Goal: Check status: Check status

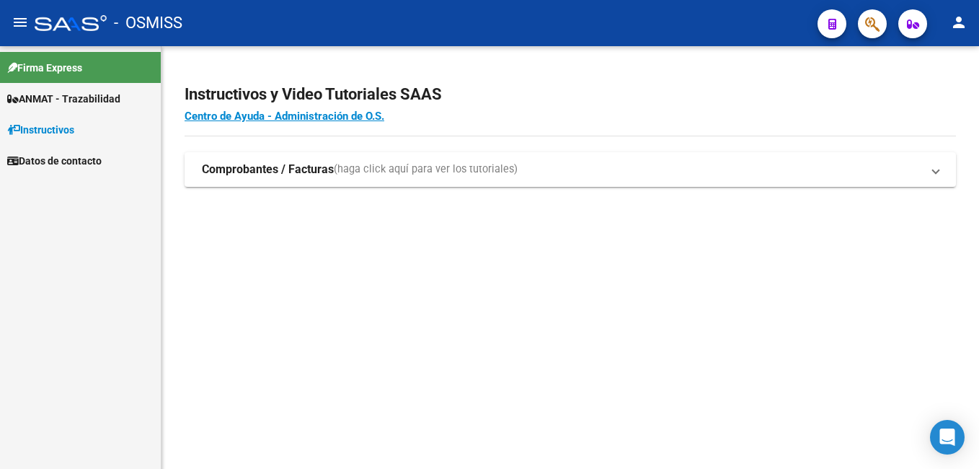
click at [90, 100] on span "ANMAT - Trazabilidad" at bounding box center [63, 99] width 113 height 16
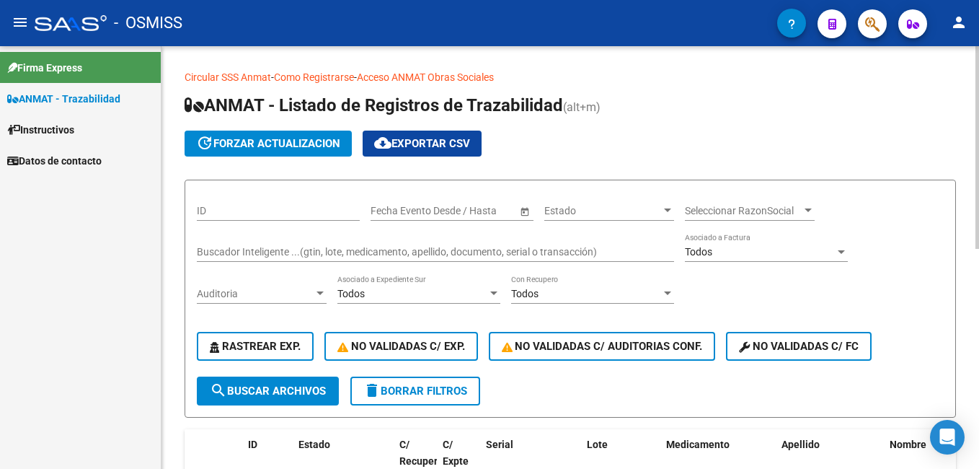
click at [335, 243] on div "Buscador Inteligente ...(gtin, lote, medicamento, apellido, documento, serial o…" at bounding box center [435, 247] width 477 height 29
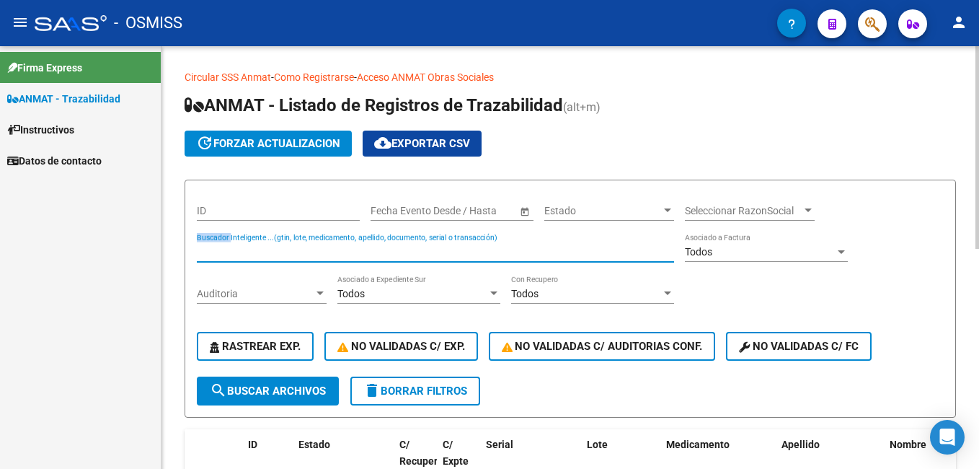
drag, startPoint x: 335, startPoint y: 243, endPoint x: 337, endPoint y: 261, distance: 18.3
click at [336, 255] on div "Buscador Inteligente ...(gtin, lote, medicamento, apellido, documento, serial o…" at bounding box center [435, 247] width 477 height 29
click at [259, 251] on input "041102562" at bounding box center [435, 252] width 477 height 12
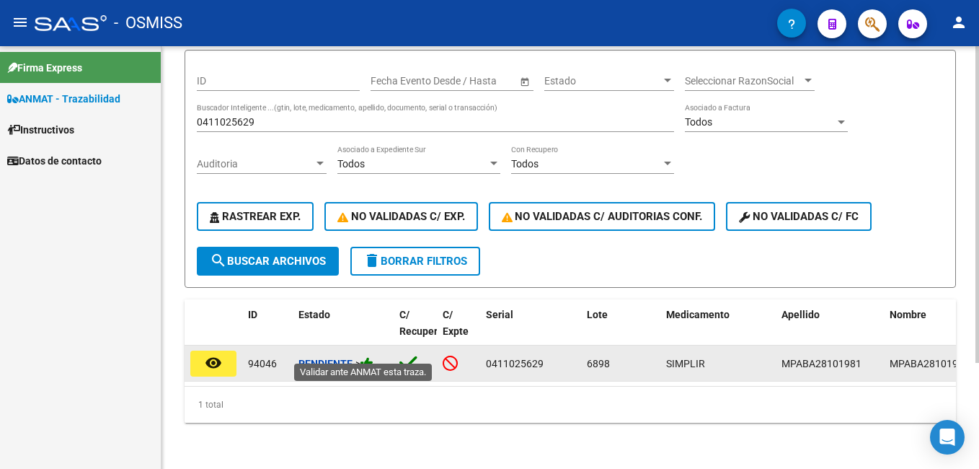
click at [368, 356] on icon at bounding box center [367, 363] width 13 height 14
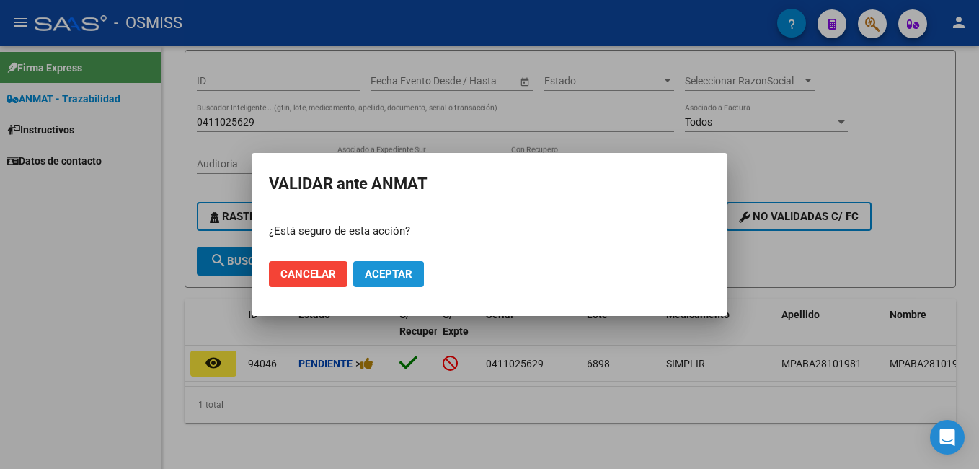
click at [399, 281] on button "Aceptar" at bounding box center [388, 274] width 71 height 26
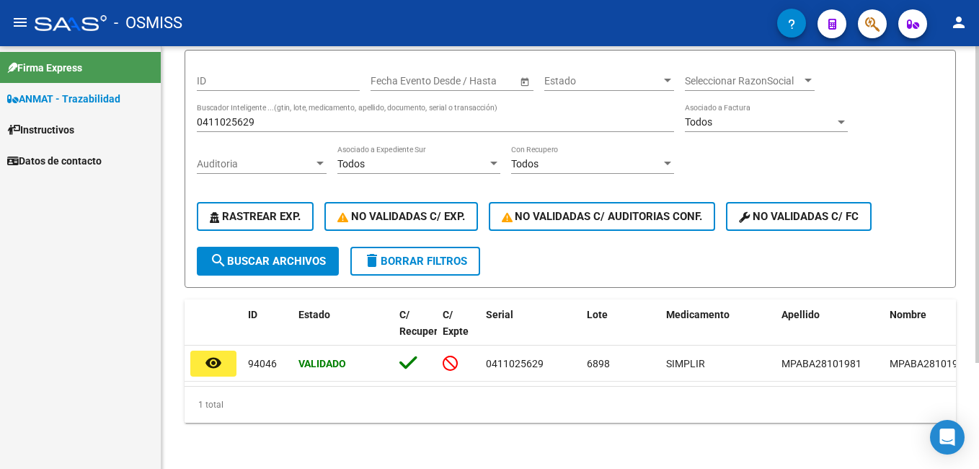
click at [192, 104] on form "ID Start date – End date Fecha Evento Desde / Hasta Estado Estado Seleccionar R…" at bounding box center [570, 169] width 771 height 238
click at [197, 116] on input "0411025629" at bounding box center [435, 122] width 477 height 12
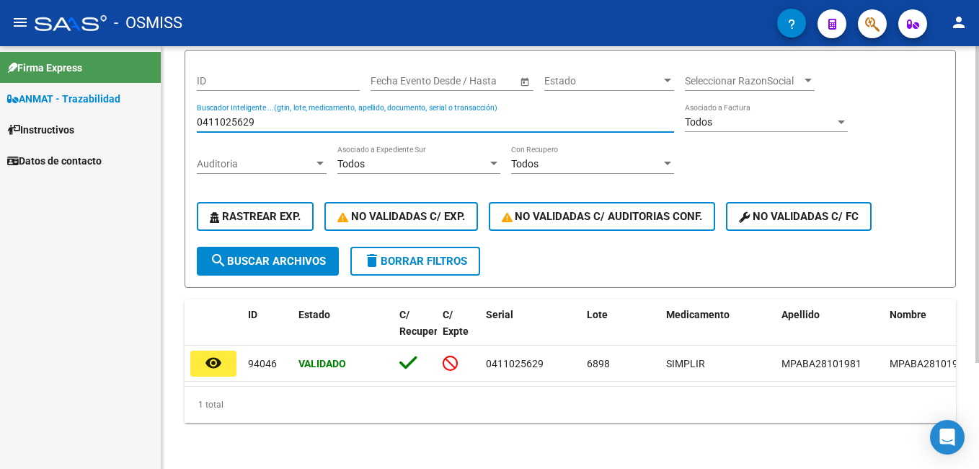
click at [203, 116] on input "0411025629" at bounding box center [435, 122] width 477 height 12
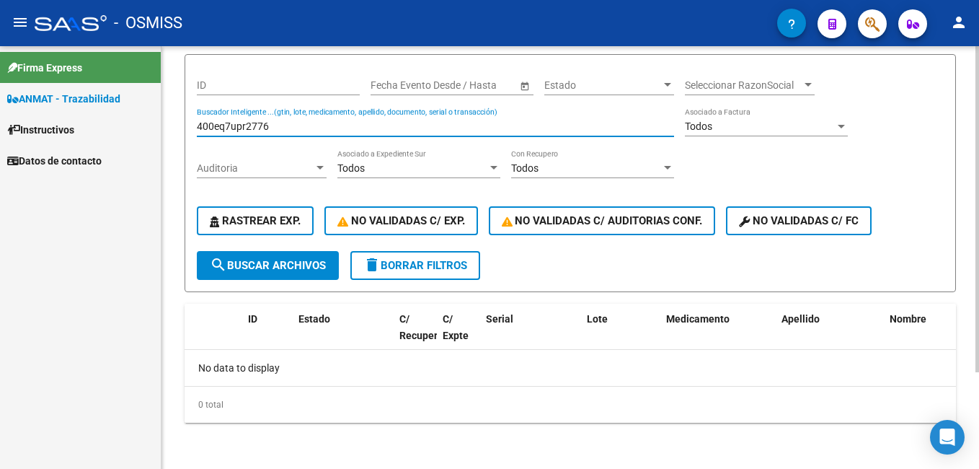
scroll to position [125, 0]
click at [268, 123] on input "400eq7upr2776" at bounding box center [435, 126] width 477 height 12
click at [312, 133] on div "400eq7upr2776 Buscador Inteligente ...(gtin, lote, medicamento, apellido, docum…" at bounding box center [435, 121] width 477 height 29
click at [309, 131] on input "400eq7upr2776" at bounding box center [435, 126] width 477 height 12
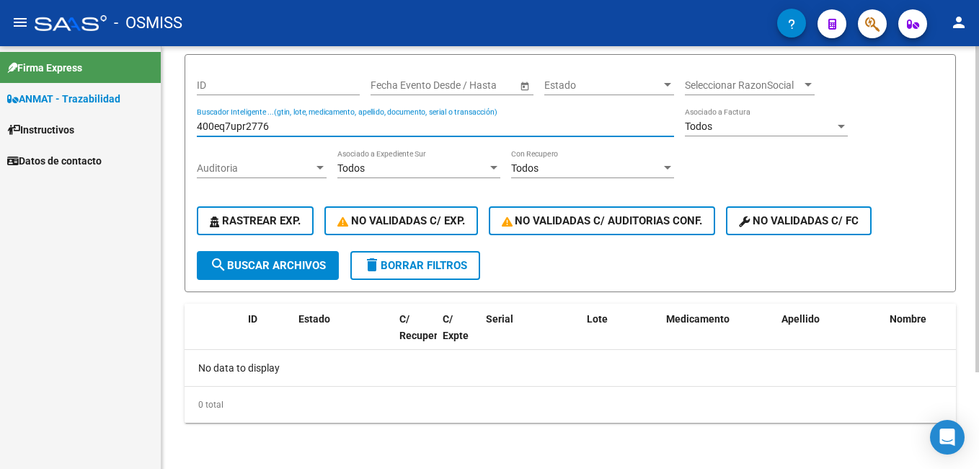
click at [309, 131] on input "400eq7upr2776" at bounding box center [435, 126] width 477 height 12
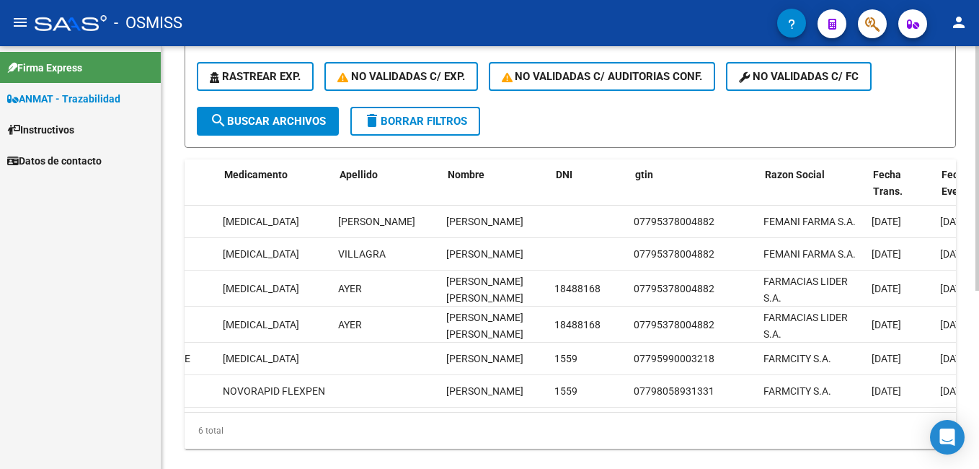
scroll to position [0, 0]
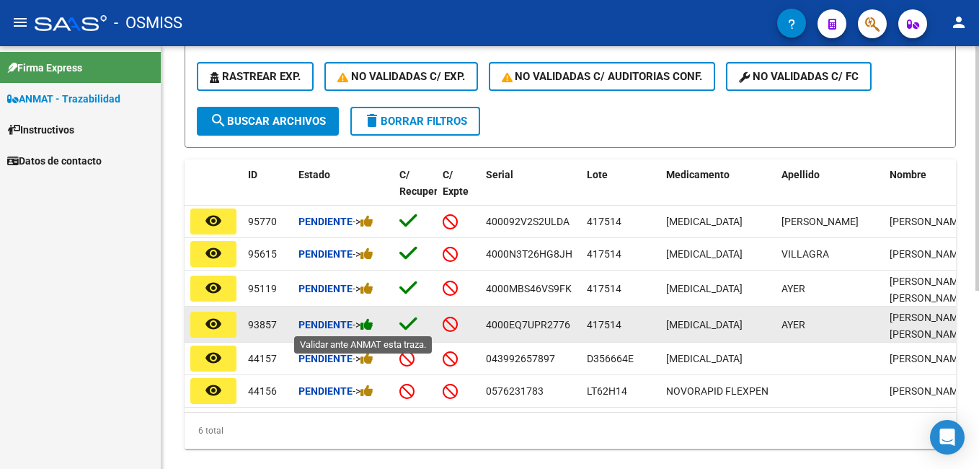
click at [373, 330] on icon at bounding box center [367, 324] width 13 height 14
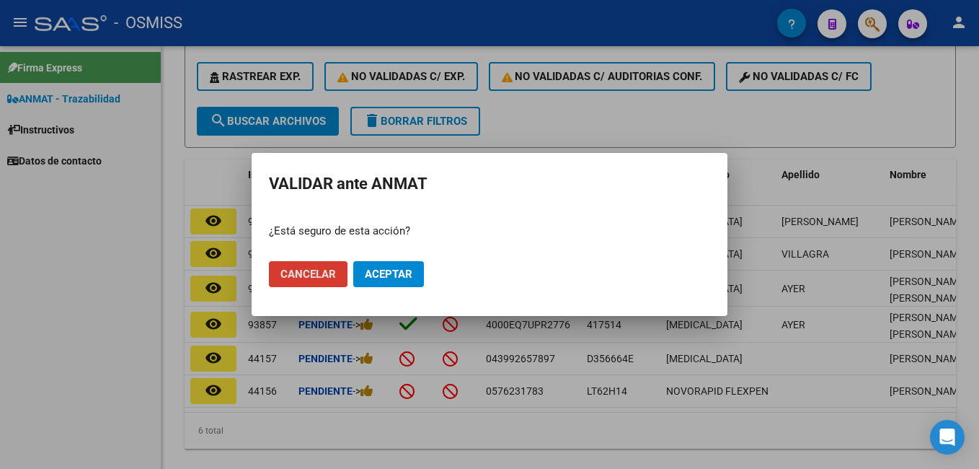
click at [403, 278] on span "Aceptar" at bounding box center [389, 273] width 48 height 13
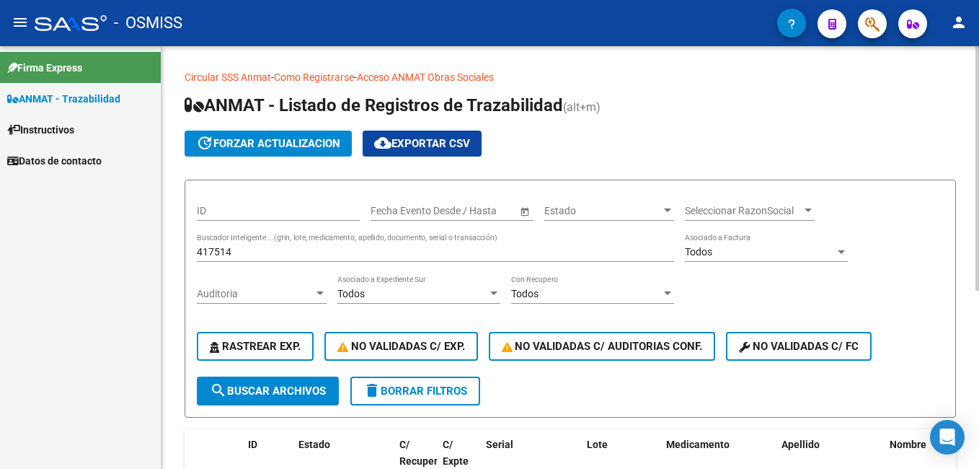
click at [238, 249] on input "417514" at bounding box center [435, 252] width 477 height 12
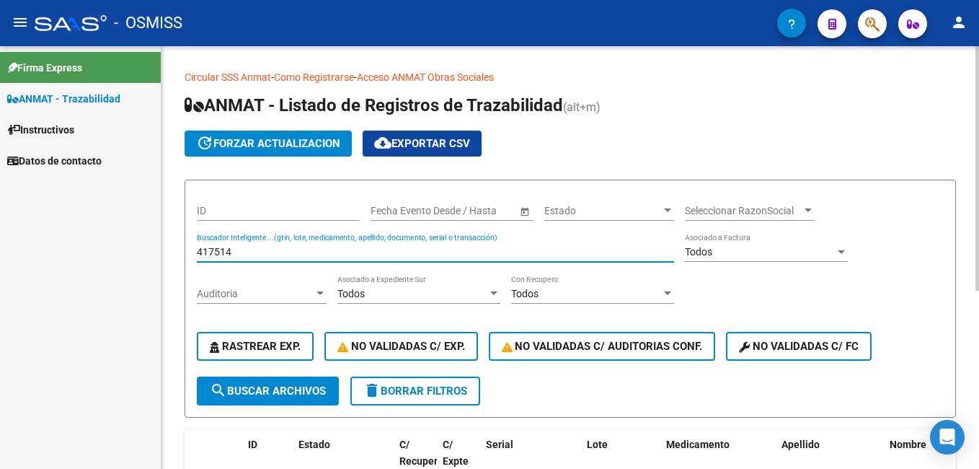
click at [238, 249] on input "417514" at bounding box center [435, 252] width 477 height 12
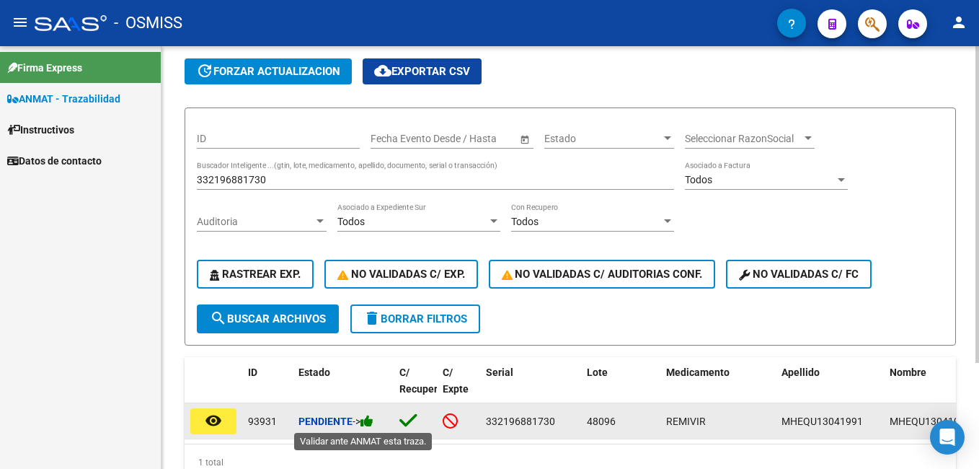
click at [369, 419] on icon at bounding box center [367, 421] width 13 height 14
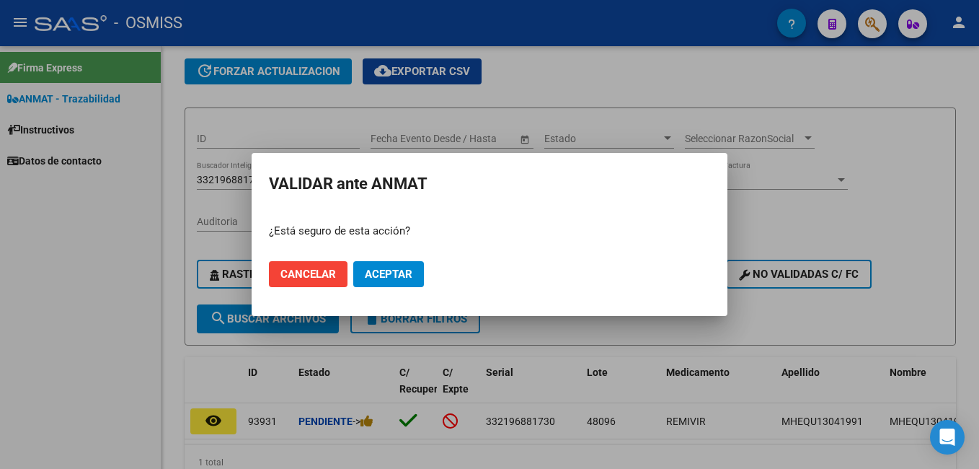
click at [385, 260] on mat-dialog-actions "Cancelar Aceptar" at bounding box center [489, 273] width 441 height 49
click at [396, 269] on span "Aceptar" at bounding box center [389, 273] width 48 height 13
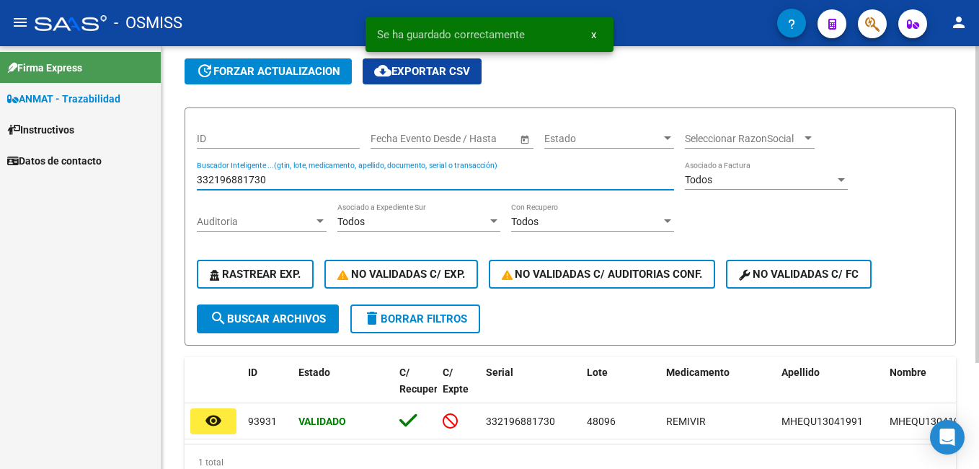
click at [258, 177] on input "332196881730" at bounding box center [435, 180] width 477 height 12
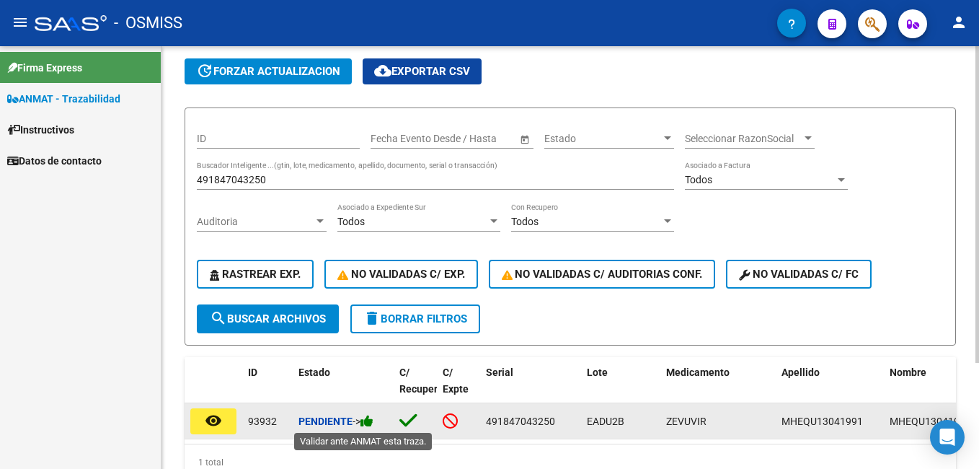
click at [371, 425] on icon at bounding box center [367, 421] width 13 height 14
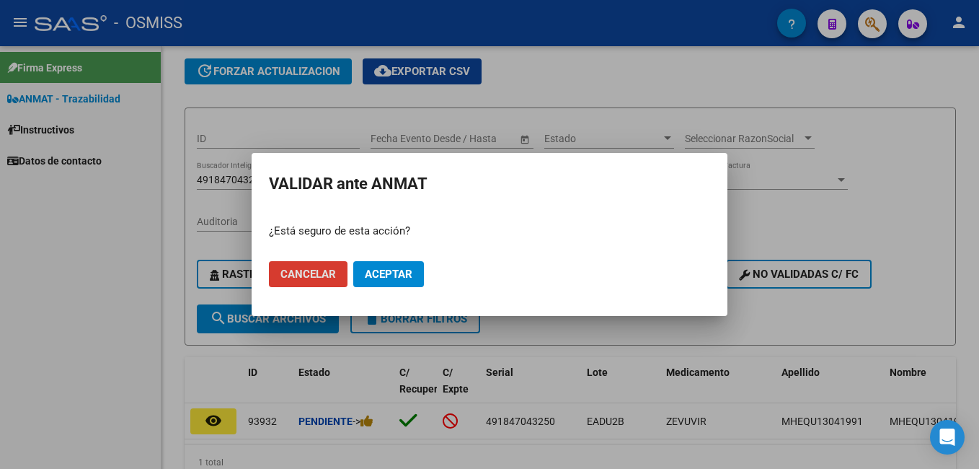
click at [395, 267] on span "Aceptar" at bounding box center [389, 273] width 48 height 13
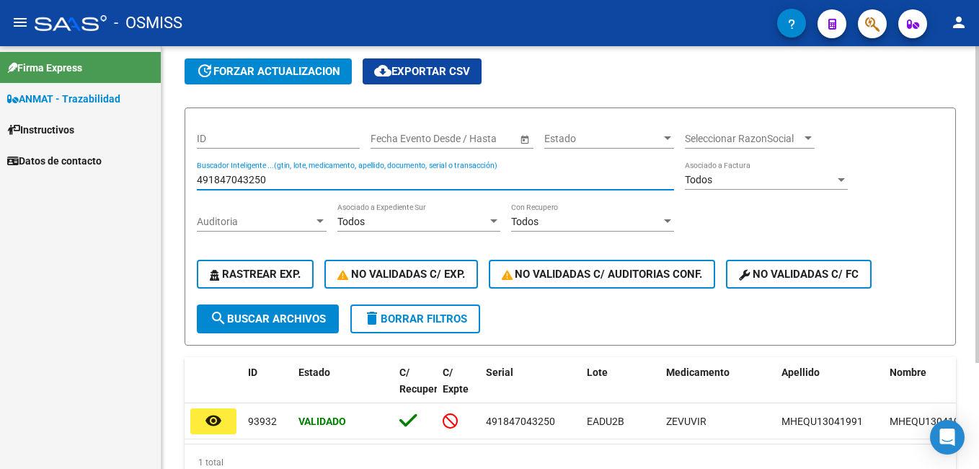
click at [298, 180] on input "491847043250" at bounding box center [435, 180] width 477 height 12
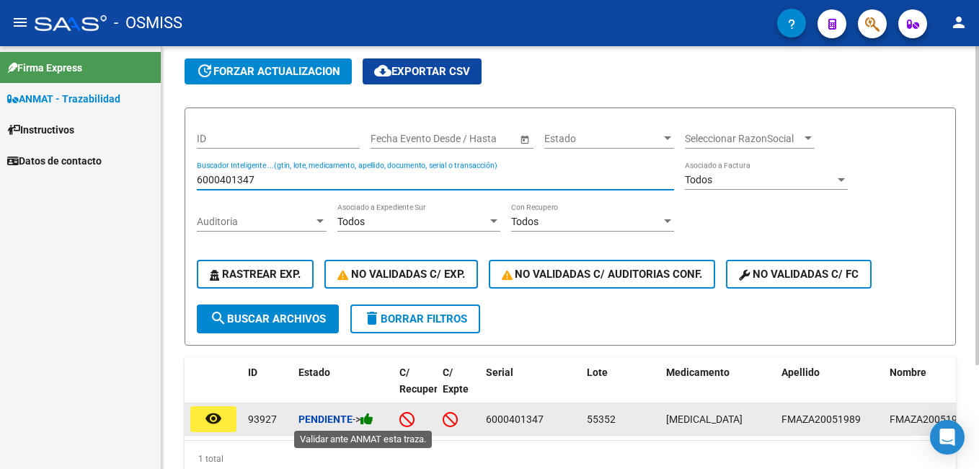
click at [373, 423] on icon at bounding box center [367, 419] width 13 height 14
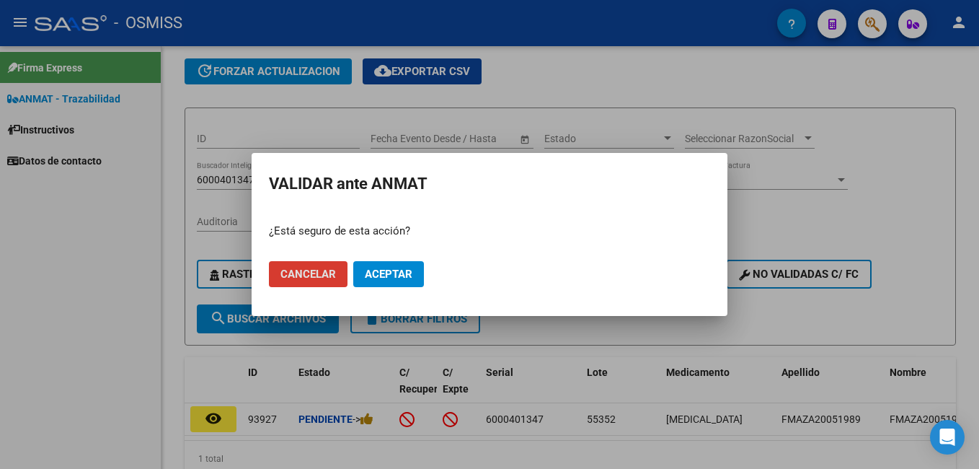
click at [397, 278] on span "Aceptar" at bounding box center [389, 273] width 48 height 13
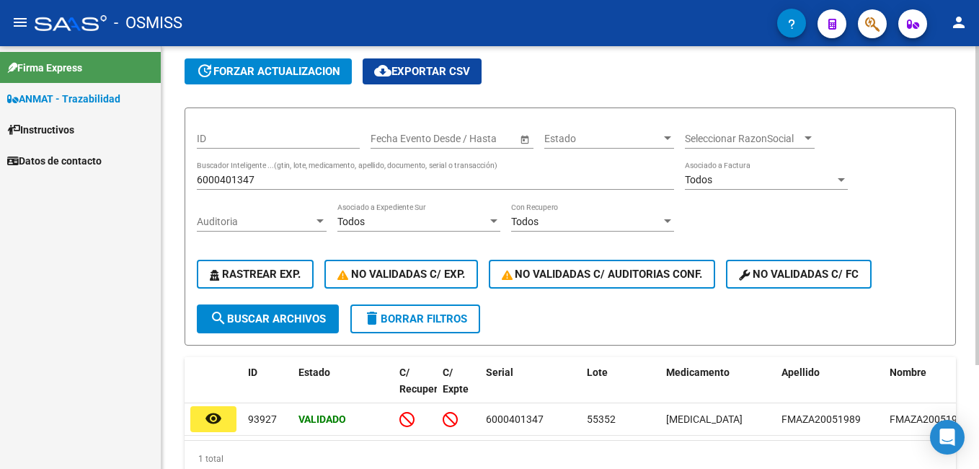
click at [310, 172] on div "6000401347 Buscador Inteligente ...(gtin, lote, medicamento, apellido, document…" at bounding box center [435, 175] width 477 height 29
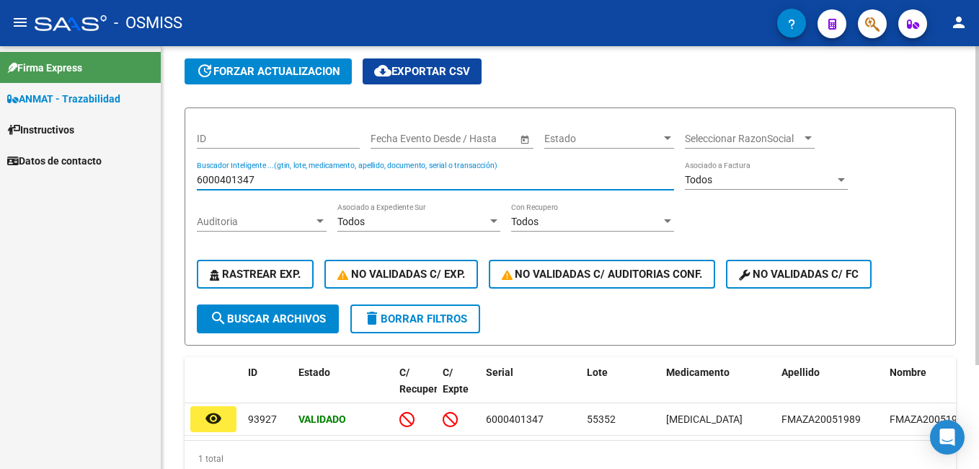
click at [280, 177] on input "6000401347" at bounding box center [435, 180] width 477 height 12
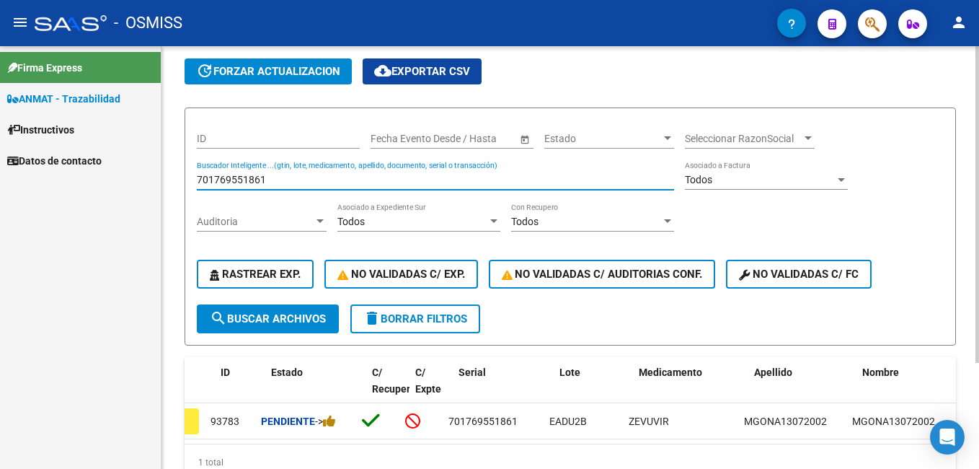
scroll to position [0, 27]
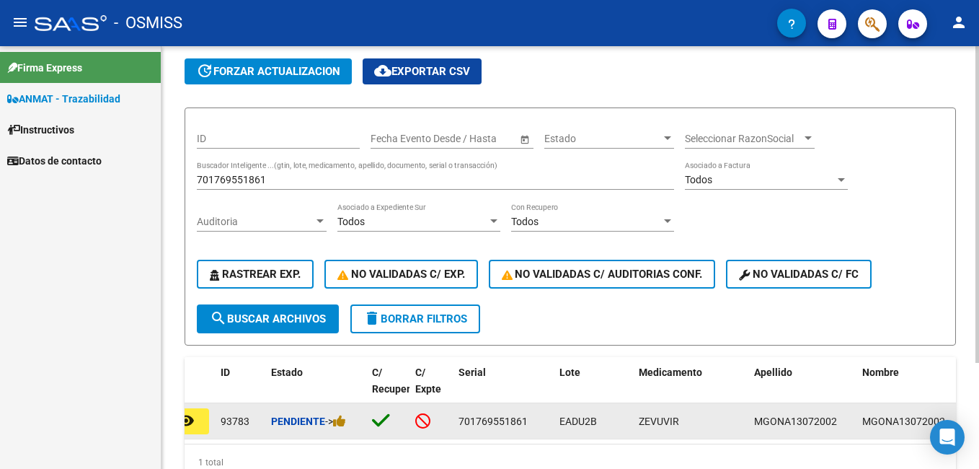
click at [351, 415] on div "Pendiente ->" at bounding box center [315, 421] width 89 height 17
click at [346, 416] on icon at bounding box center [339, 421] width 13 height 14
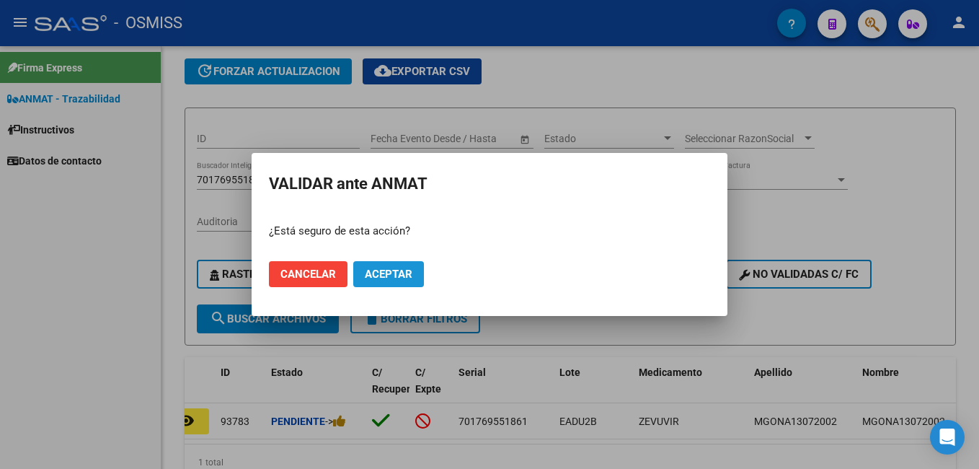
click at [407, 279] on span "Aceptar" at bounding box center [389, 273] width 48 height 13
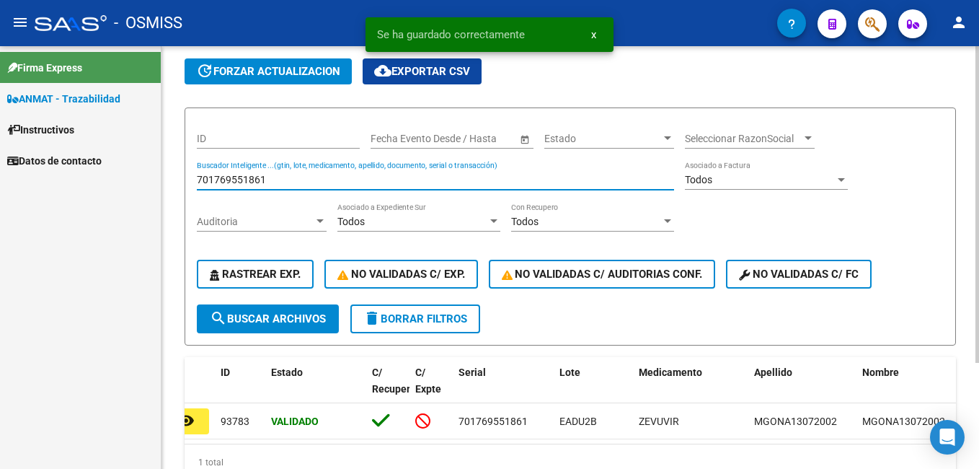
click at [280, 183] on input "701769551861" at bounding box center [435, 180] width 477 height 12
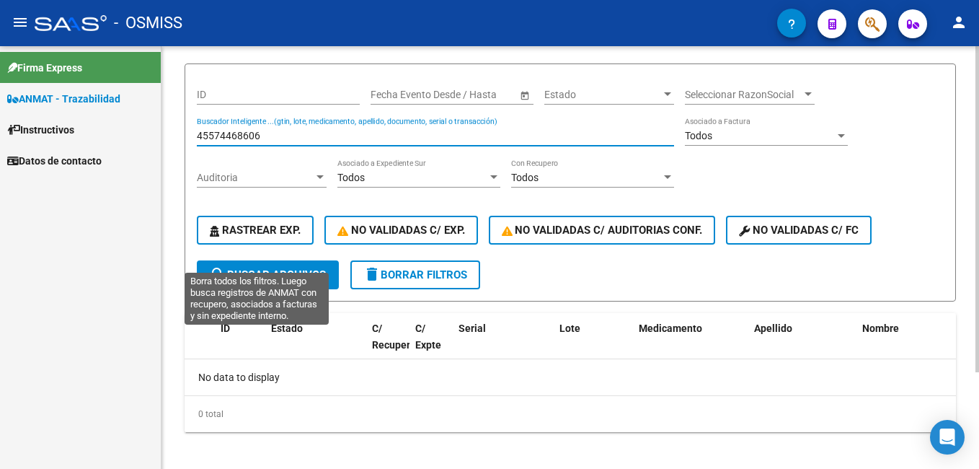
scroll to position [125, 0]
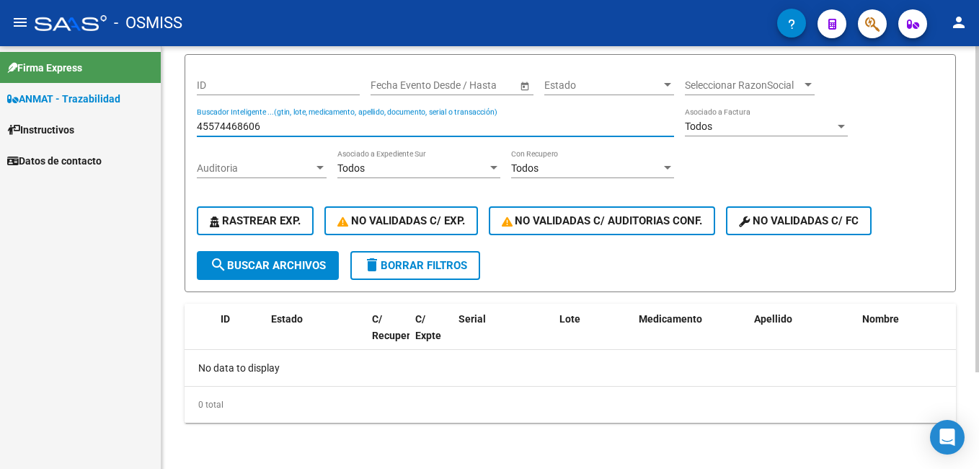
click at [244, 128] on input "45574468606" at bounding box center [435, 126] width 477 height 12
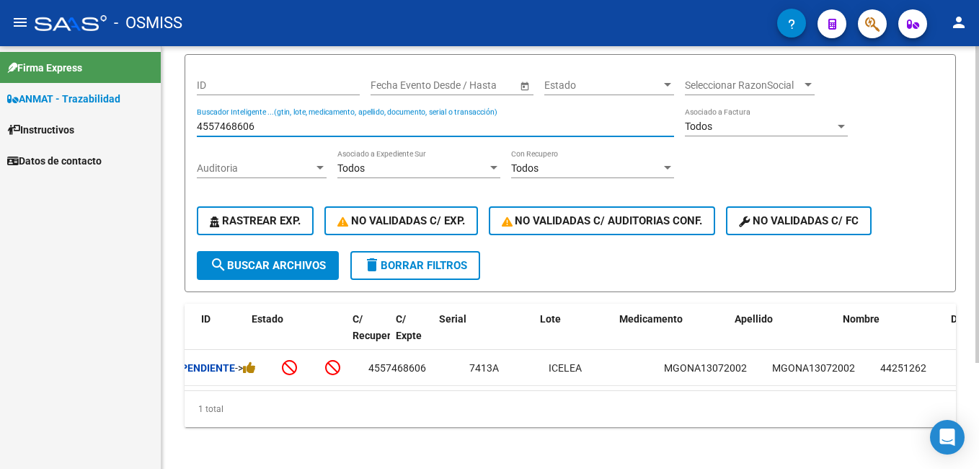
scroll to position [0, 0]
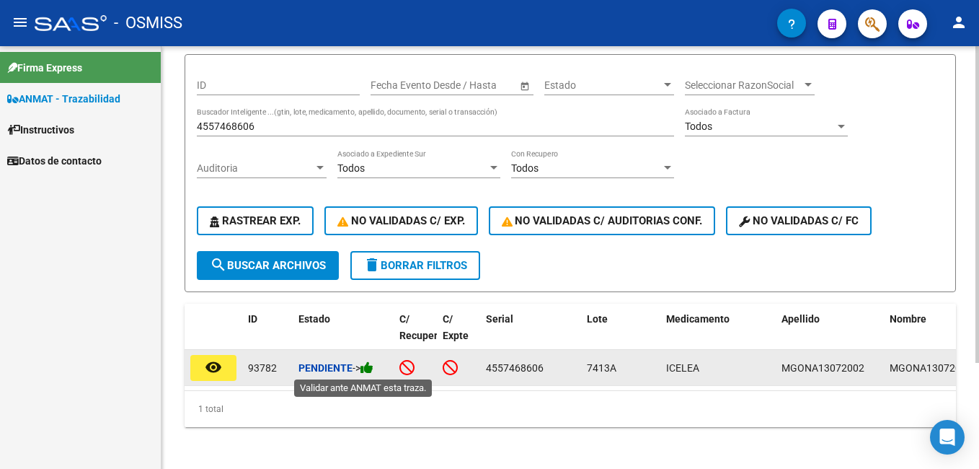
click at [370, 368] on icon at bounding box center [367, 368] width 13 height 14
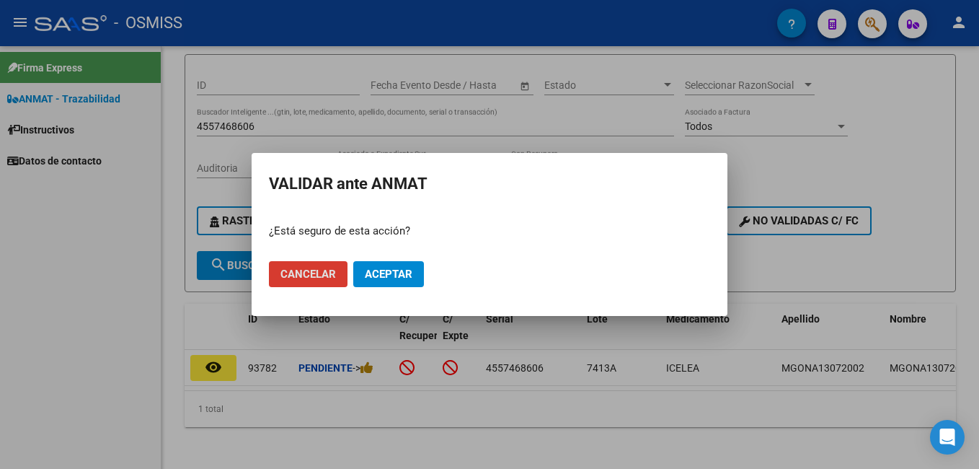
click at [380, 259] on mat-dialog-actions "Cancelar Aceptar" at bounding box center [489, 273] width 441 height 49
click at [394, 289] on mat-dialog-actions "Cancelar Aceptar" at bounding box center [489, 273] width 441 height 49
click at [390, 280] on span "Aceptar" at bounding box center [389, 273] width 48 height 13
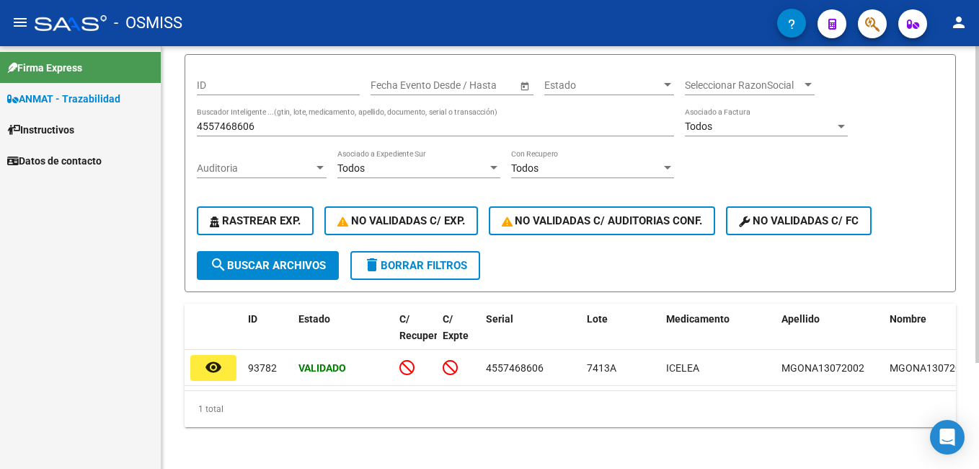
click at [270, 131] on input "4557468606" at bounding box center [435, 126] width 477 height 12
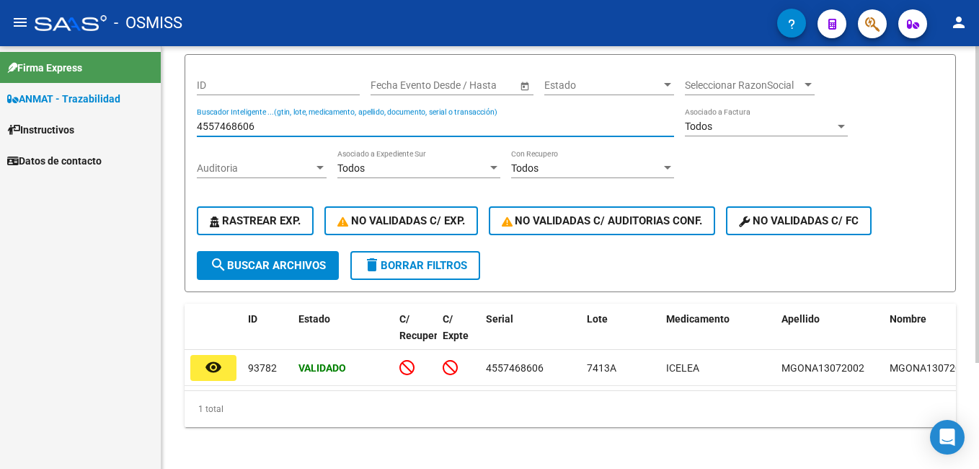
click at [270, 131] on input "4557468606" at bounding box center [435, 126] width 477 height 12
type input "8"
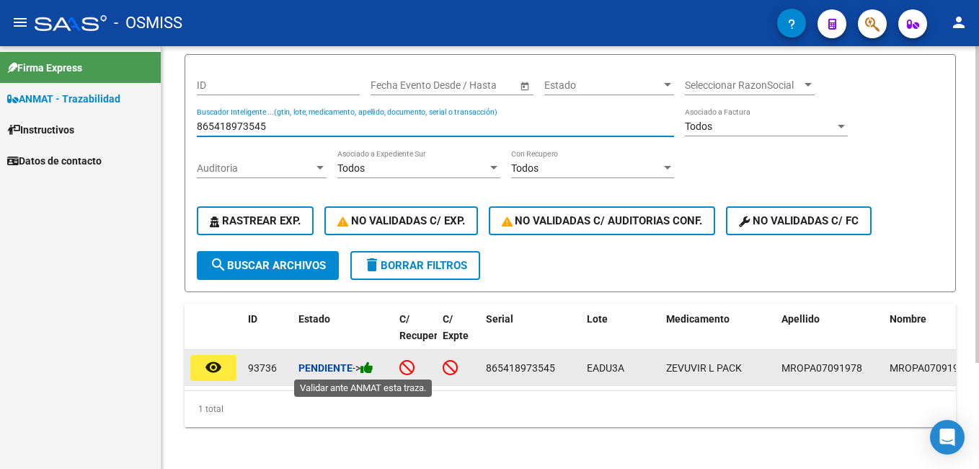
click at [369, 365] on icon at bounding box center [367, 368] width 13 height 14
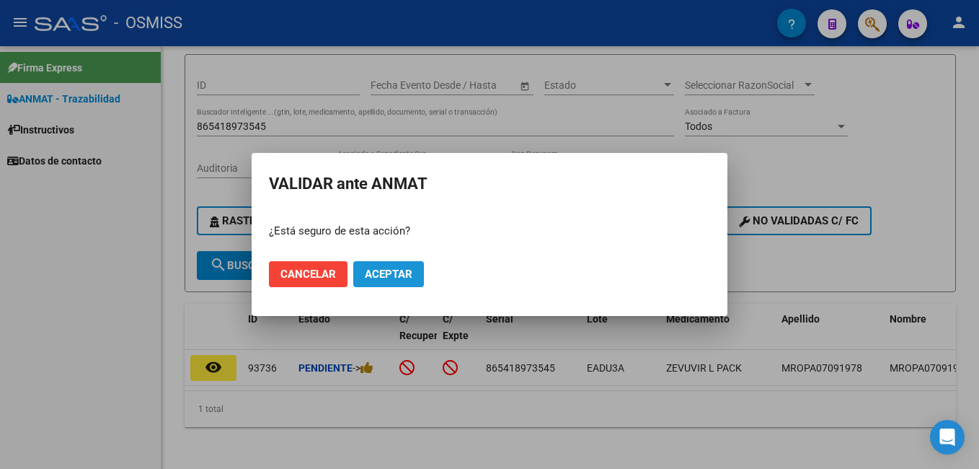
click at [389, 275] on span "Aceptar" at bounding box center [389, 273] width 48 height 13
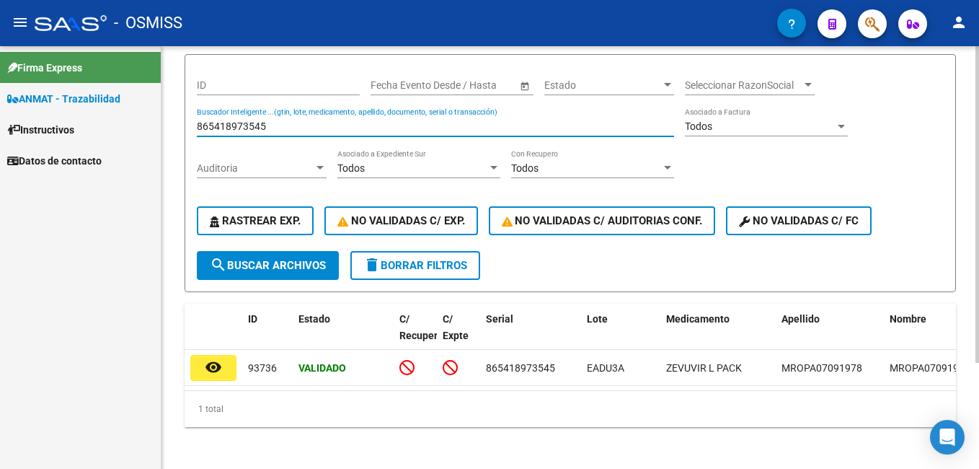
click at [221, 126] on input "865418973545" at bounding box center [435, 126] width 477 height 12
type input "8"
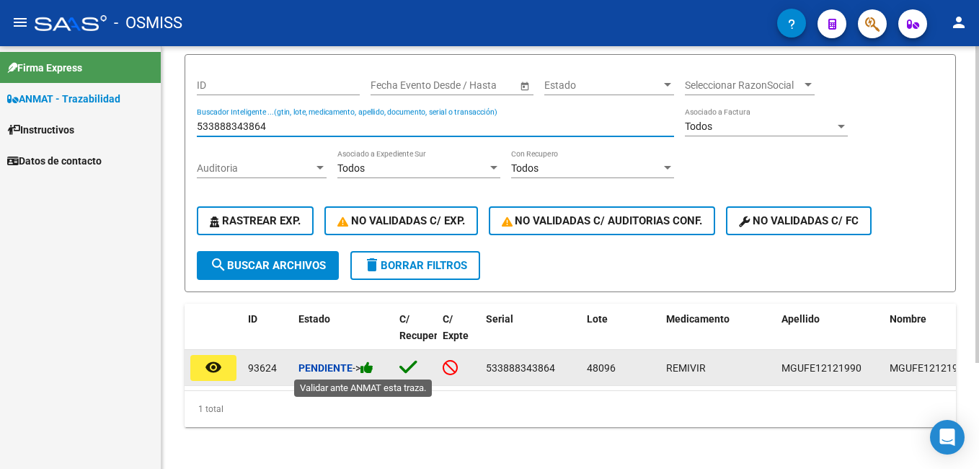
click at [370, 361] on icon at bounding box center [367, 368] width 13 height 14
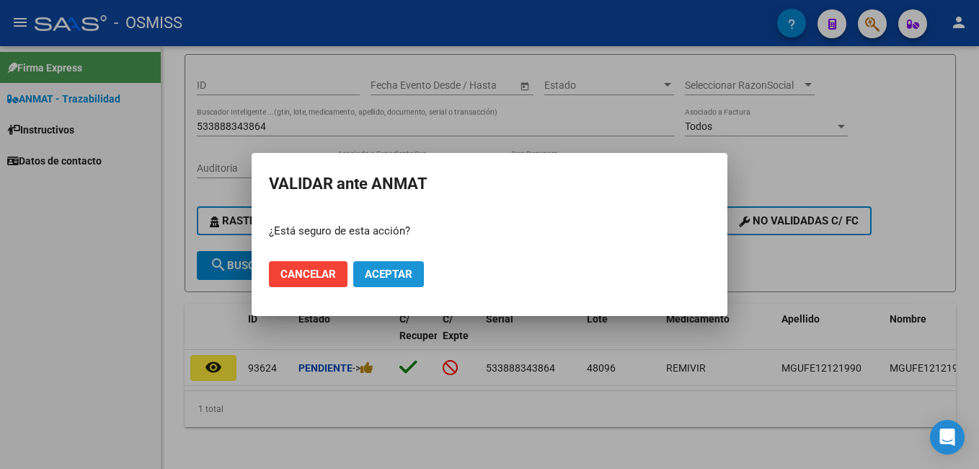
click at [392, 268] on span "Aceptar" at bounding box center [389, 273] width 48 height 13
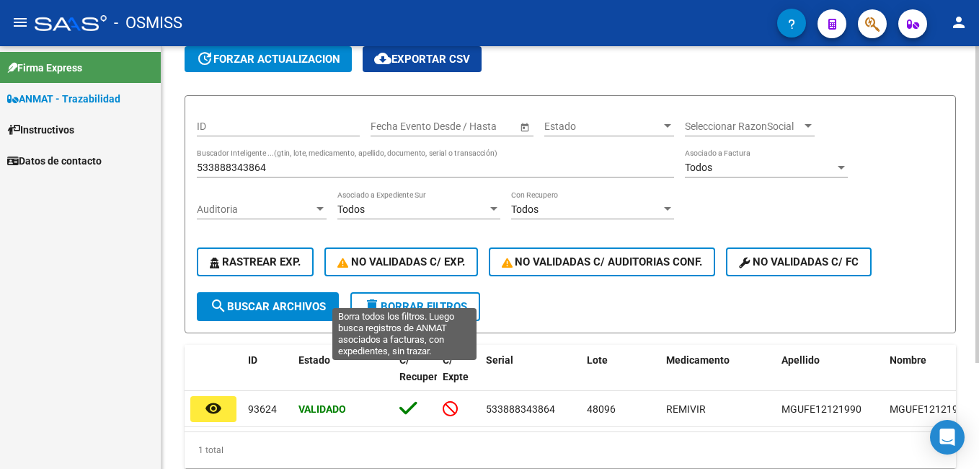
scroll to position [53, 0]
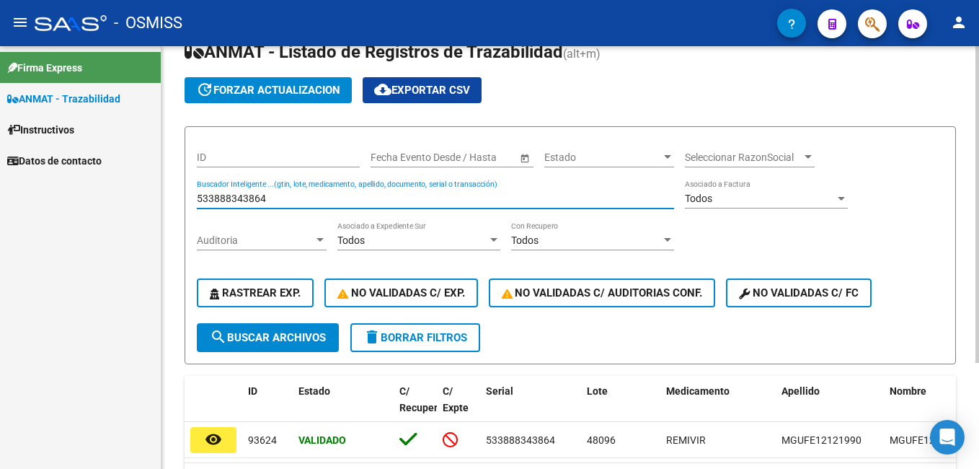
click at [277, 198] on input "533888343864" at bounding box center [435, 199] width 477 height 12
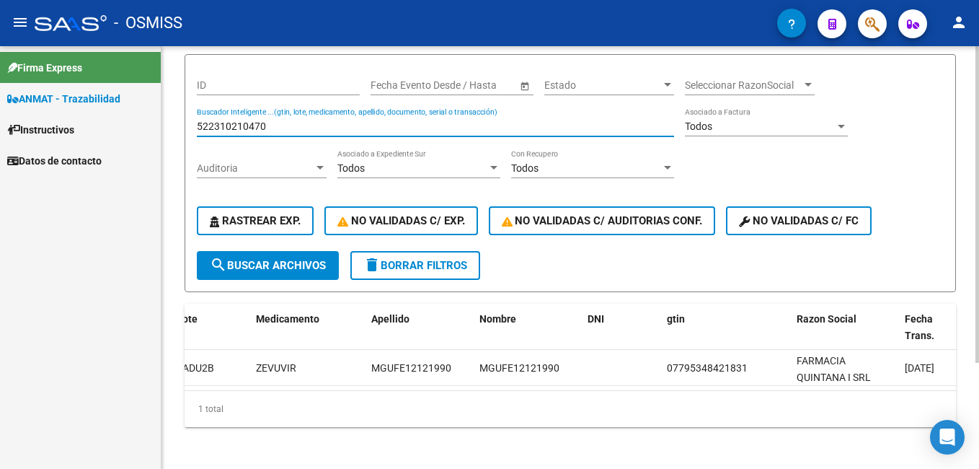
scroll to position [0, 0]
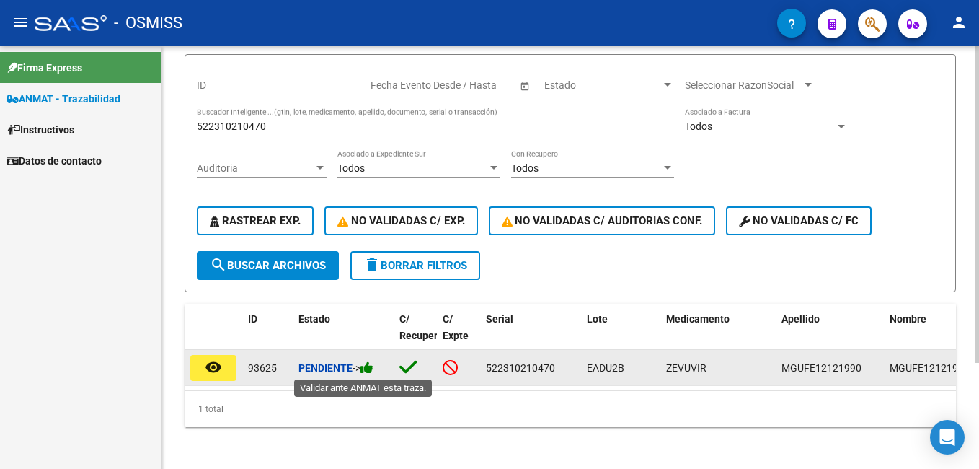
click at [373, 371] on icon at bounding box center [367, 368] width 13 height 14
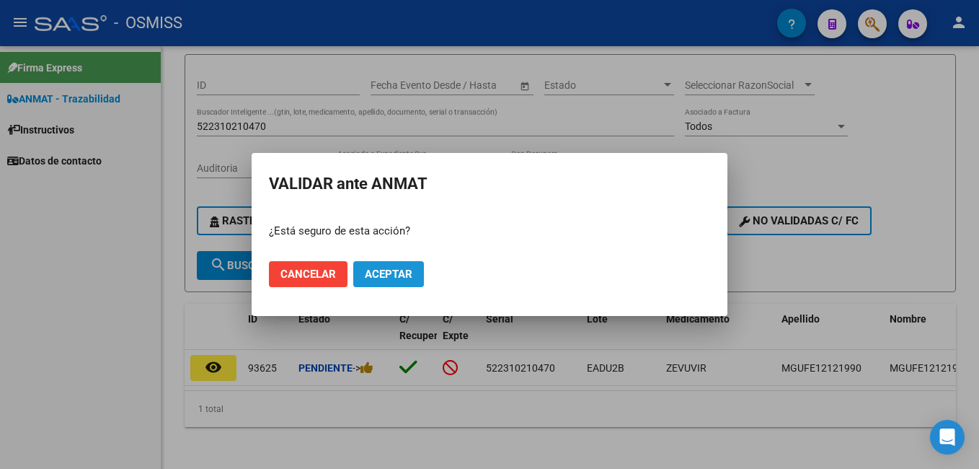
click at [397, 276] on span "Aceptar" at bounding box center [389, 273] width 48 height 13
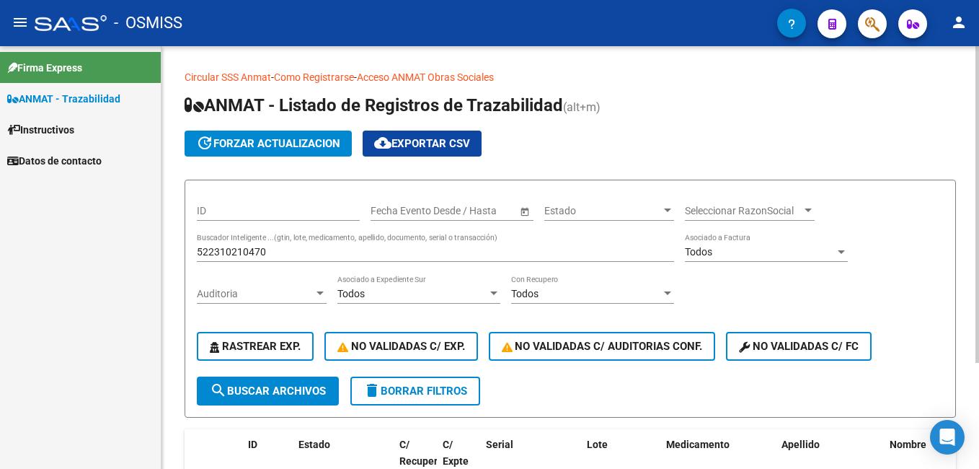
click at [266, 242] on div "522310210470 Buscador Inteligente ...(gtin, lote, medicamento, apellido, docume…" at bounding box center [435, 247] width 477 height 29
click at [272, 245] on div "522310210470 Buscador Inteligente ...(gtin, lote, medicamento, apellido, docume…" at bounding box center [435, 247] width 477 height 29
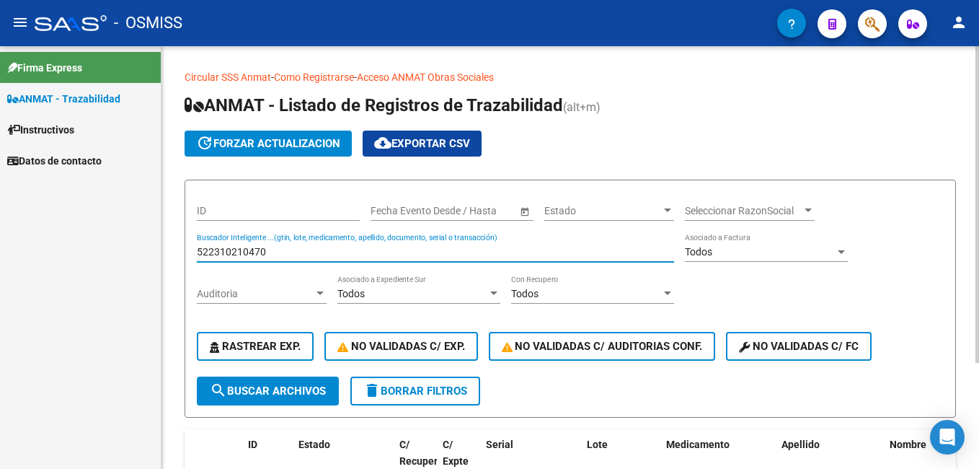
click at [274, 247] on input "522310210470" at bounding box center [435, 252] width 477 height 12
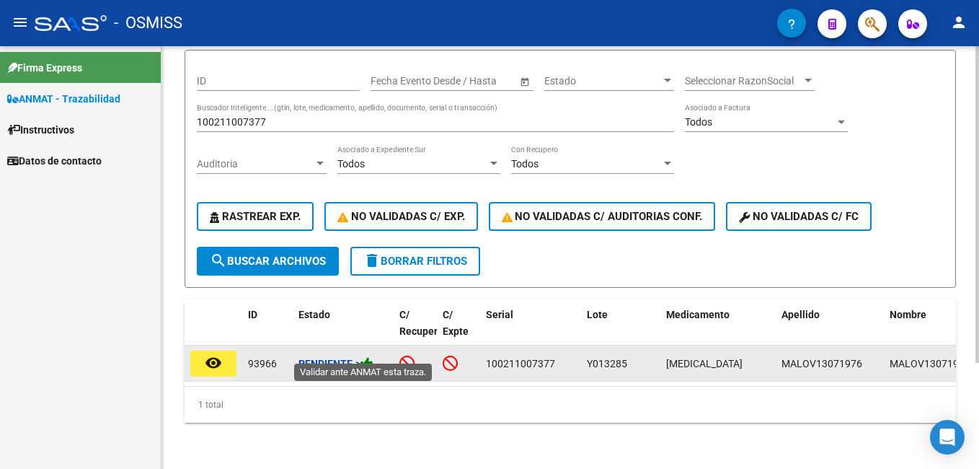
click at [373, 356] on icon at bounding box center [367, 363] width 13 height 14
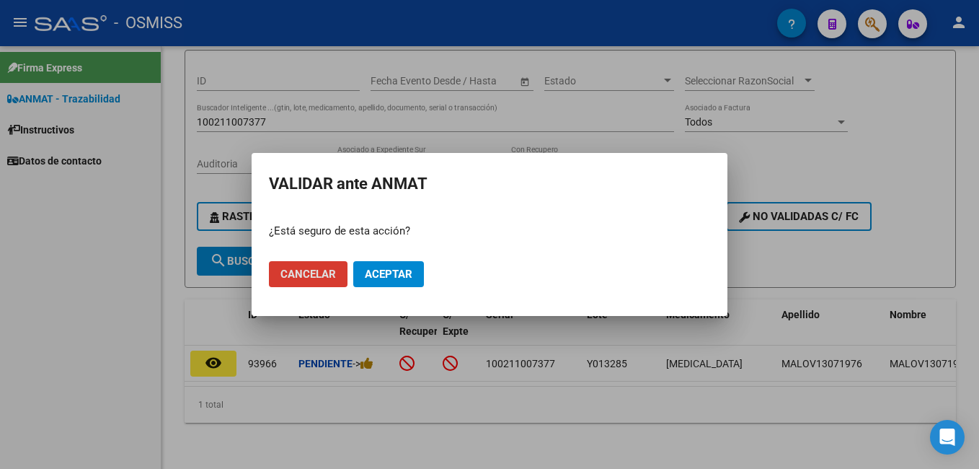
click at [412, 270] on span "Aceptar" at bounding box center [389, 273] width 48 height 13
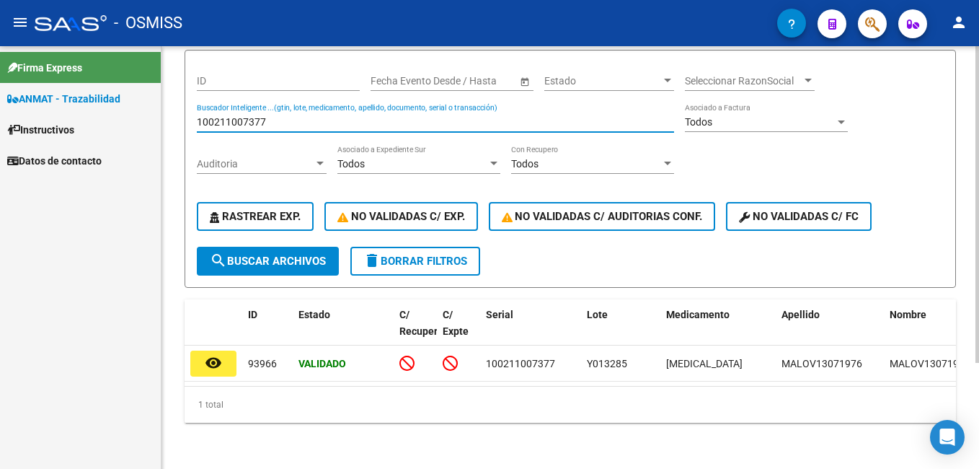
click at [267, 116] on input "100211007377" at bounding box center [435, 122] width 477 height 12
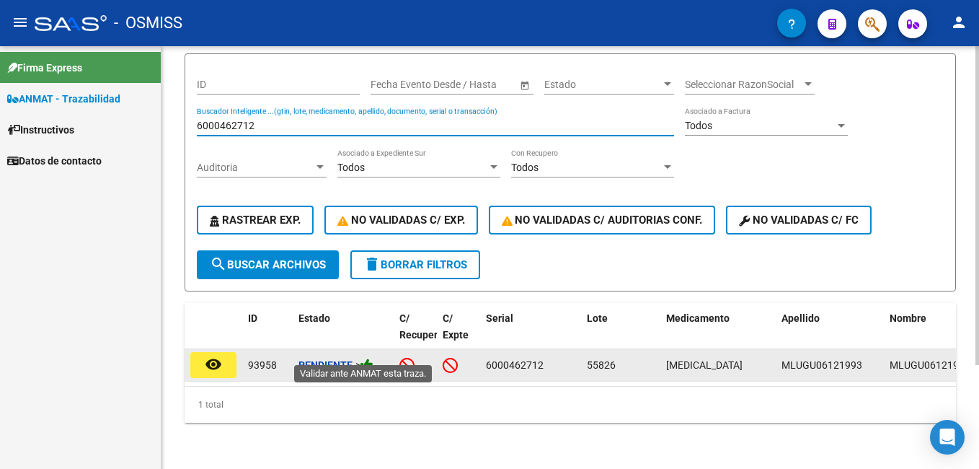
click at [371, 358] on icon at bounding box center [367, 365] width 13 height 14
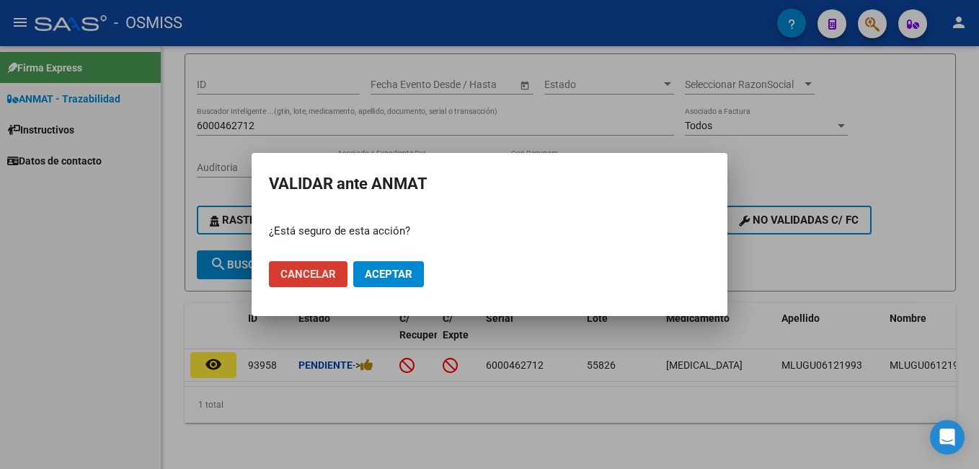
click at [388, 271] on span "Aceptar" at bounding box center [389, 273] width 48 height 13
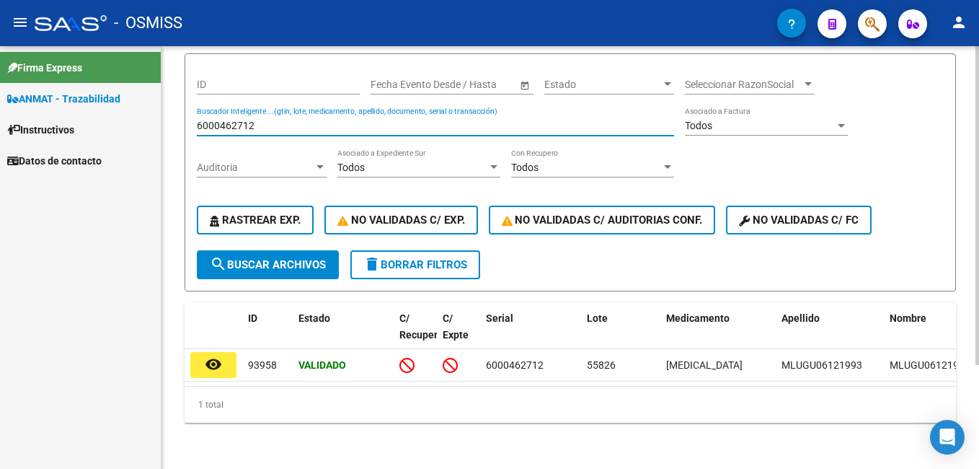
click at [219, 120] on input "6000462712" at bounding box center [435, 126] width 477 height 12
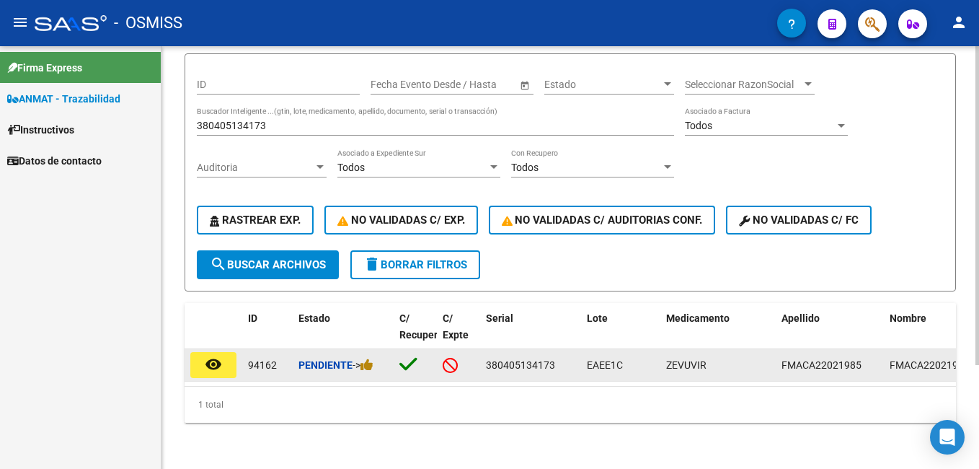
click at [390, 368] on datatable-body-cell "Pendiente ->" at bounding box center [343, 365] width 101 height 32
click at [372, 358] on icon at bounding box center [367, 365] width 13 height 14
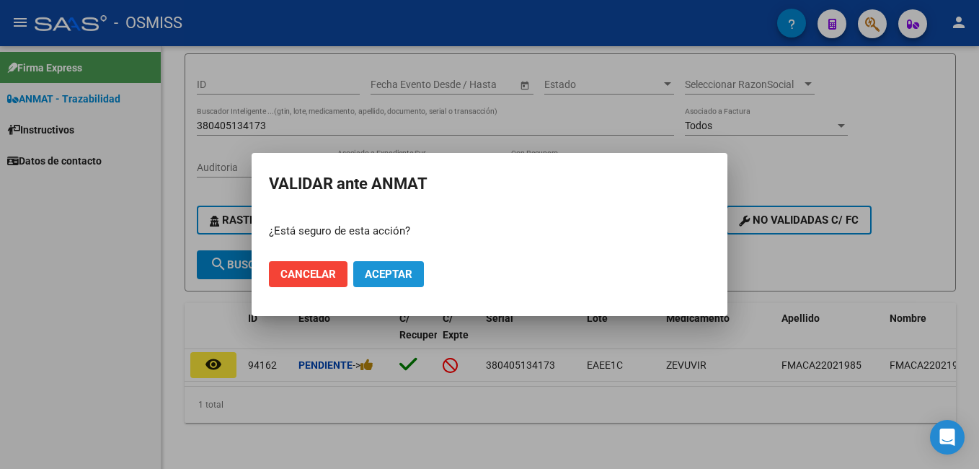
click at [400, 275] on span "Aceptar" at bounding box center [389, 273] width 48 height 13
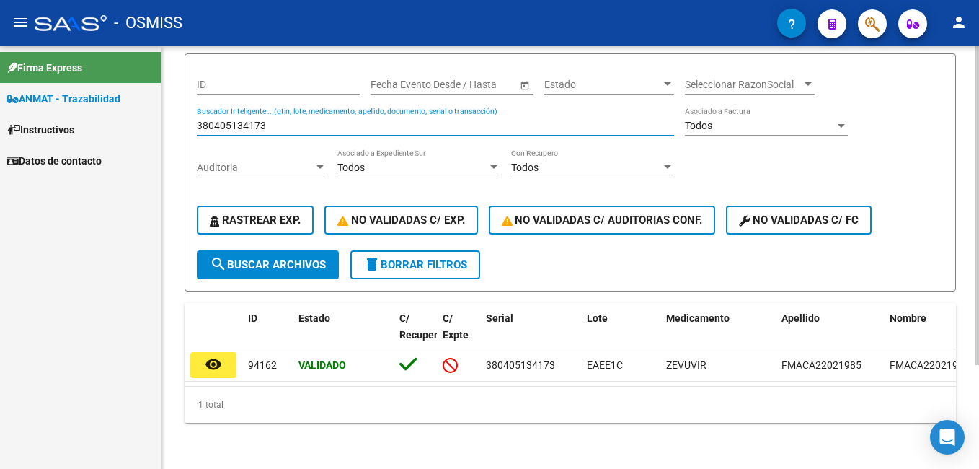
click at [226, 120] on input "380405134173" at bounding box center [435, 126] width 477 height 12
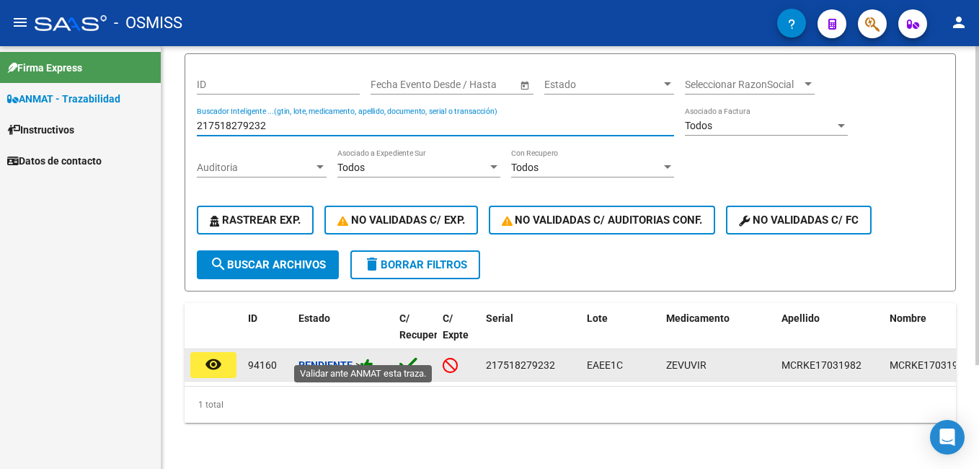
click at [371, 358] on icon at bounding box center [367, 365] width 13 height 14
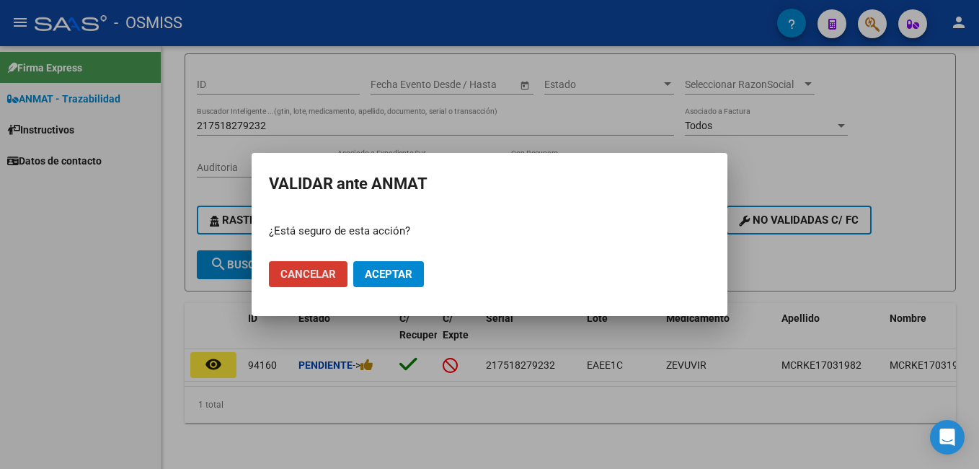
click at [381, 273] on span "Aceptar" at bounding box center [389, 273] width 48 height 13
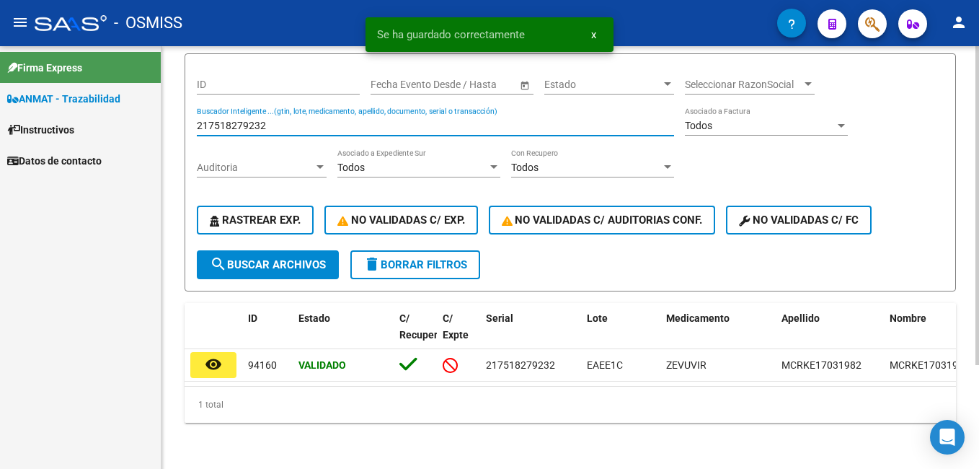
click at [246, 120] on input "217518279232" at bounding box center [435, 126] width 477 height 12
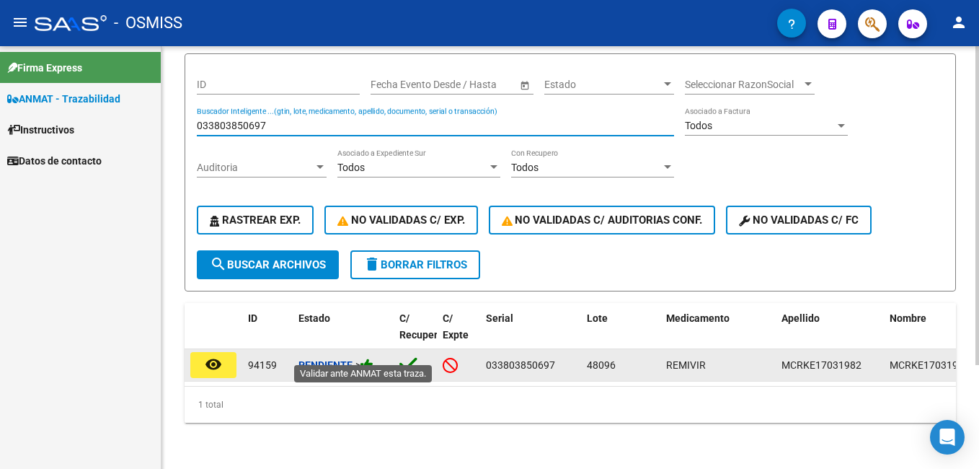
click at [373, 358] on icon at bounding box center [367, 365] width 13 height 14
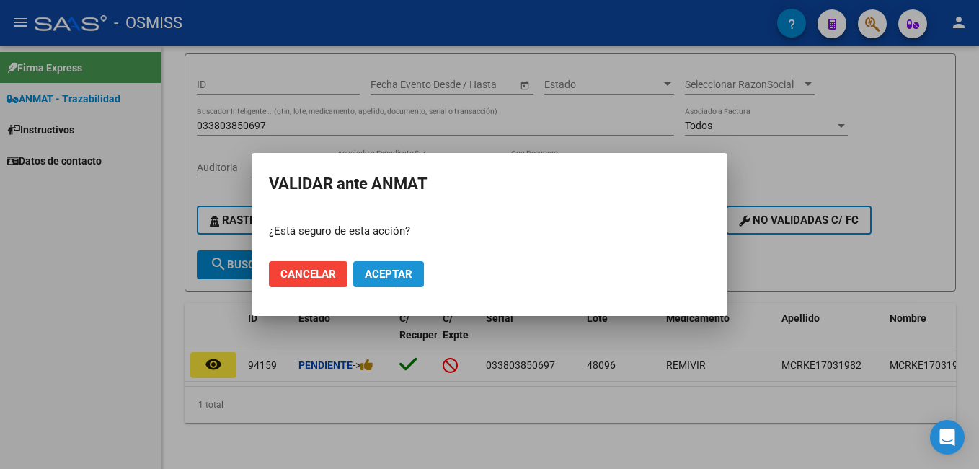
click at [396, 269] on span "Aceptar" at bounding box center [389, 273] width 48 height 13
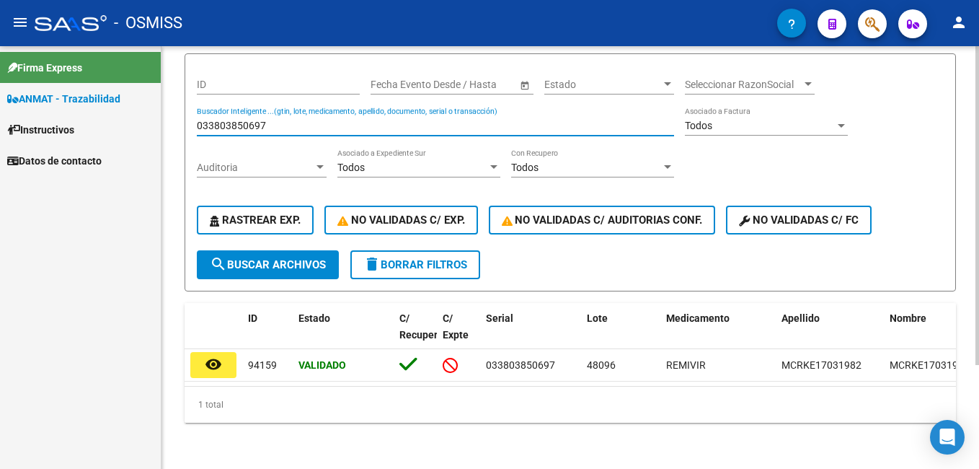
click at [265, 120] on input "033803850697" at bounding box center [435, 126] width 477 height 12
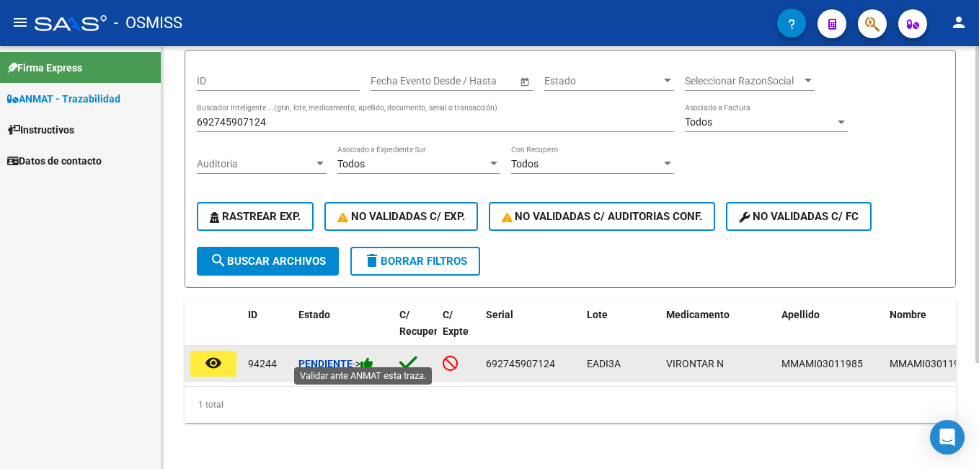
click at [373, 356] on icon at bounding box center [367, 363] width 13 height 14
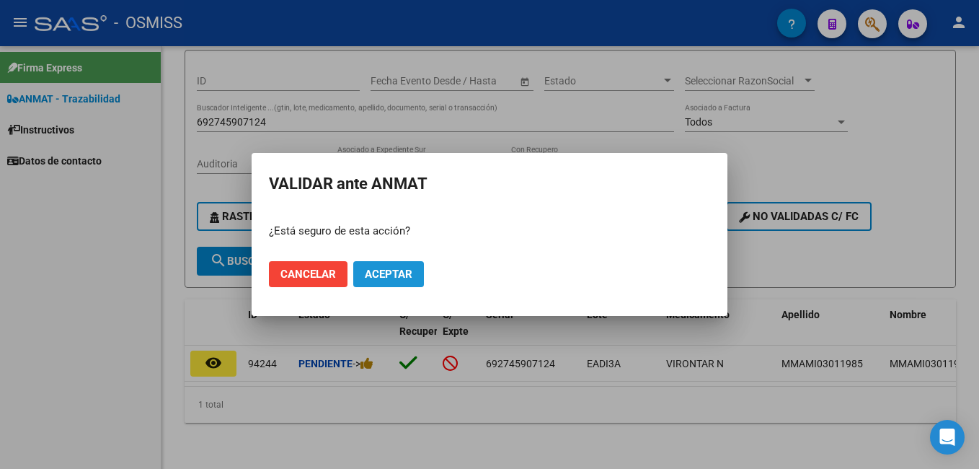
click at [379, 273] on span "Aceptar" at bounding box center [389, 273] width 48 height 13
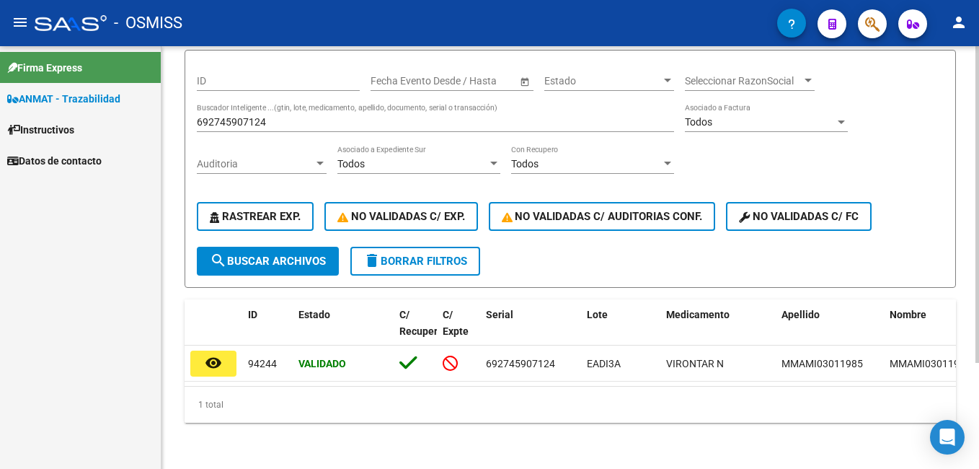
click at [280, 105] on div "692745907124 Buscador Inteligente ...(gtin, lote, medicamento, apellido, docume…" at bounding box center [435, 117] width 477 height 29
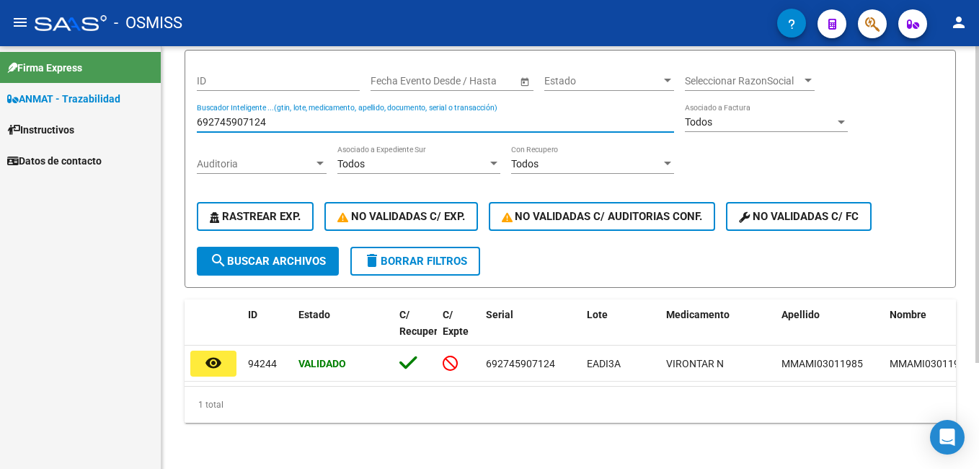
click at [283, 116] on input "692745907124" at bounding box center [435, 122] width 477 height 12
click at [282, 116] on input "692745907124" at bounding box center [435, 122] width 477 height 12
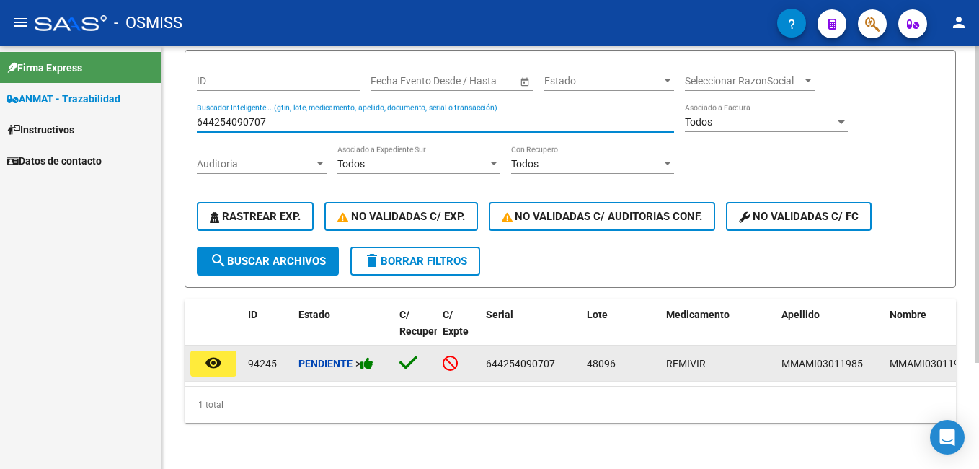
click at [373, 356] on icon at bounding box center [367, 363] width 13 height 14
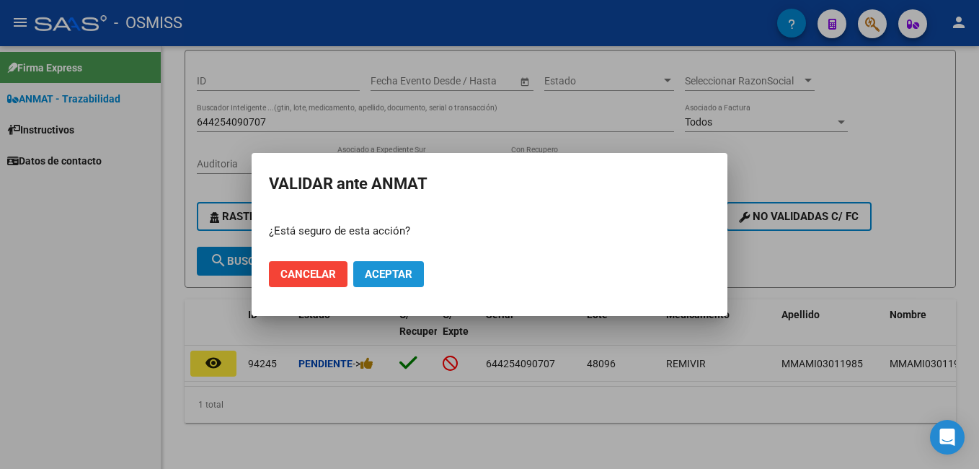
click at [397, 277] on span "Aceptar" at bounding box center [389, 273] width 48 height 13
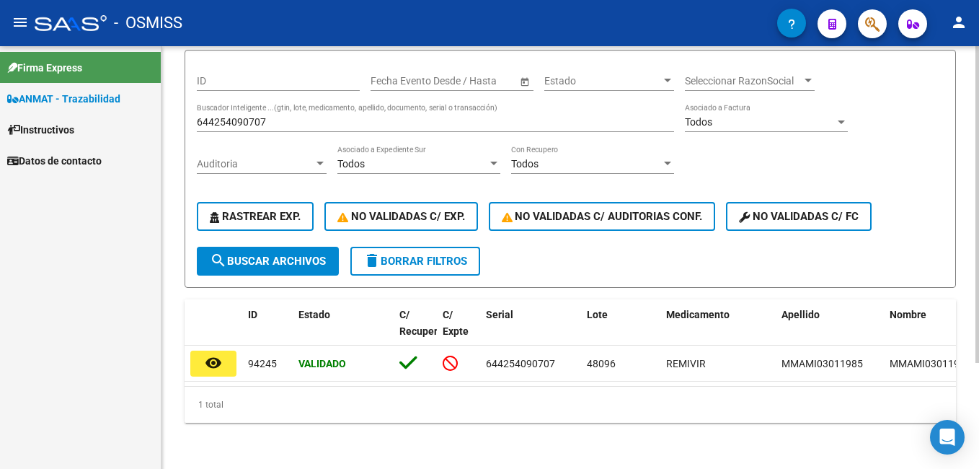
click at [227, 116] on input "644254090707" at bounding box center [435, 122] width 477 height 12
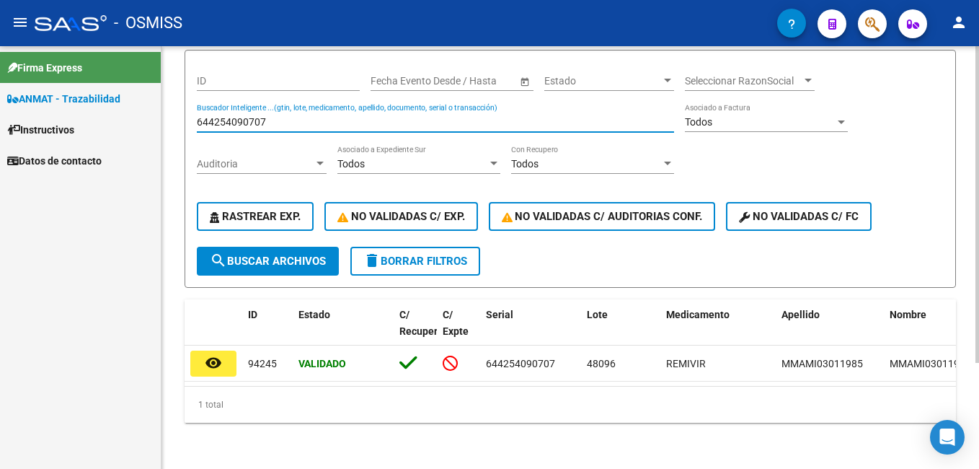
click at [227, 116] on input "644254090707" at bounding box center [435, 122] width 477 height 12
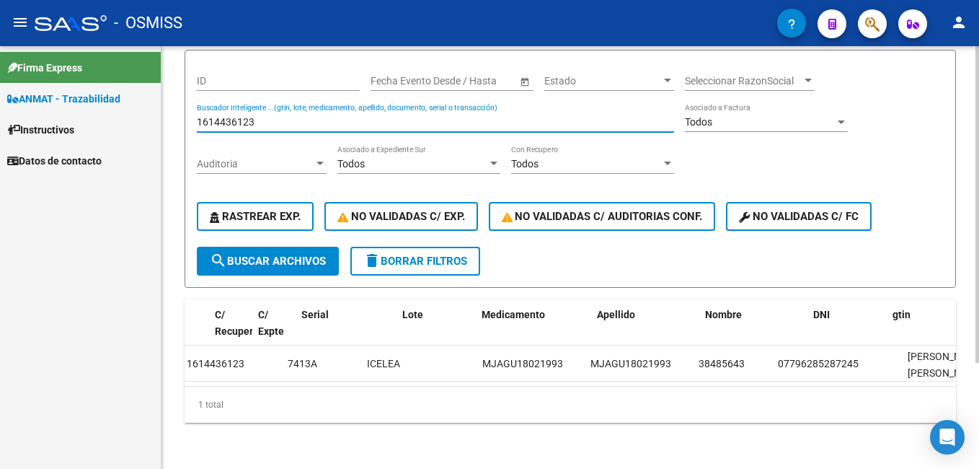
scroll to position [0, 84]
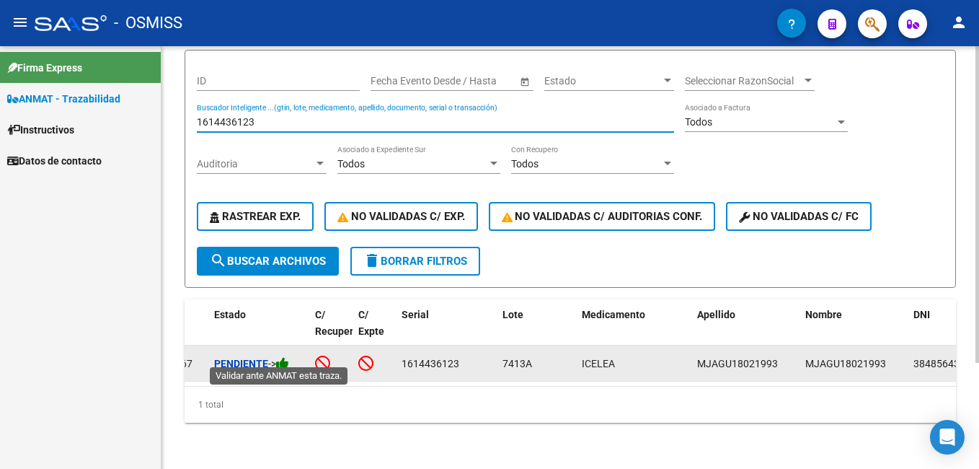
click at [286, 361] on icon at bounding box center [282, 363] width 13 height 14
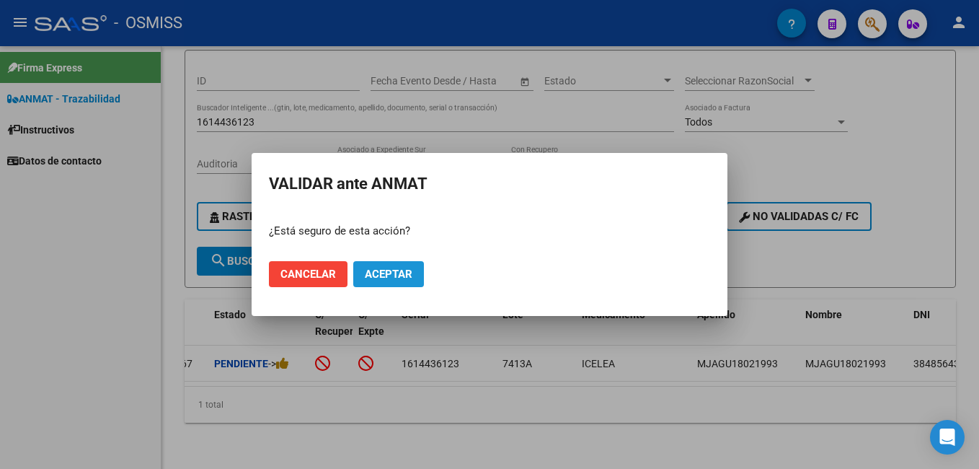
click at [369, 271] on span "Aceptar" at bounding box center [389, 273] width 48 height 13
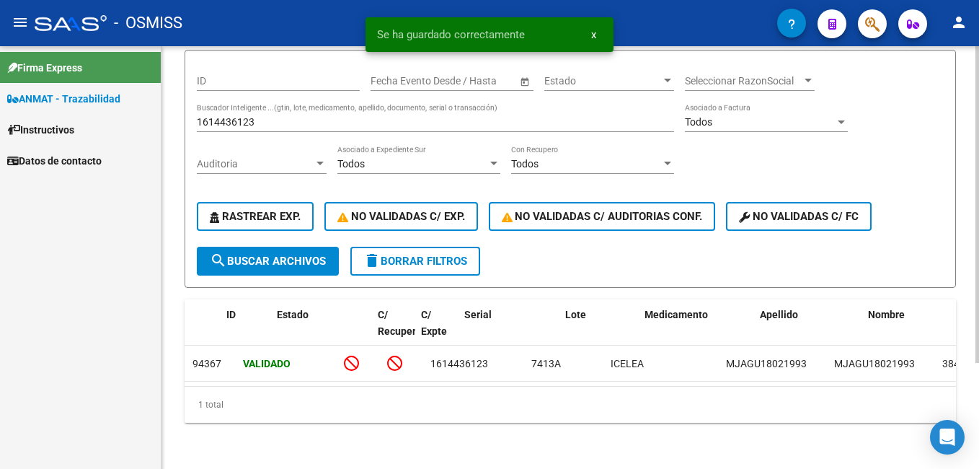
scroll to position [0, 0]
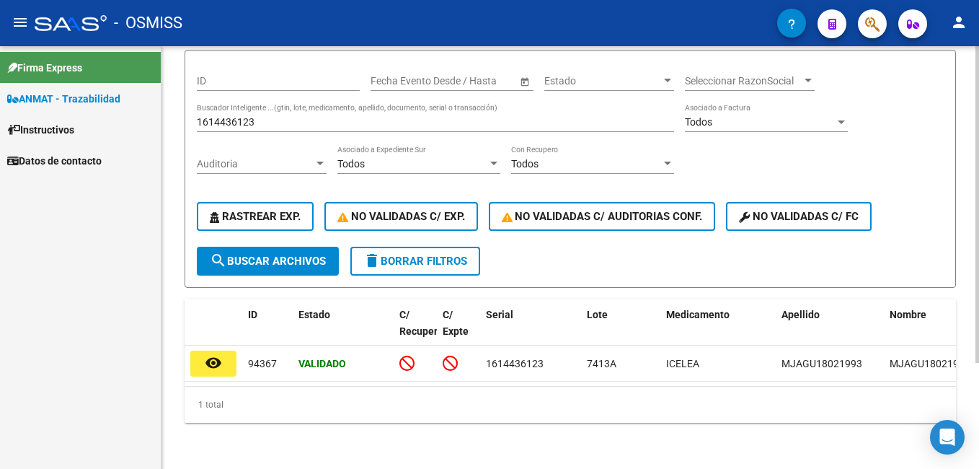
click at [298, 103] on div "1614436123 Buscador Inteligente ...(gtin, lote, medicamento, apellido, document…" at bounding box center [435, 117] width 477 height 29
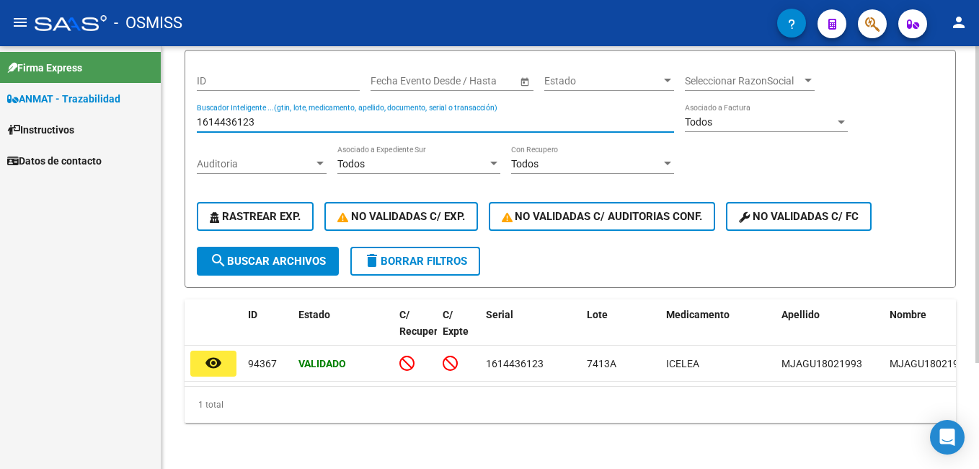
click at [298, 103] on div "1614436123 Buscador Inteligente ...(gtin, lote, medicamento, apellido, document…" at bounding box center [435, 117] width 477 height 29
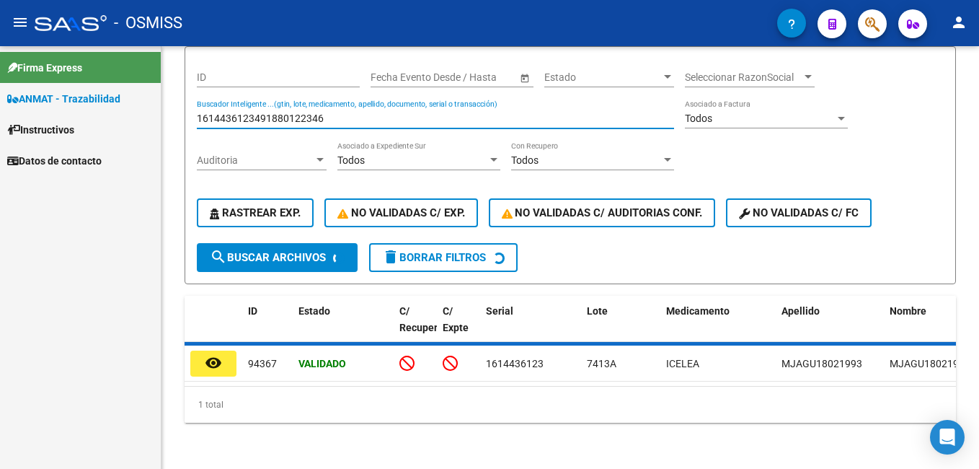
scroll to position [125, 0]
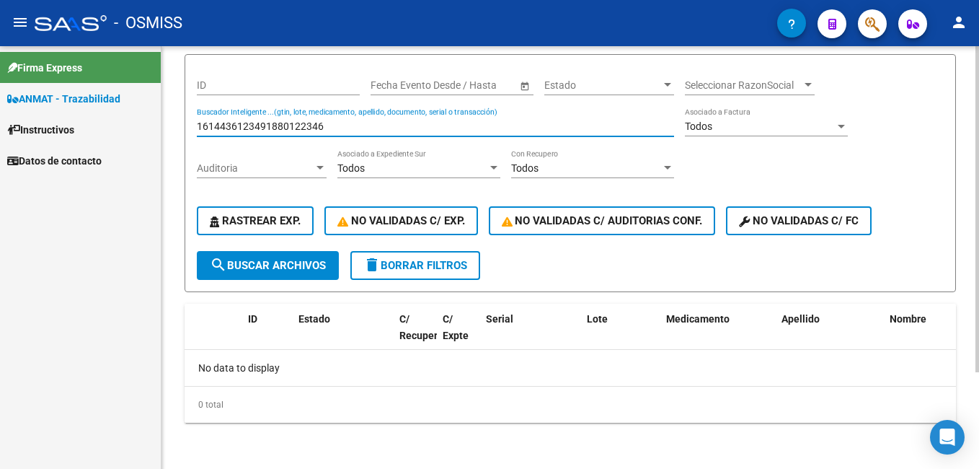
click at [363, 122] on input "1614436123491880122346" at bounding box center [435, 126] width 477 height 12
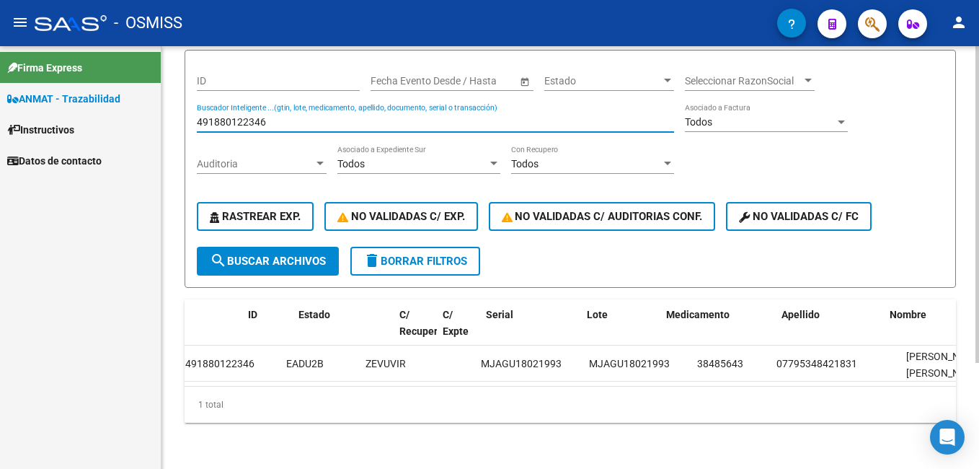
scroll to position [0, 0]
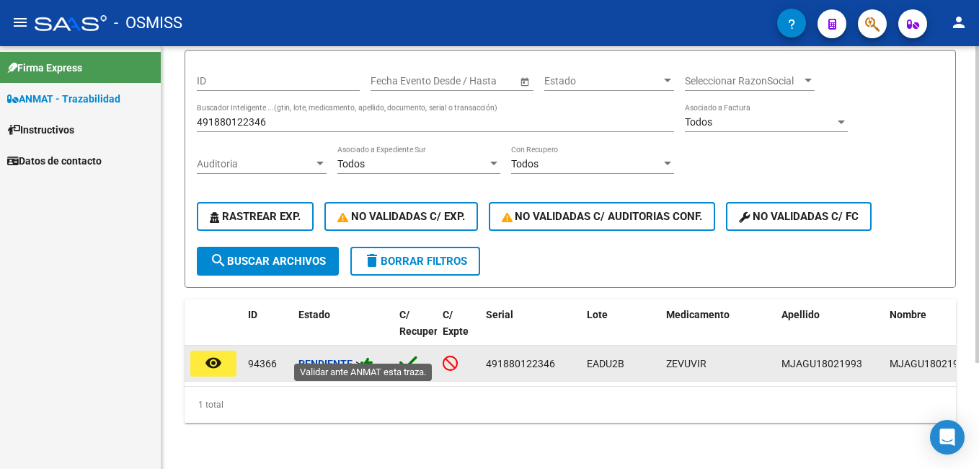
click at [369, 356] on icon at bounding box center [367, 363] width 13 height 14
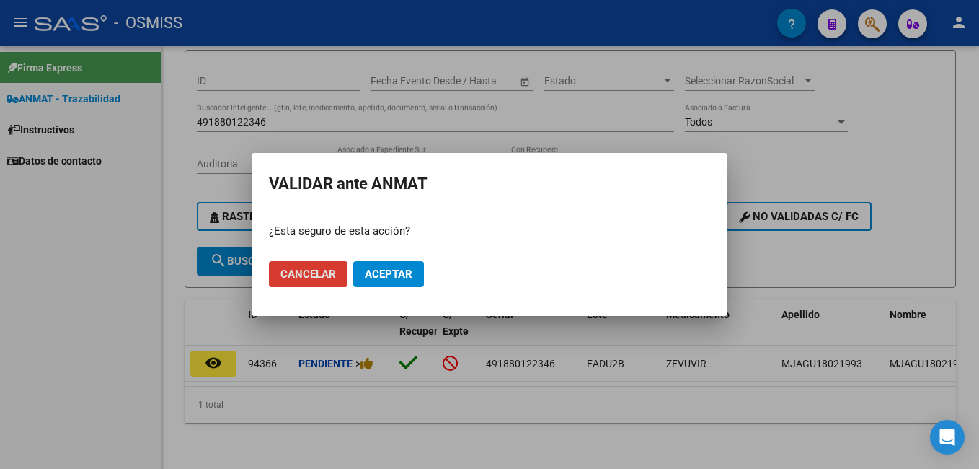
click at [396, 273] on span "Aceptar" at bounding box center [389, 273] width 48 height 13
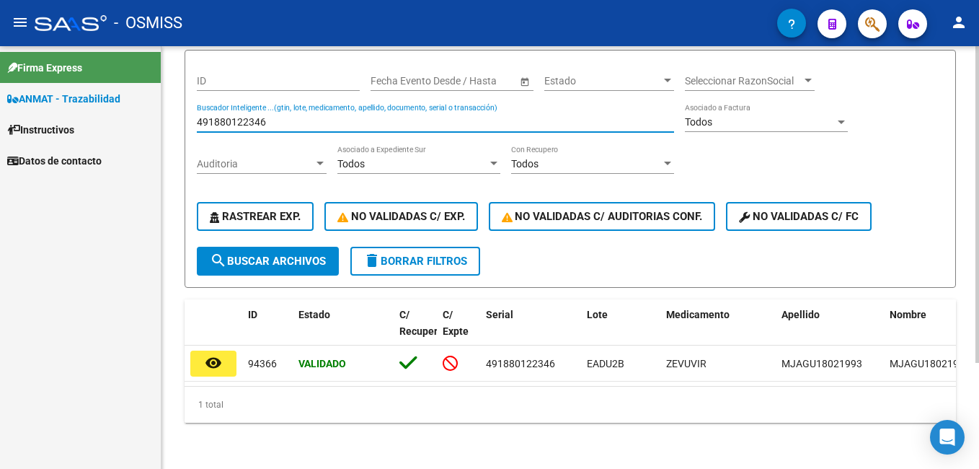
click at [237, 116] on input "491880122346" at bounding box center [435, 122] width 477 height 12
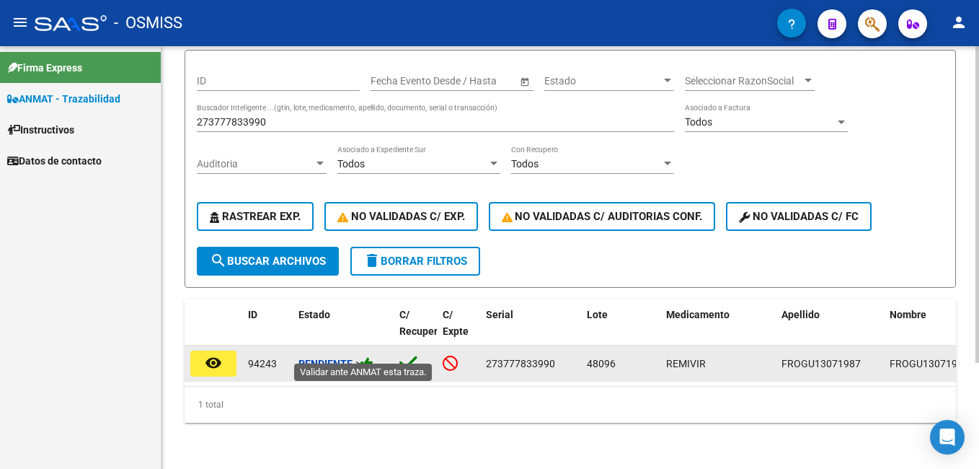
click at [373, 356] on icon at bounding box center [367, 363] width 13 height 14
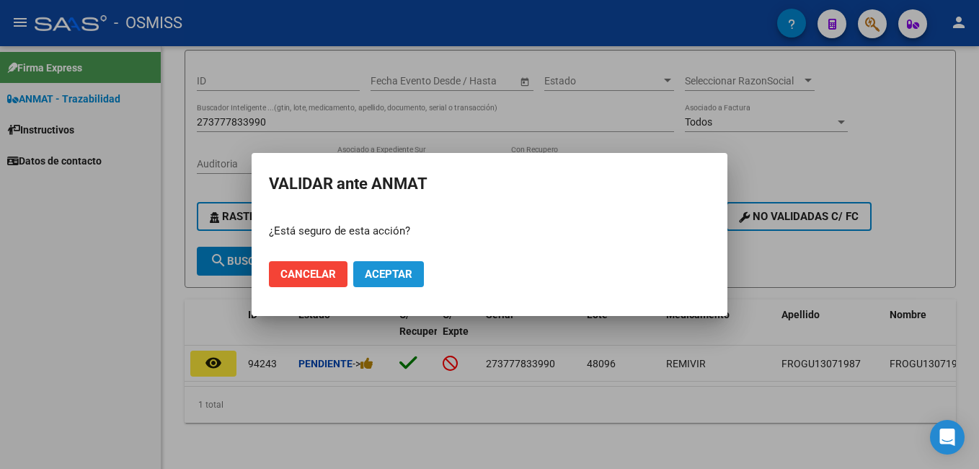
click at [397, 283] on button "Aceptar" at bounding box center [388, 274] width 71 height 26
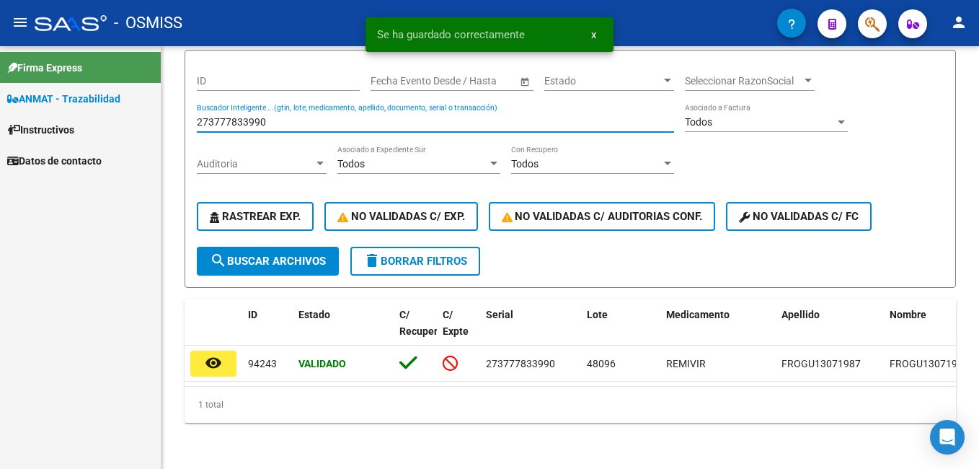
click at [255, 116] on input "273777833990" at bounding box center [435, 122] width 477 height 12
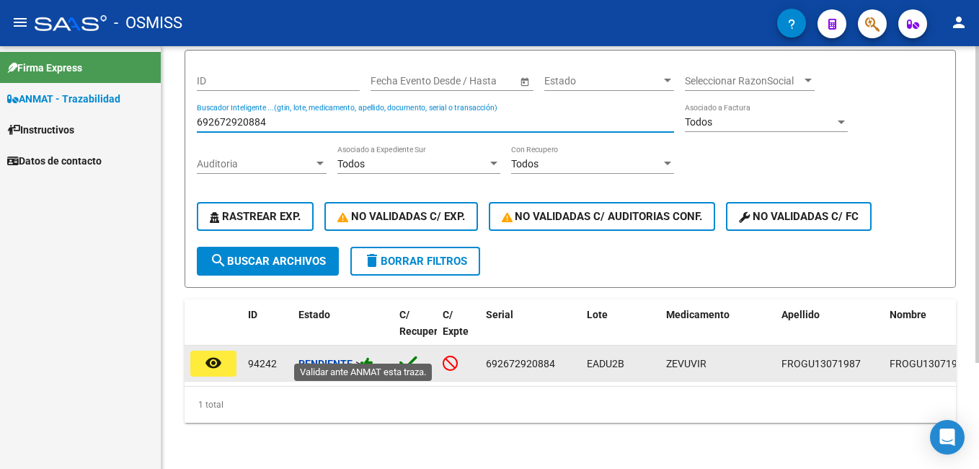
click at [368, 356] on icon at bounding box center [367, 363] width 13 height 14
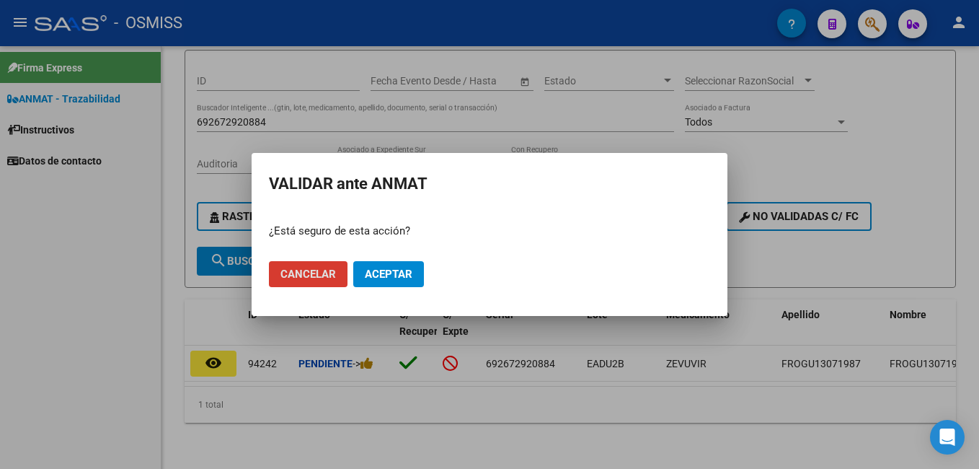
click at [381, 276] on span "Aceptar" at bounding box center [389, 273] width 48 height 13
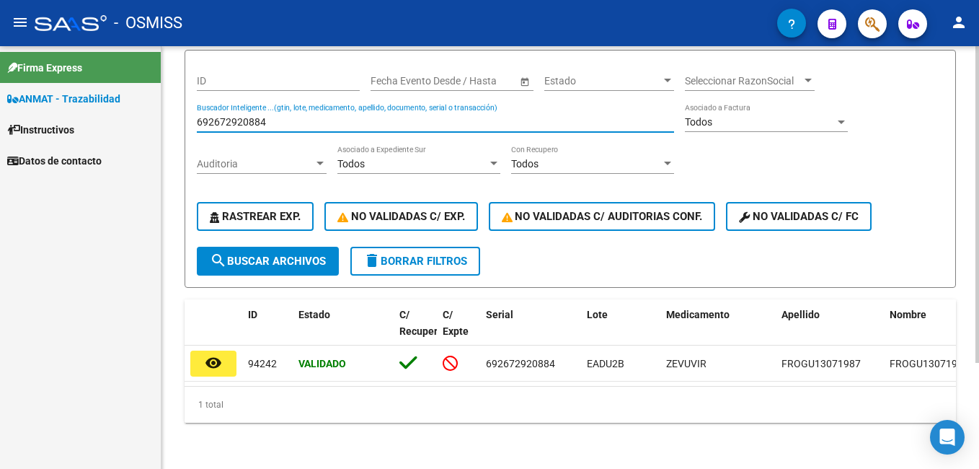
click at [265, 116] on input "692672920884" at bounding box center [435, 122] width 477 height 12
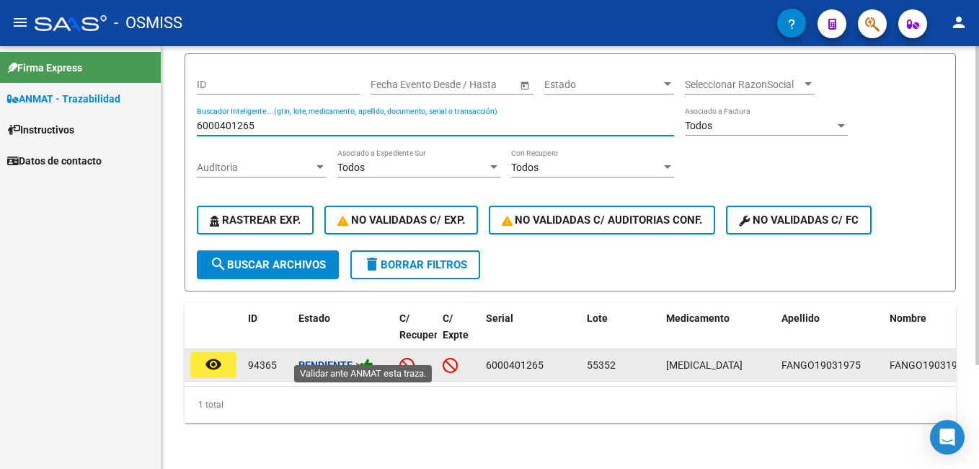
click at [368, 358] on icon at bounding box center [367, 365] width 13 height 14
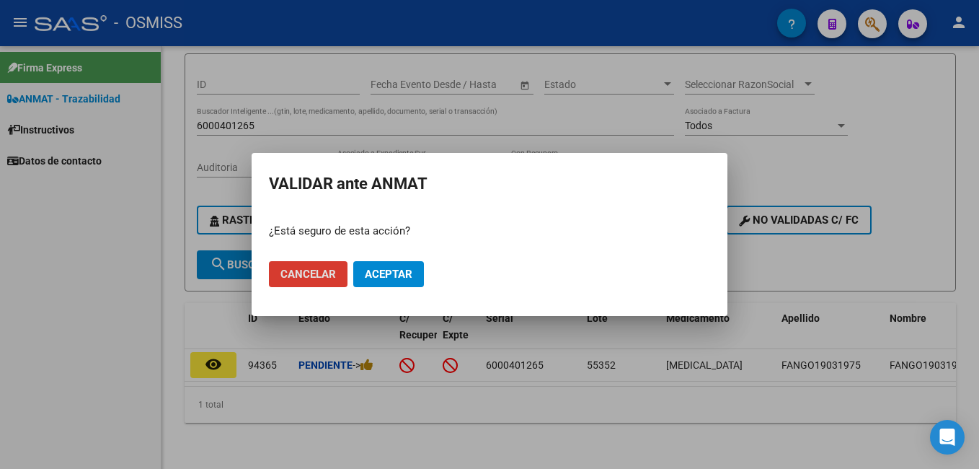
click at [378, 275] on span "Aceptar" at bounding box center [389, 273] width 48 height 13
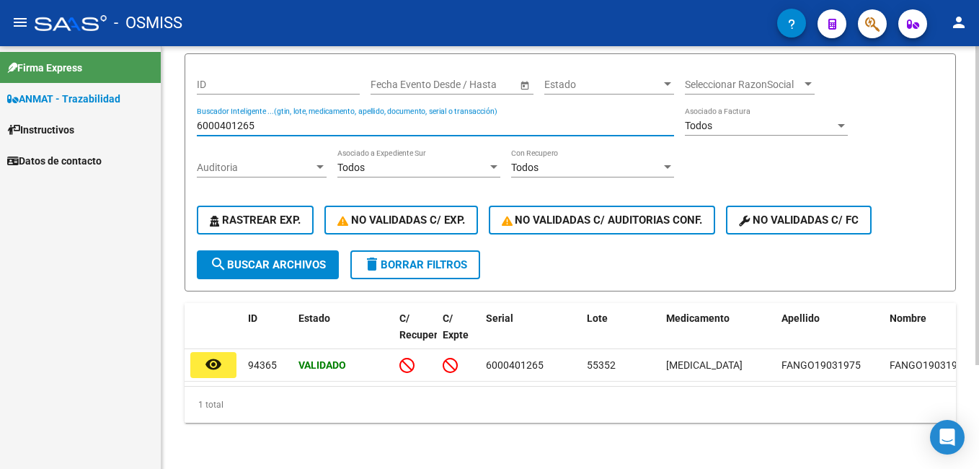
click at [291, 120] on input "6000401265" at bounding box center [435, 126] width 477 height 12
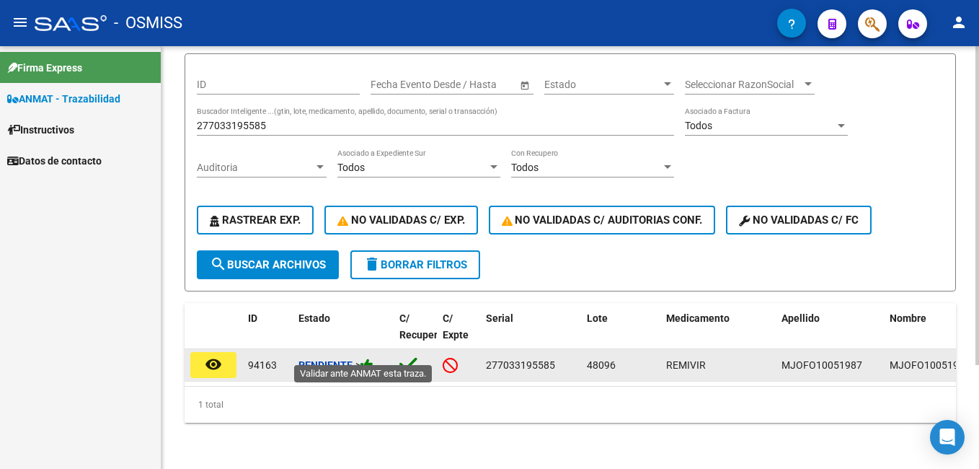
click at [373, 358] on icon at bounding box center [367, 365] width 13 height 14
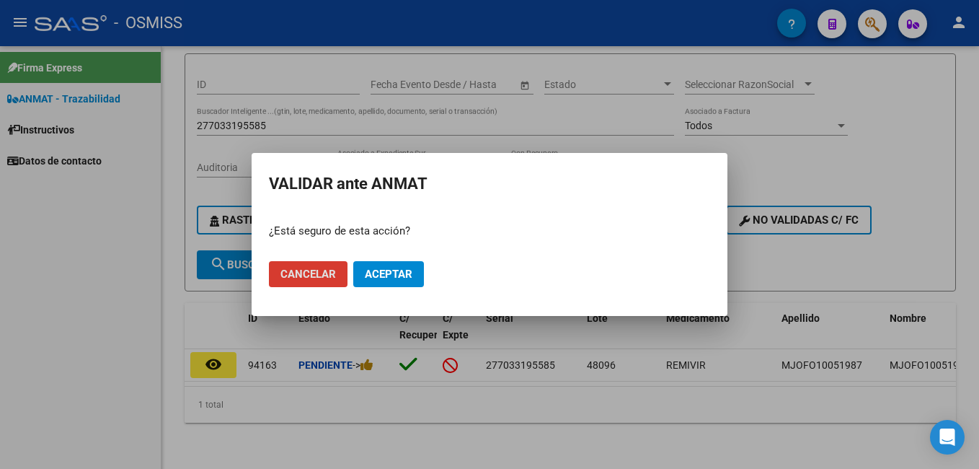
click at [377, 281] on button "Aceptar" at bounding box center [388, 274] width 71 height 26
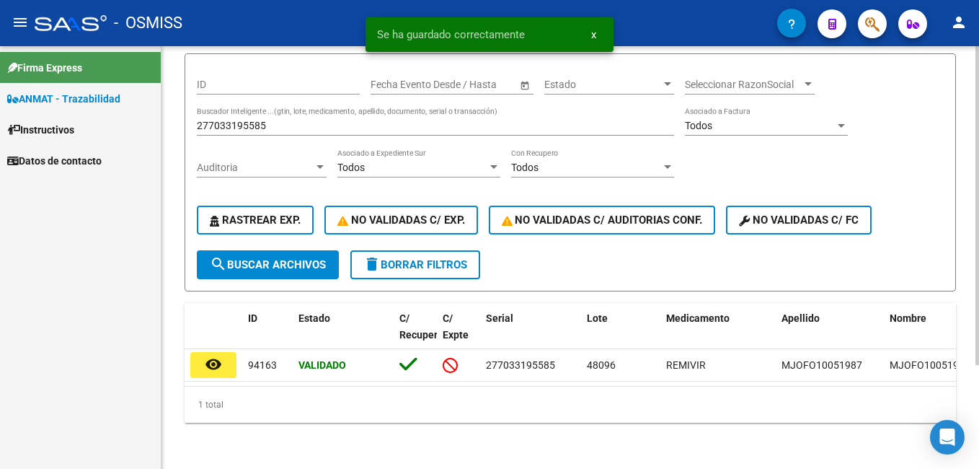
click at [262, 120] on input "277033195585" at bounding box center [435, 126] width 477 height 12
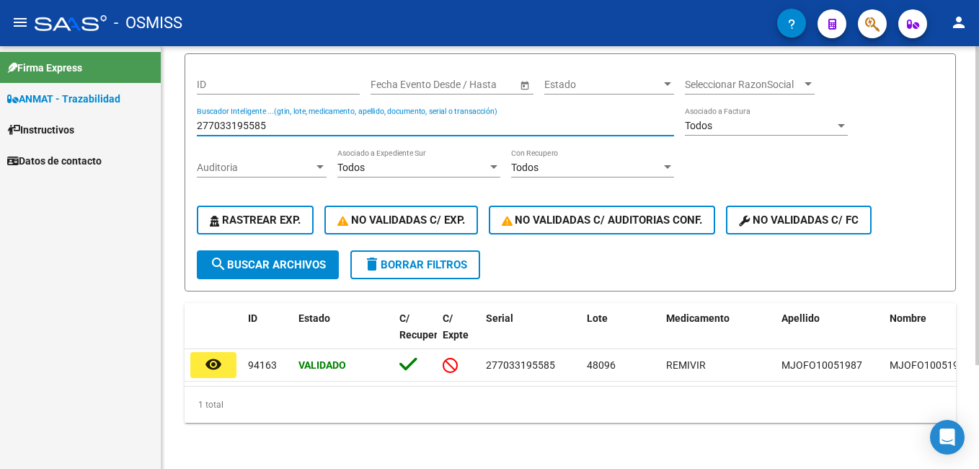
click at [262, 120] on input "277033195585" at bounding box center [435, 126] width 477 height 12
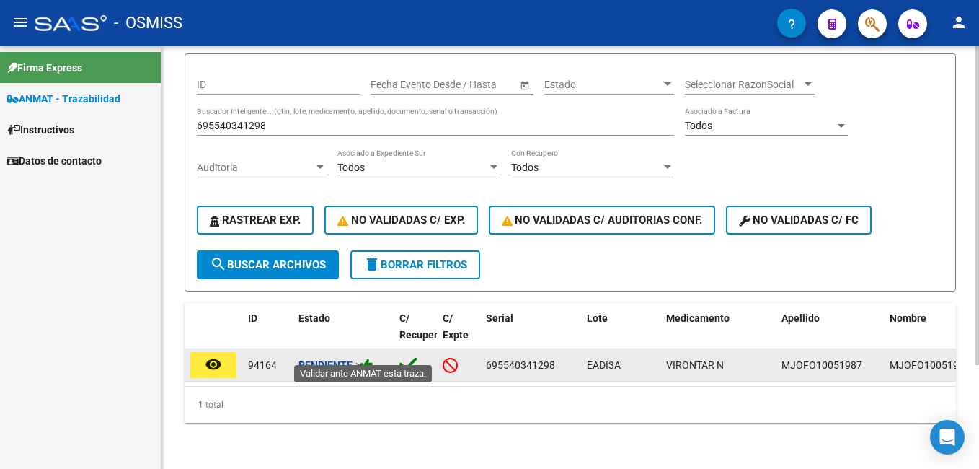
click at [367, 358] on icon at bounding box center [367, 365] width 13 height 14
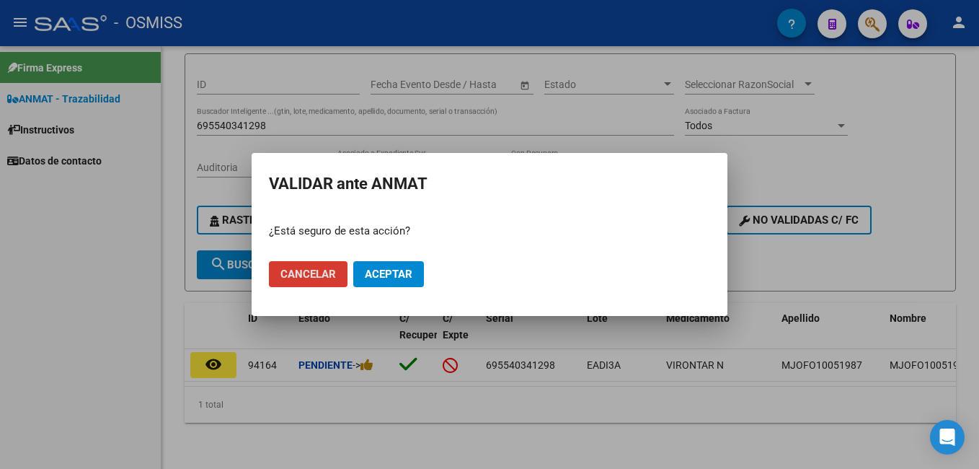
click at [407, 275] on span "Aceptar" at bounding box center [389, 273] width 48 height 13
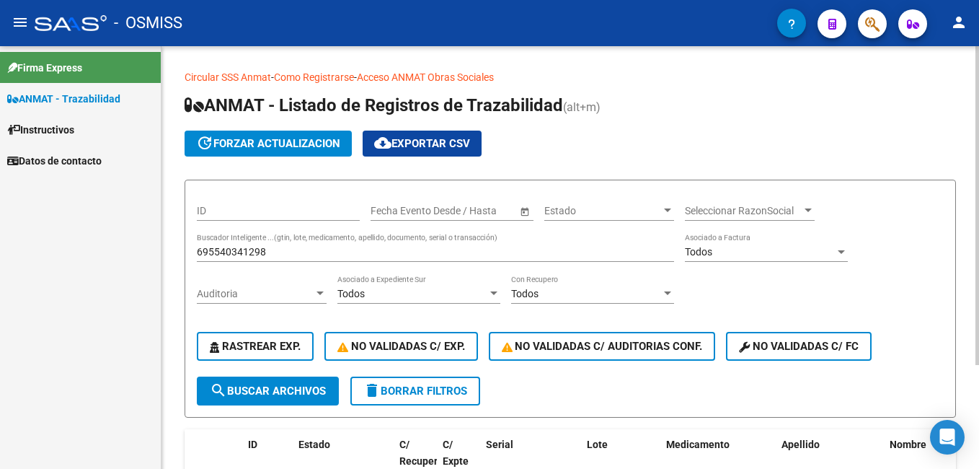
click at [273, 255] on input "695540341298" at bounding box center [435, 252] width 477 height 12
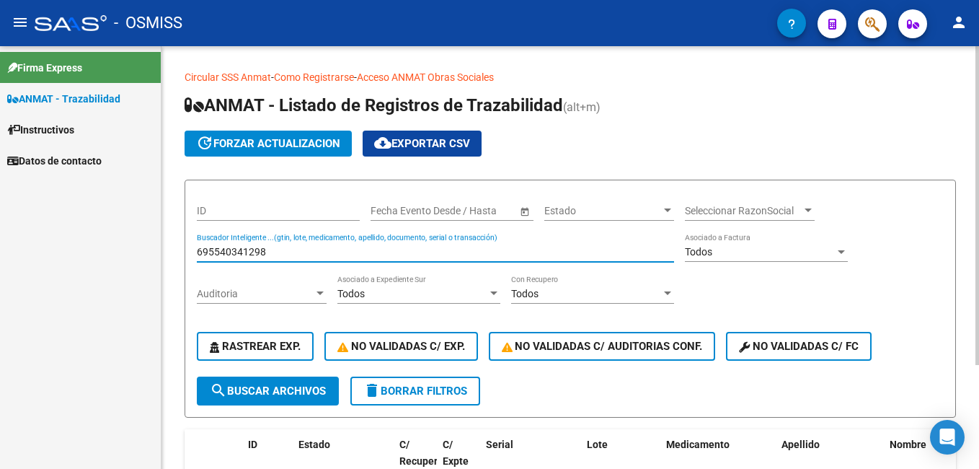
click at [273, 255] on input "695540341298" at bounding box center [435, 252] width 477 height 12
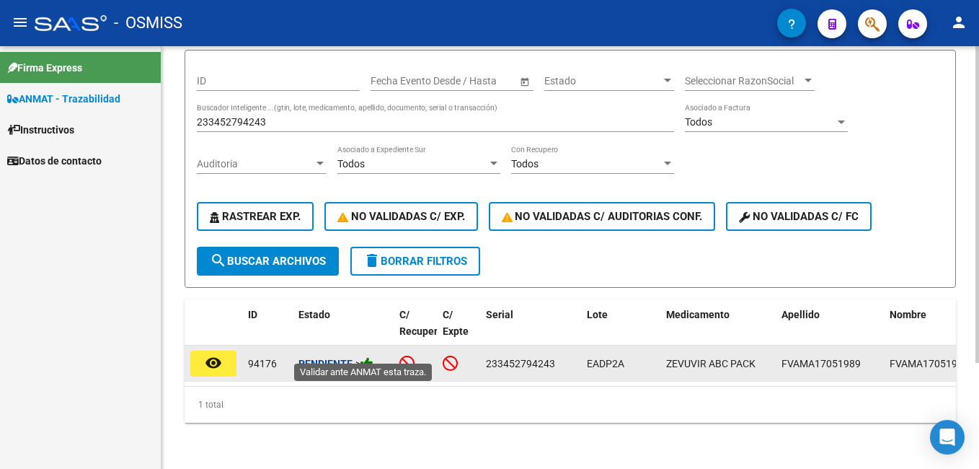
click at [368, 356] on icon at bounding box center [367, 363] width 13 height 14
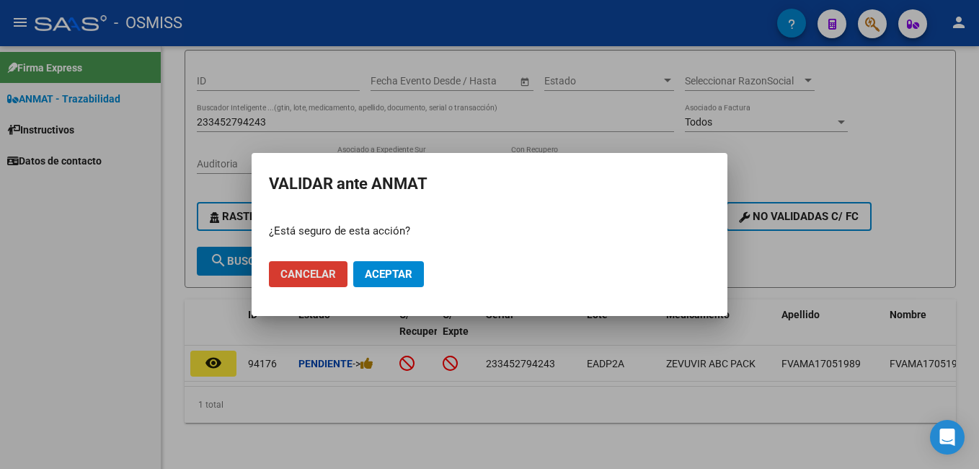
click at [409, 272] on span "Aceptar" at bounding box center [389, 273] width 48 height 13
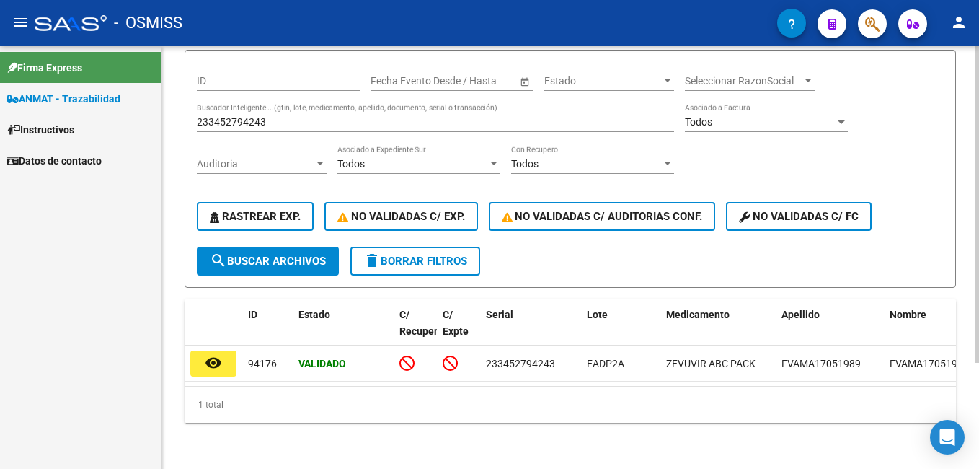
click at [291, 116] on input "233452794243" at bounding box center [435, 122] width 477 height 12
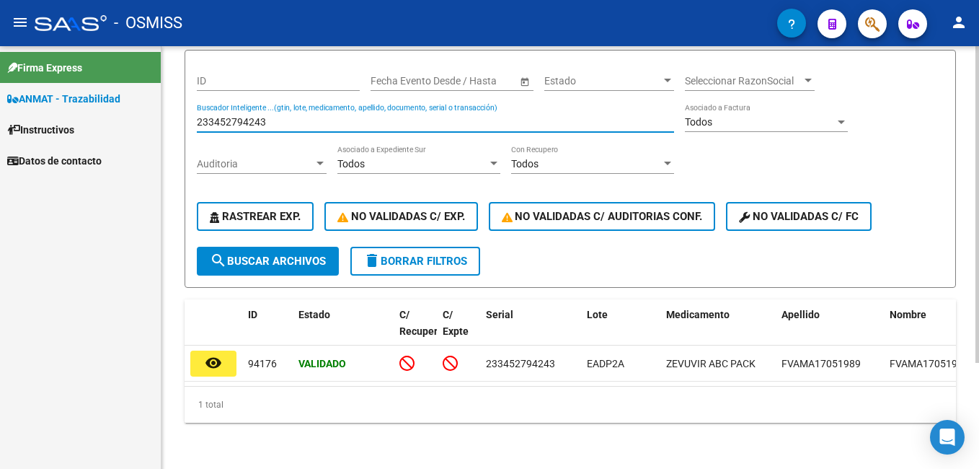
click at [291, 116] on input "233452794243" at bounding box center [435, 122] width 477 height 12
type input "4"
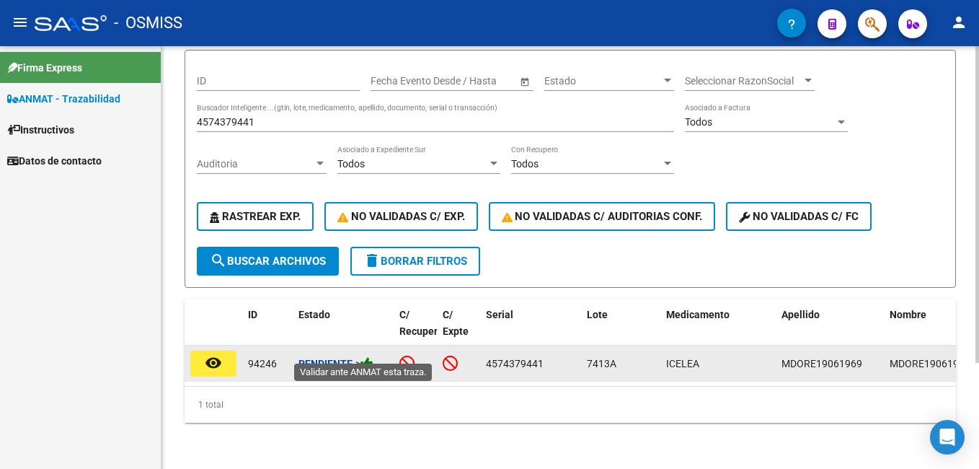
click at [373, 356] on icon at bounding box center [367, 363] width 13 height 14
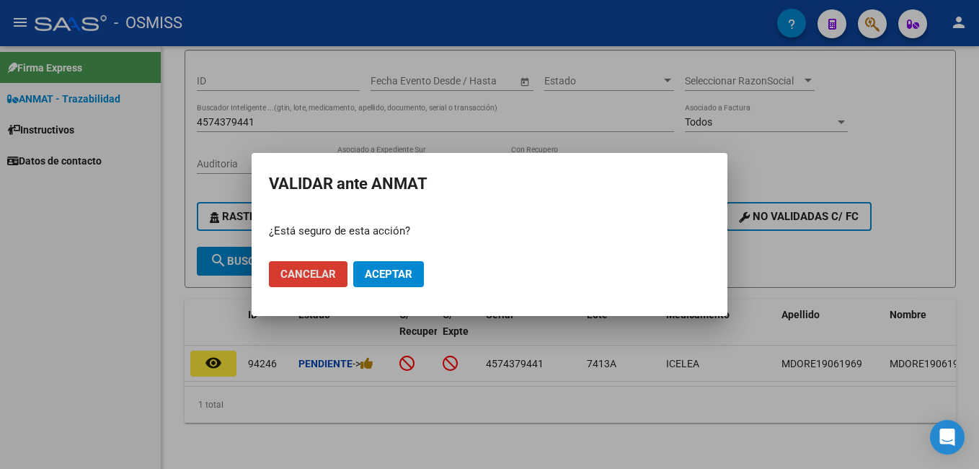
click at [394, 274] on span "Aceptar" at bounding box center [389, 273] width 48 height 13
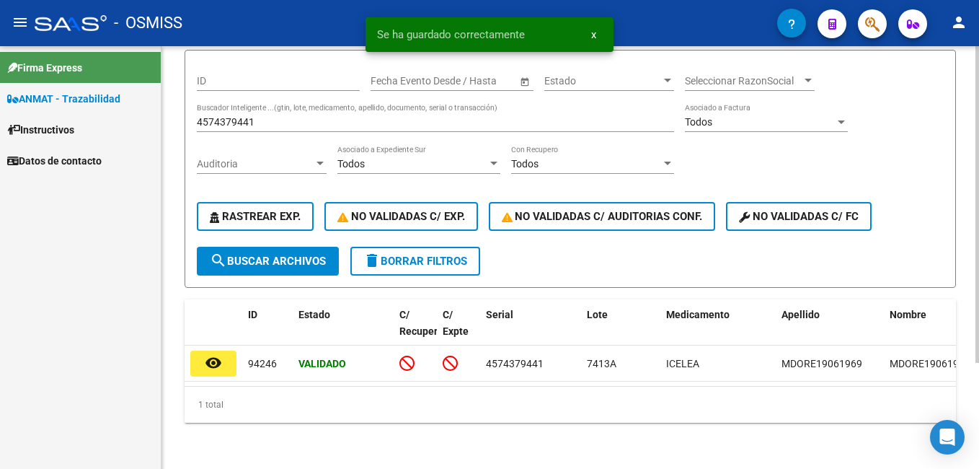
click at [247, 116] on input "4574379441" at bounding box center [435, 122] width 477 height 12
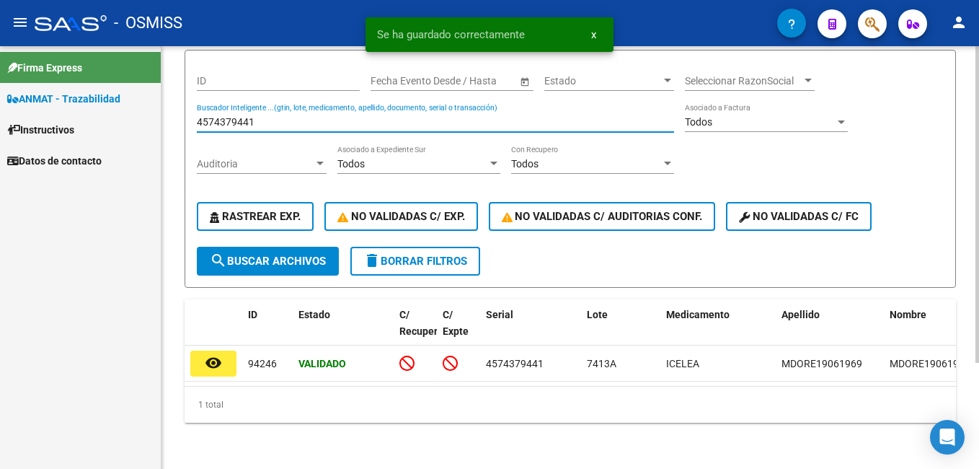
click at [247, 116] on input "4574379441" at bounding box center [435, 122] width 477 height 12
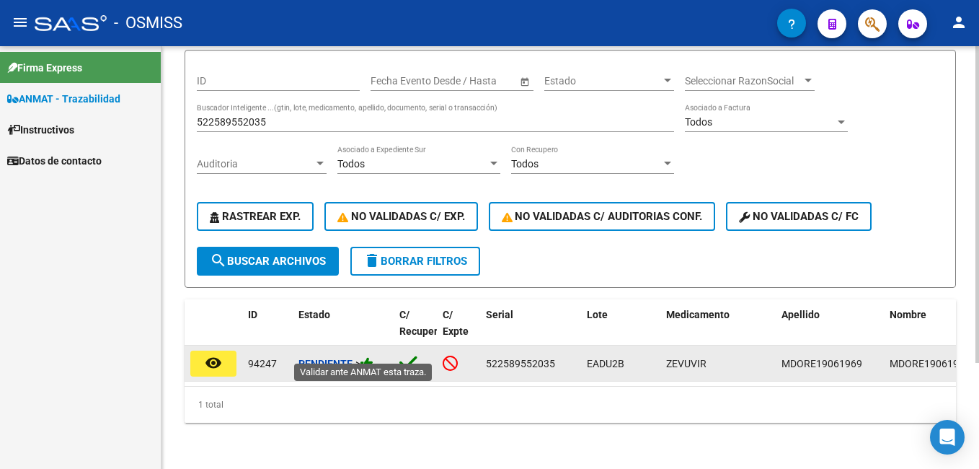
click at [366, 356] on icon at bounding box center [367, 363] width 13 height 14
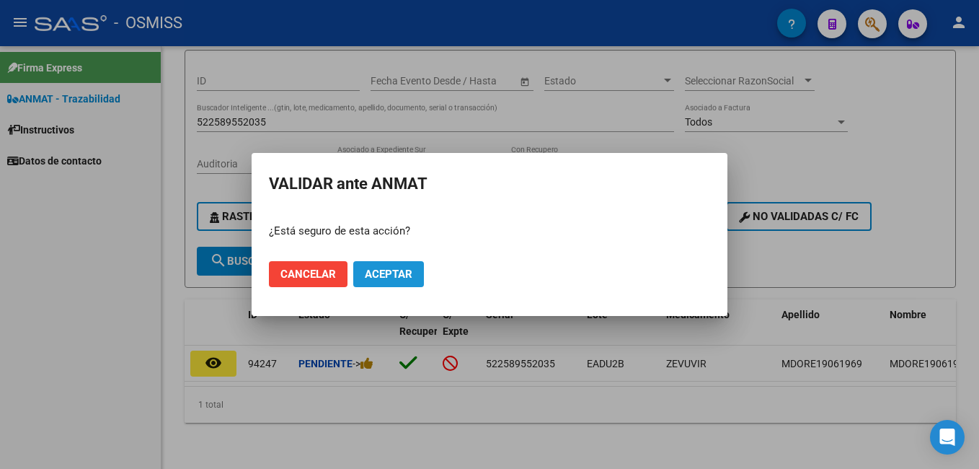
click at [386, 275] on span "Aceptar" at bounding box center [389, 273] width 48 height 13
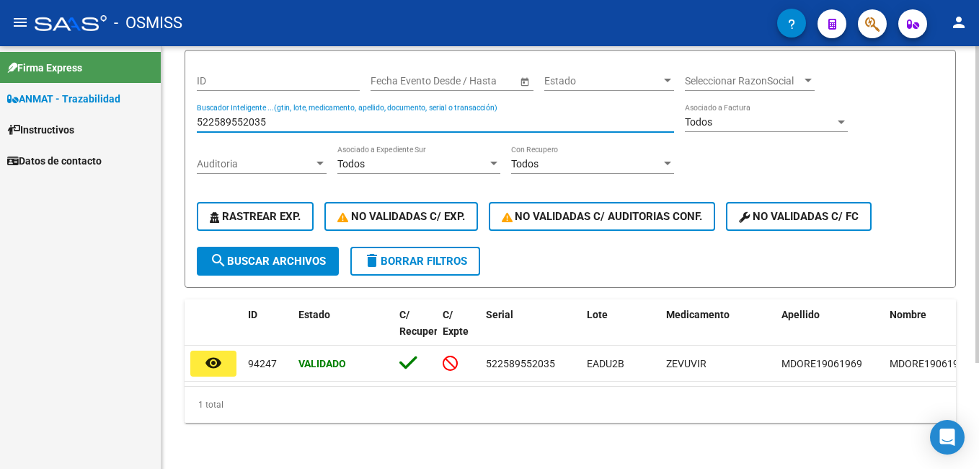
click at [237, 116] on input "522589552035" at bounding box center [435, 122] width 477 height 12
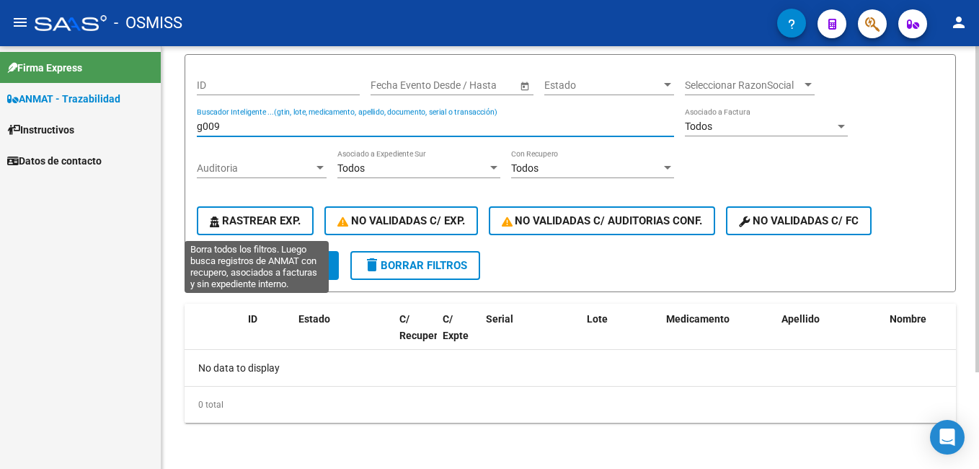
scroll to position [125, 0]
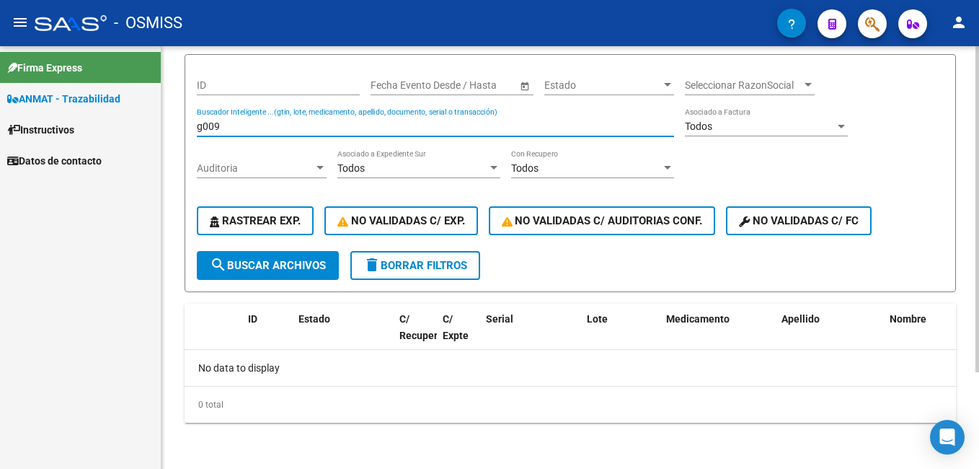
click at [262, 125] on input "g009" at bounding box center [435, 126] width 477 height 12
type input "g009"
click at [252, 127] on input "g009" at bounding box center [435, 126] width 477 height 12
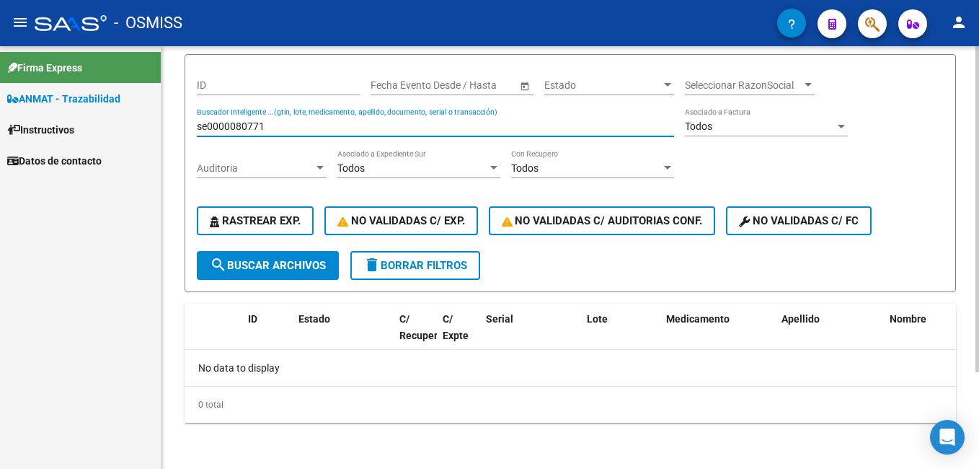
click at [319, 117] on div "se0000080771 Buscador Inteligente ...(gtin, lote, medicamento, apellido, docume…" at bounding box center [435, 121] width 477 height 29
click at [324, 123] on input "se0000080771" at bounding box center [435, 126] width 477 height 12
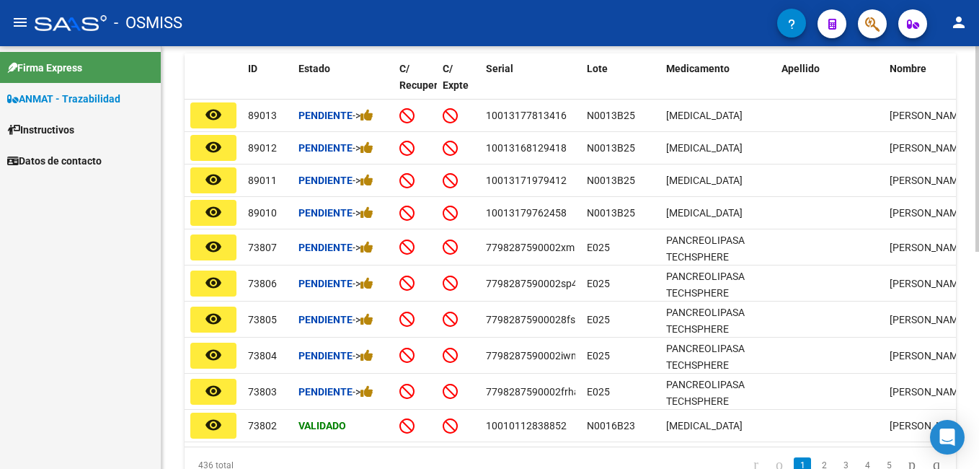
scroll to position [448, 0]
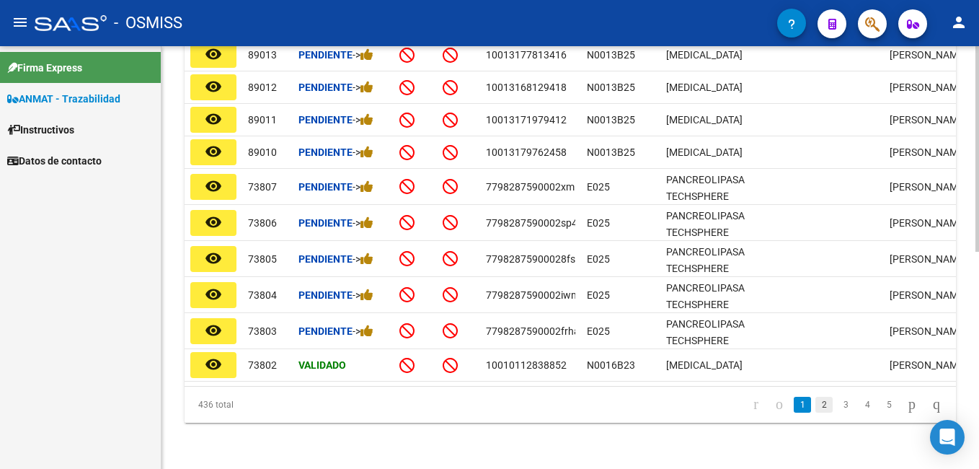
click at [815, 404] on link "2" at bounding box center [823, 405] width 17 height 16
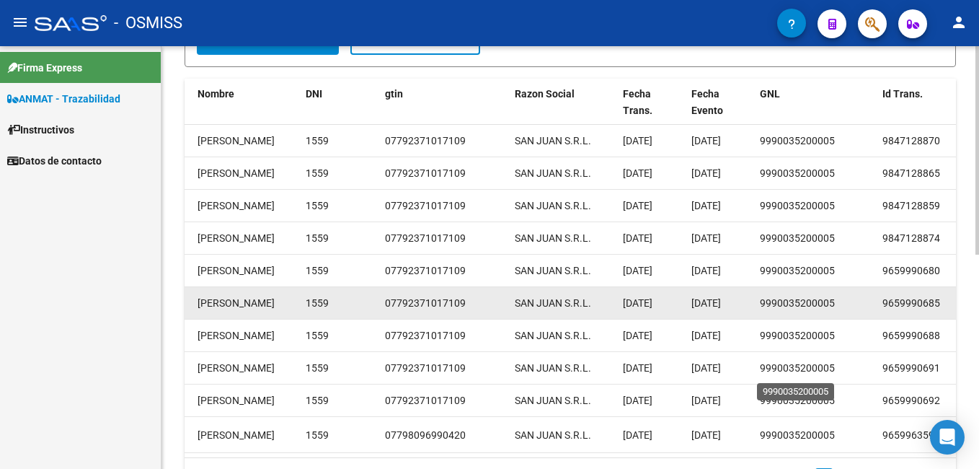
scroll to position [433, 0]
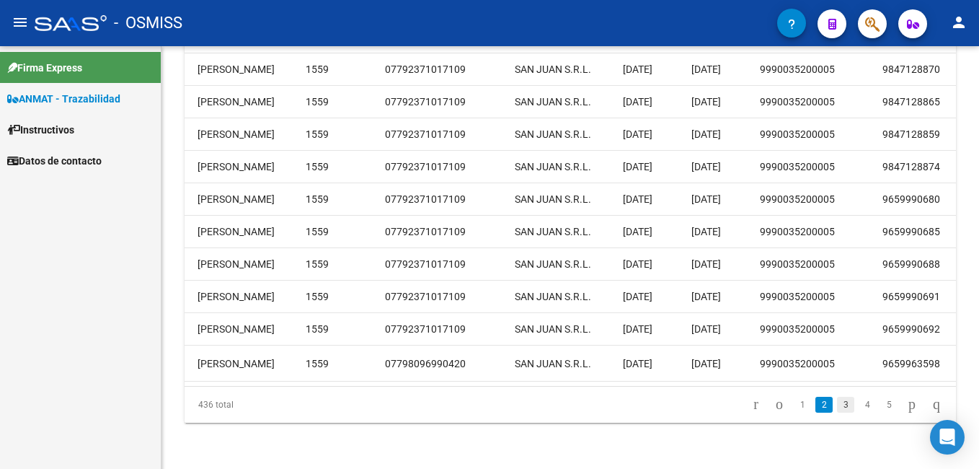
click at [837, 401] on link "3" at bounding box center [845, 405] width 17 height 16
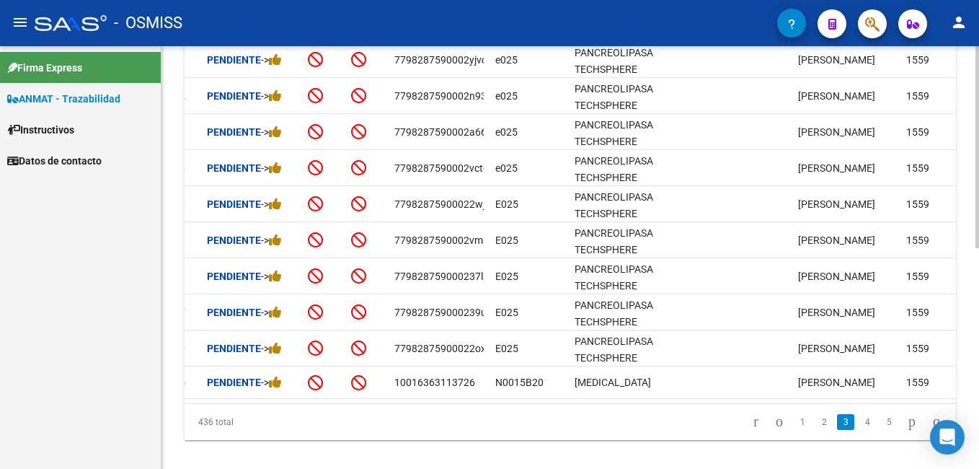
scroll to position [0, 93]
click at [794, 430] on link "1" at bounding box center [802, 422] width 17 height 16
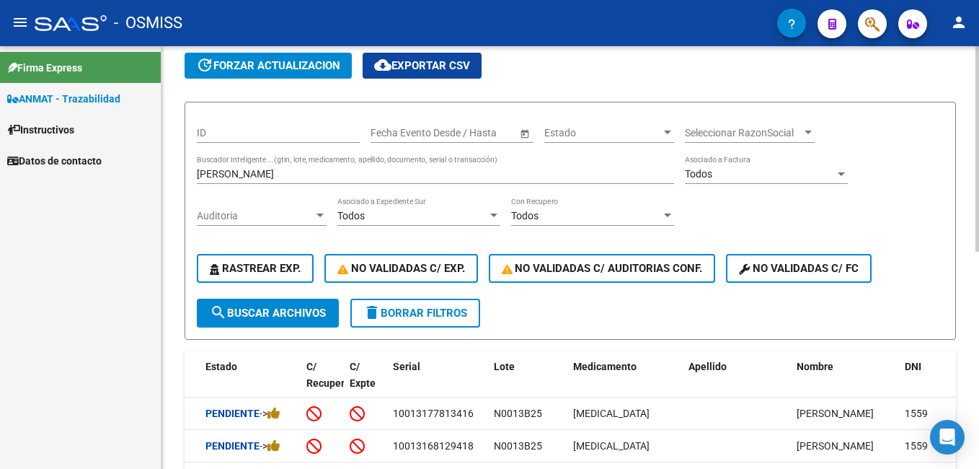
scroll to position [0, 0]
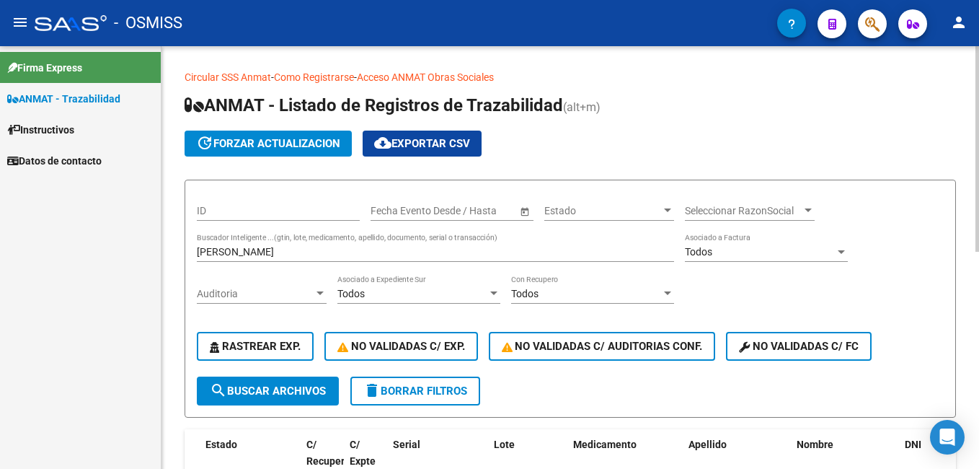
click at [340, 255] on input "[PERSON_NAME]" at bounding box center [435, 252] width 477 height 12
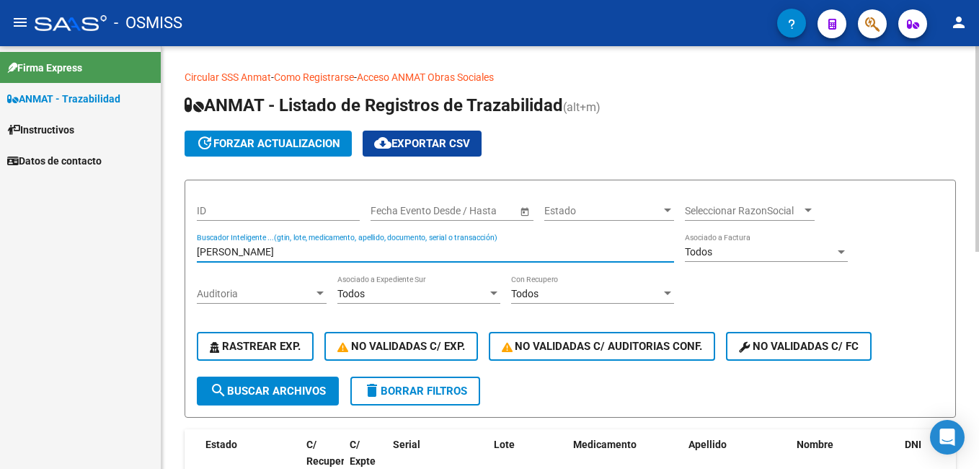
click at [340, 255] on input "[PERSON_NAME]" at bounding box center [435, 252] width 477 height 12
click at [340, 255] on input "[PERSON_NAME] thiago08" at bounding box center [435, 252] width 477 height 12
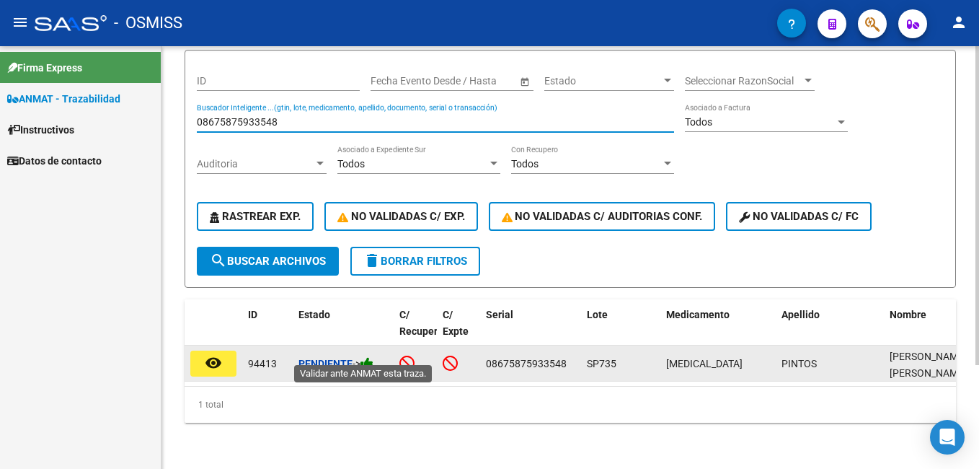
click at [368, 356] on icon at bounding box center [367, 363] width 13 height 14
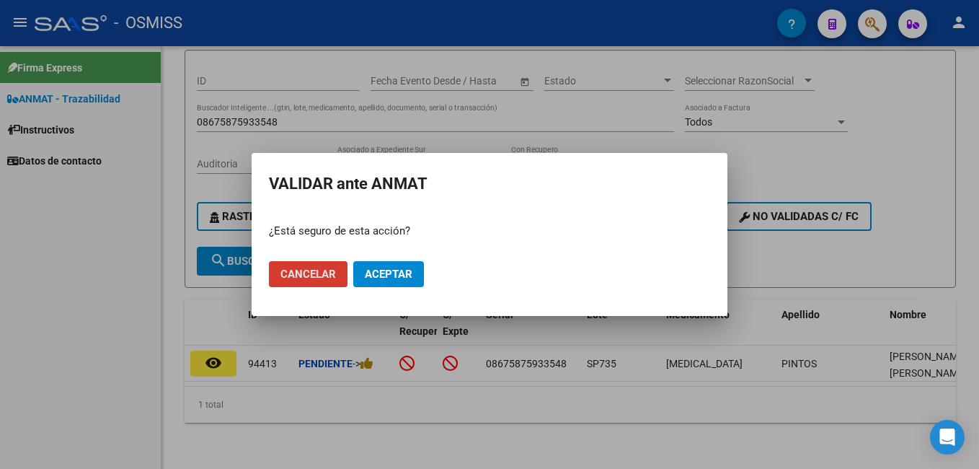
click at [404, 282] on button "Aceptar" at bounding box center [388, 274] width 71 height 26
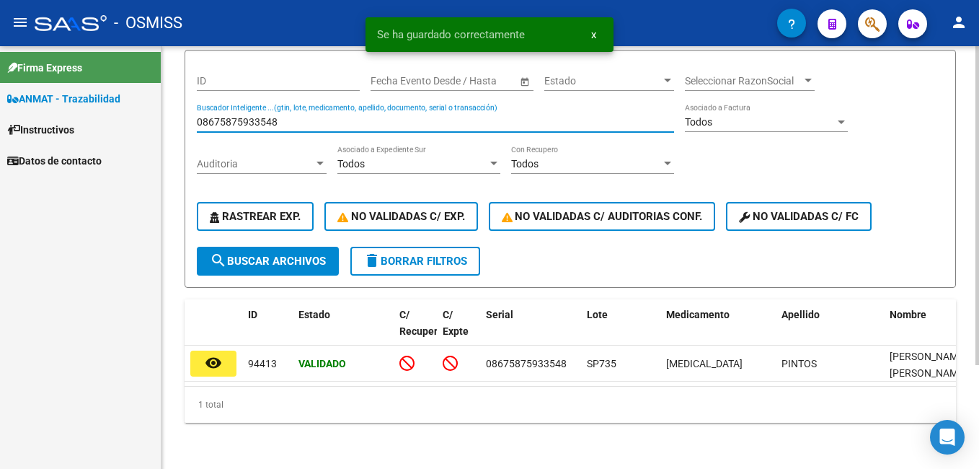
click at [251, 118] on input "08675875933548" at bounding box center [435, 122] width 477 height 12
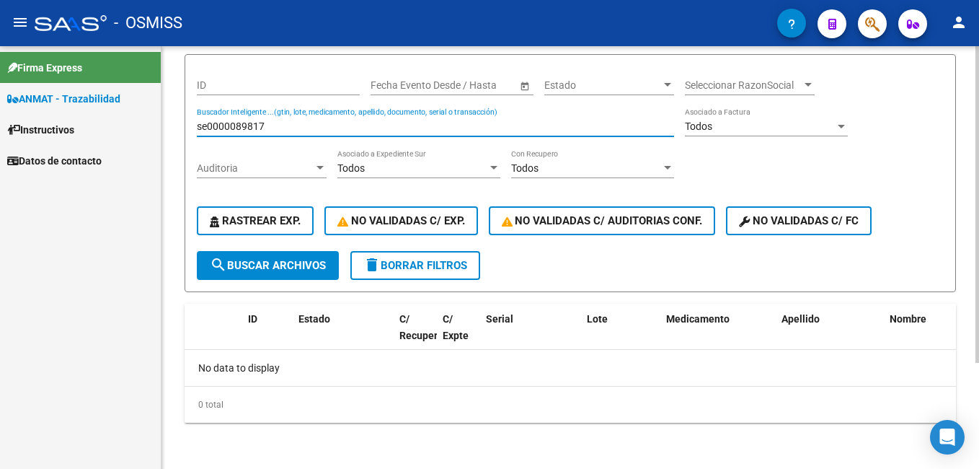
scroll to position [125, 0]
click at [296, 125] on input "se0000089817" at bounding box center [435, 126] width 477 height 12
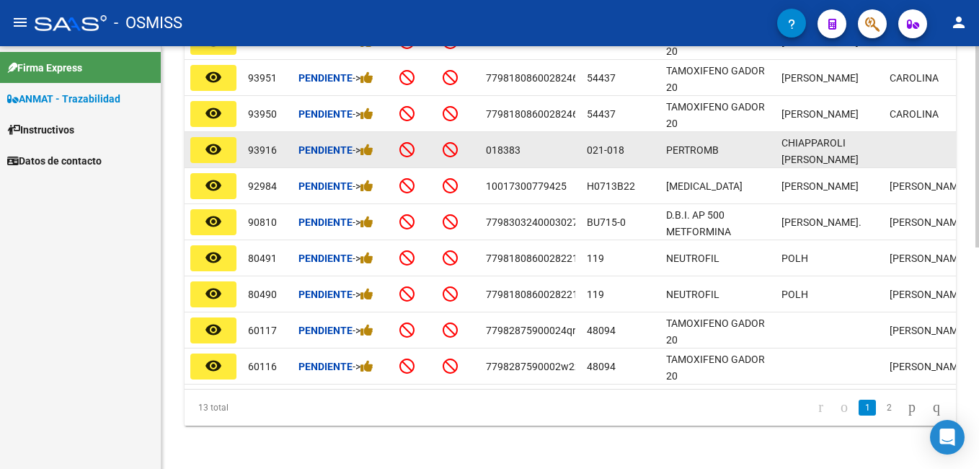
scroll to position [466, 0]
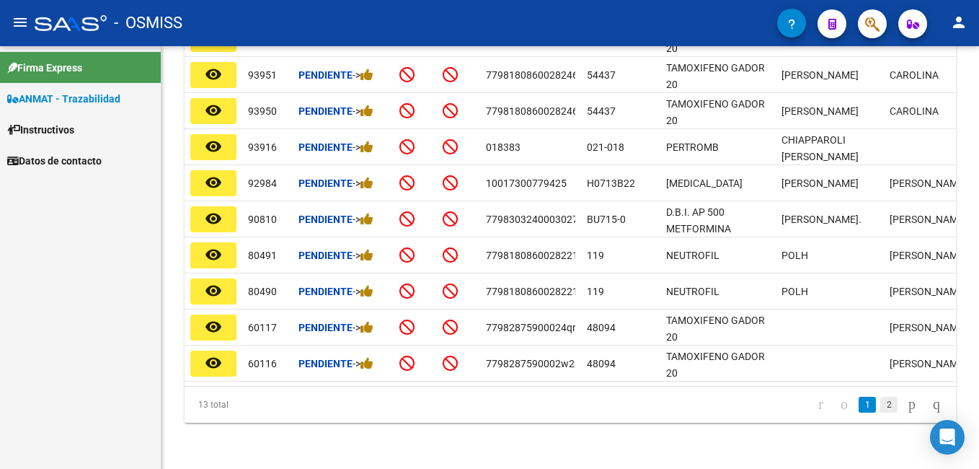
click at [880, 405] on link "2" at bounding box center [888, 405] width 17 height 16
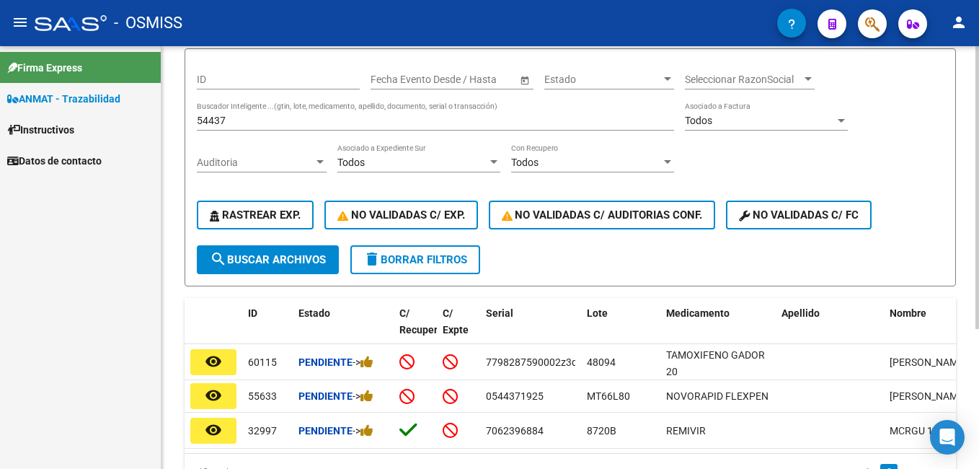
scroll to position [66, 0]
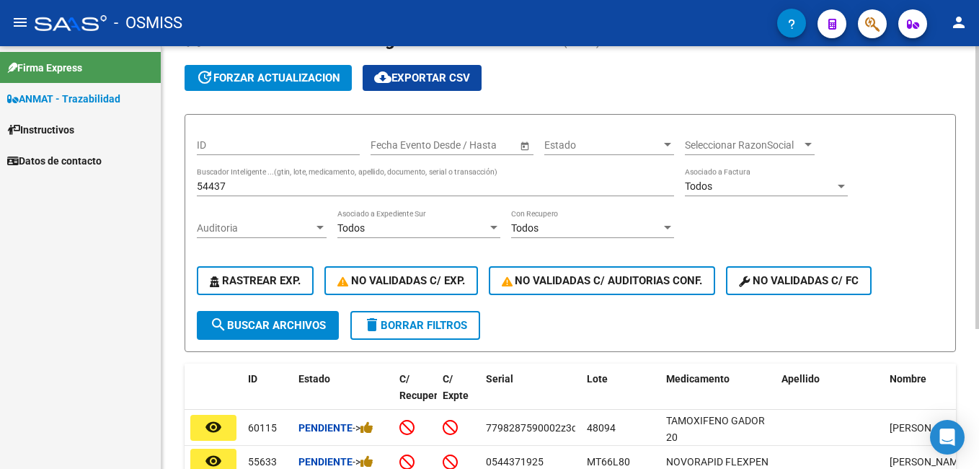
click at [271, 190] on input "54437" at bounding box center [435, 186] width 477 height 12
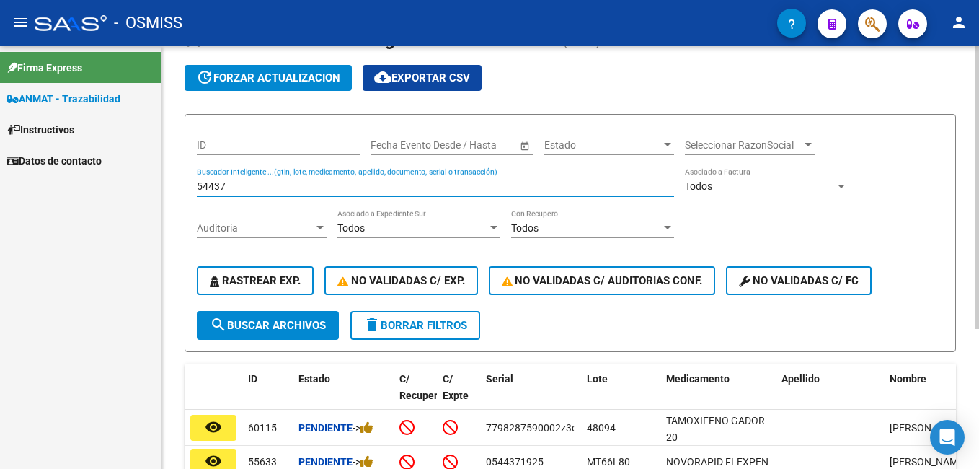
click at [271, 190] on input "54437" at bounding box center [435, 186] width 477 height 12
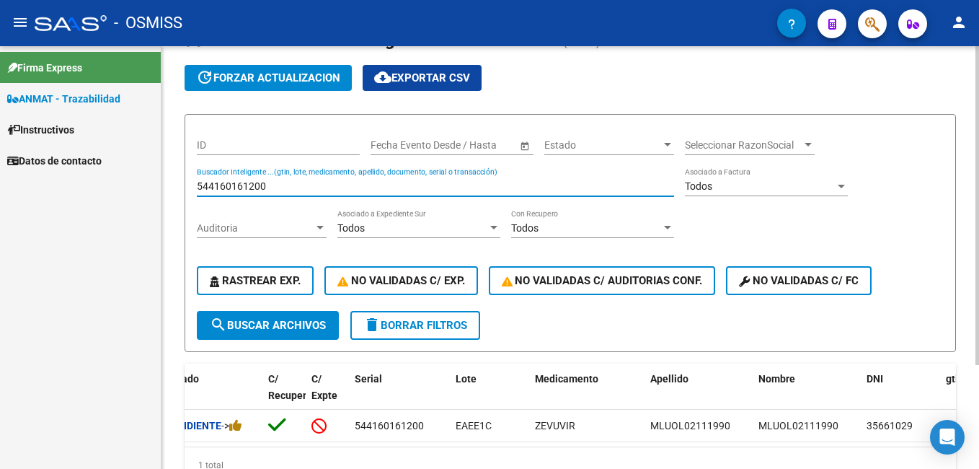
scroll to position [0, 0]
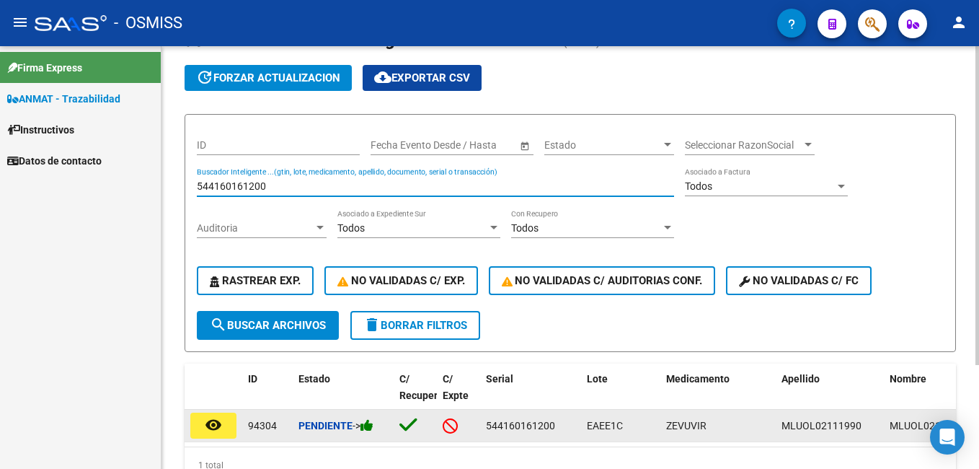
click at [373, 426] on icon at bounding box center [367, 425] width 13 height 14
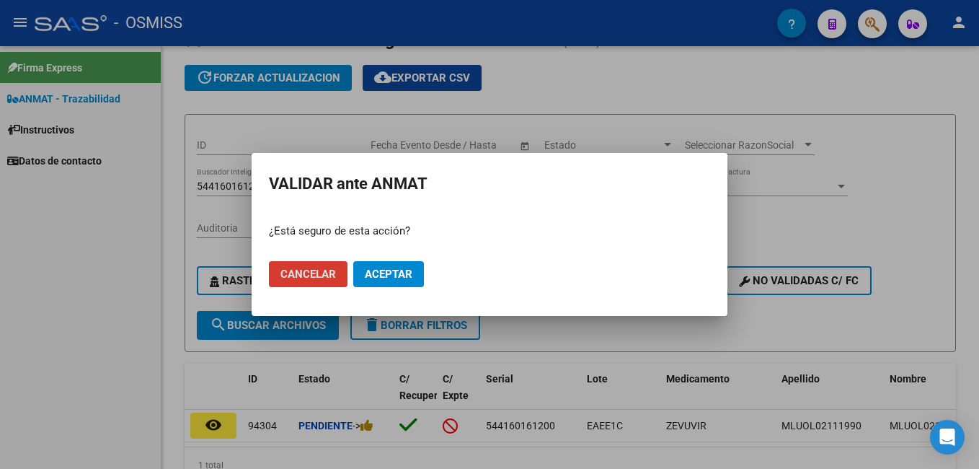
click at [399, 280] on span "Aceptar" at bounding box center [389, 273] width 48 height 13
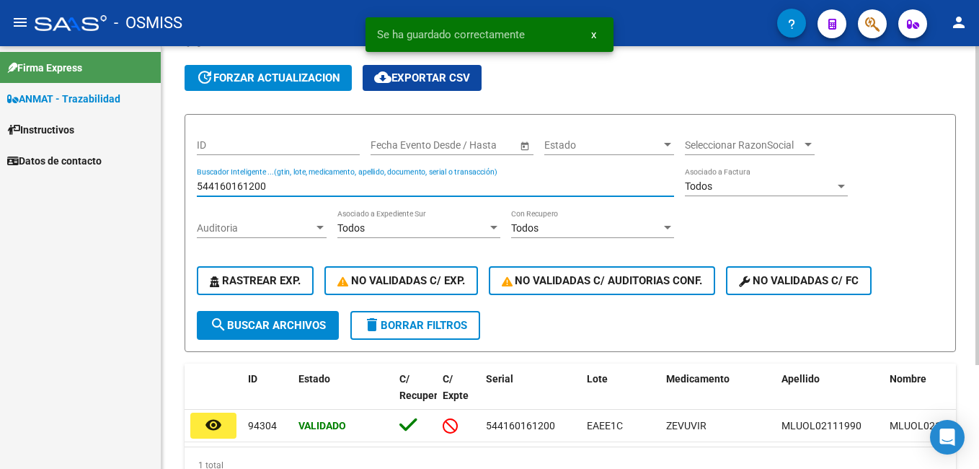
click at [268, 185] on input "544160161200" at bounding box center [435, 186] width 477 height 12
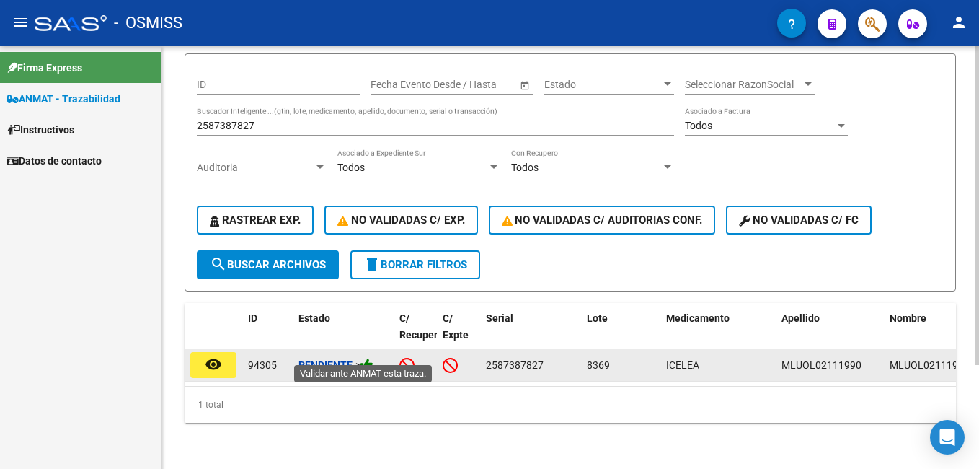
click at [366, 358] on icon at bounding box center [367, 365] width 13 height 14
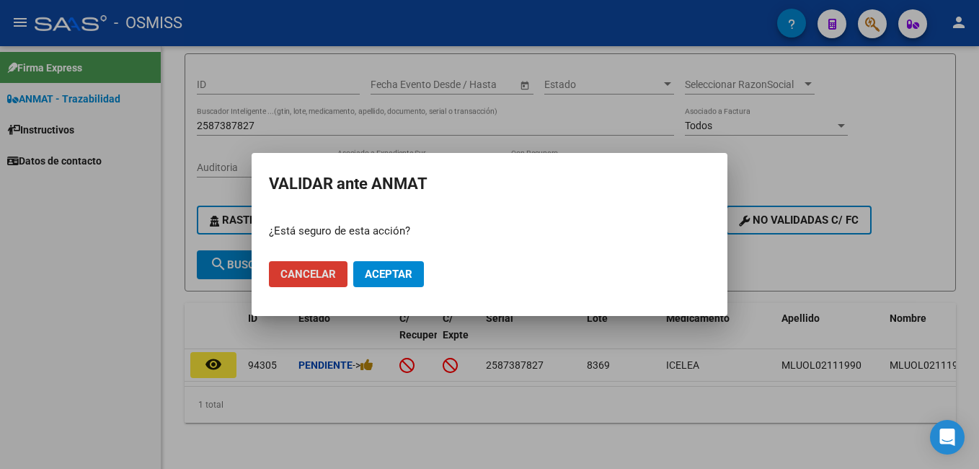
click at [389, 267] on button "Aceptar" at bounding box center [388, 274] width 71 height 26
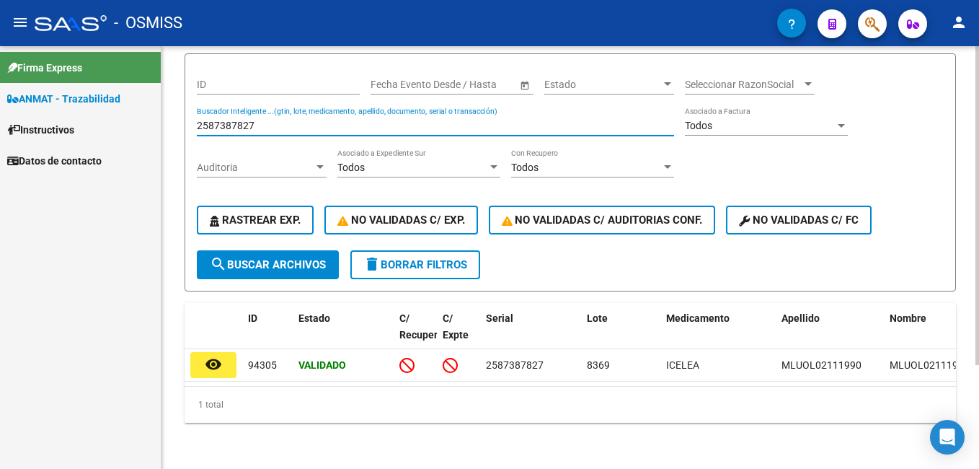
click at [247, 120] on input "2587387827" at bounding box center [435, 126] width 477 height 12
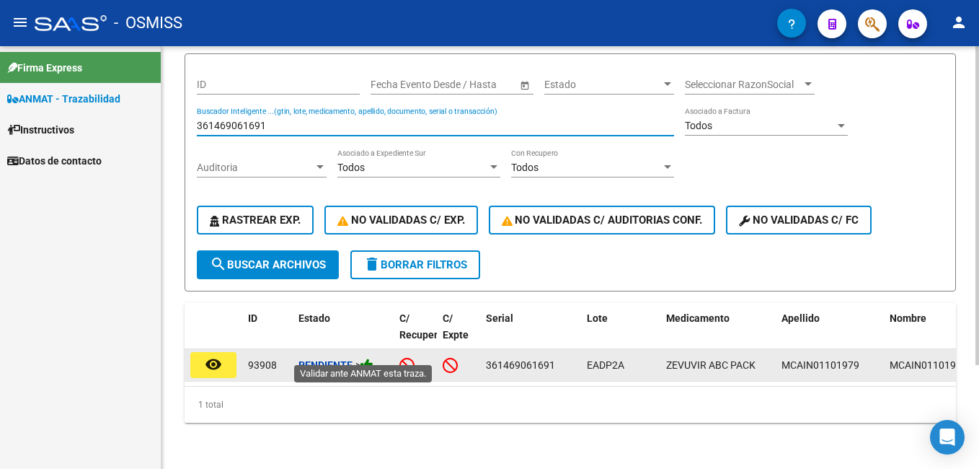
click at [369, 358] on icon at bounding box center [367, 365] width 13 height 14
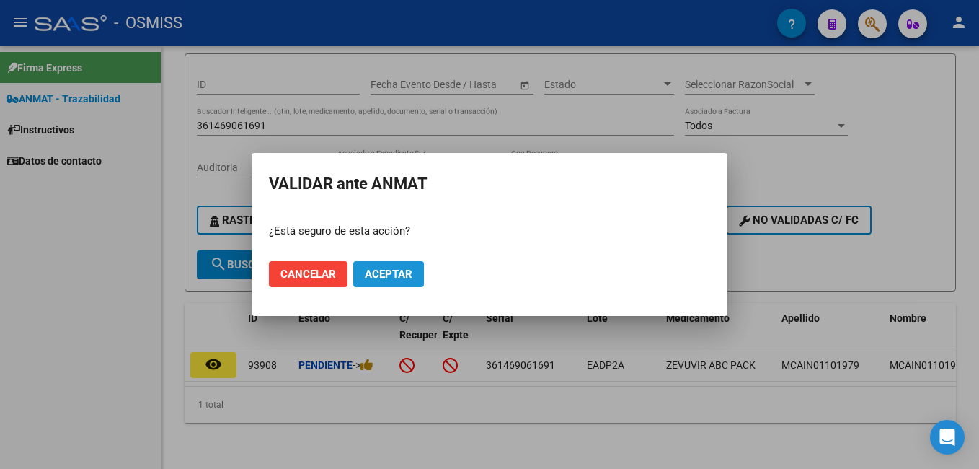
click at [394, 275] on span "Aceptar" at bounding box center [389, 273] width 48 height 13
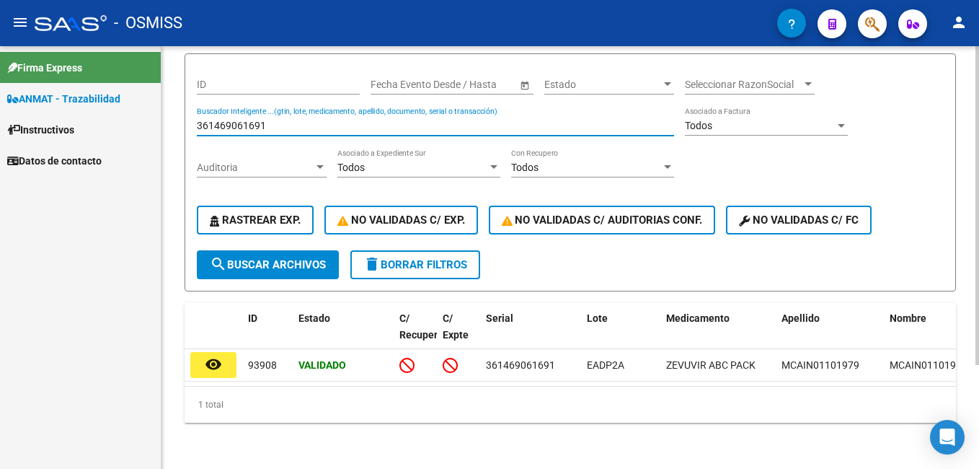
click at [253, 120] on input "361469061691" at bounding box center [435, 126] width 477 height 12
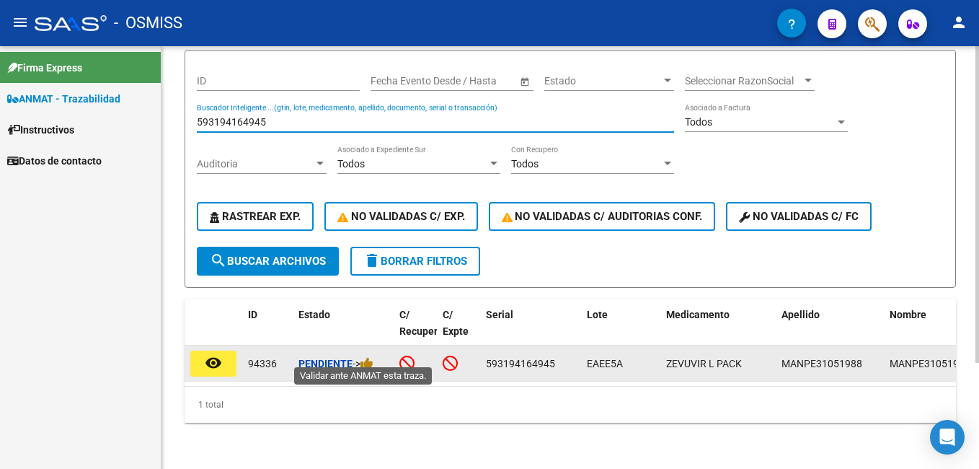
click at [364, 358] on span "->" at bounding box center [363, 364] width 21 height 12
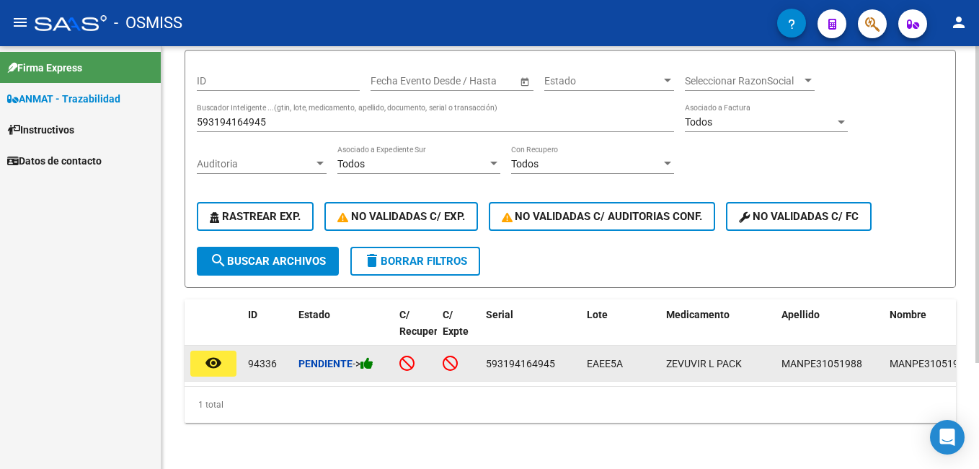
click at [367, 356] on icon at bounding box center [367, 363] width 13 height 14
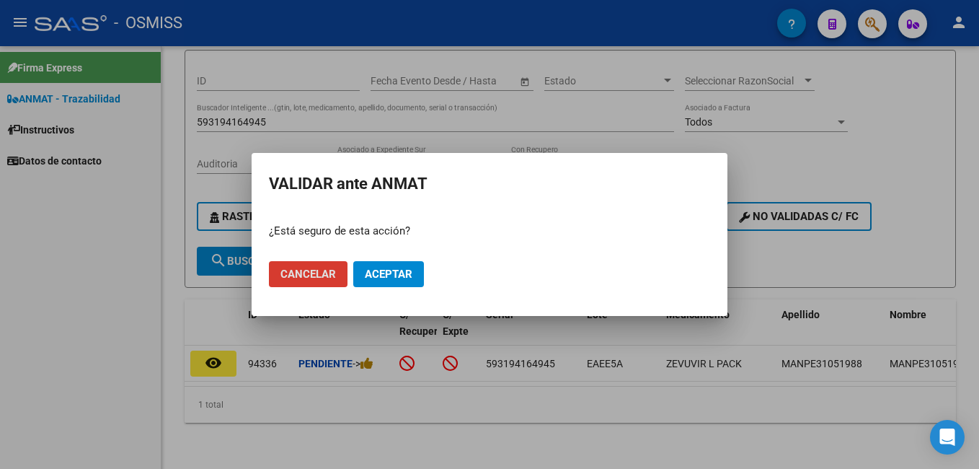
click at [384, 275] on span "Aceptar" at bounding box center [389, 273] width 48 height 13
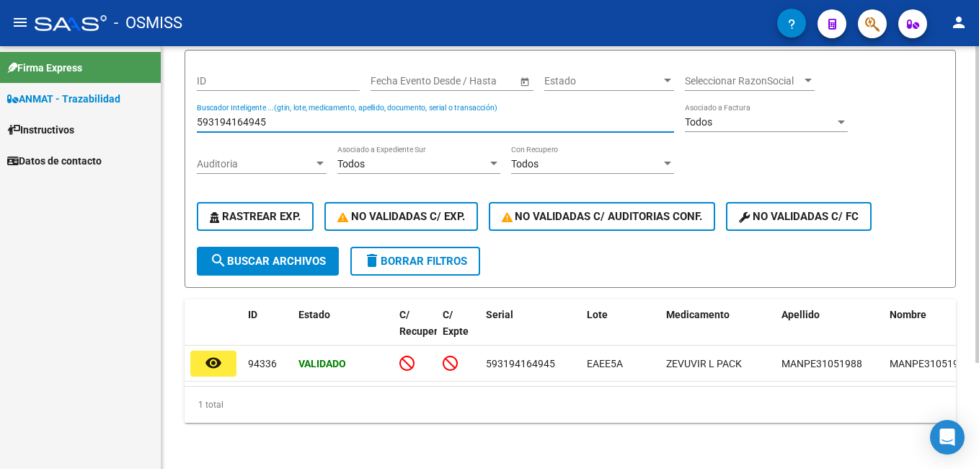
click at [234, 116] on input "593194164945" at bounding box center [435, 122] width 477 height 12
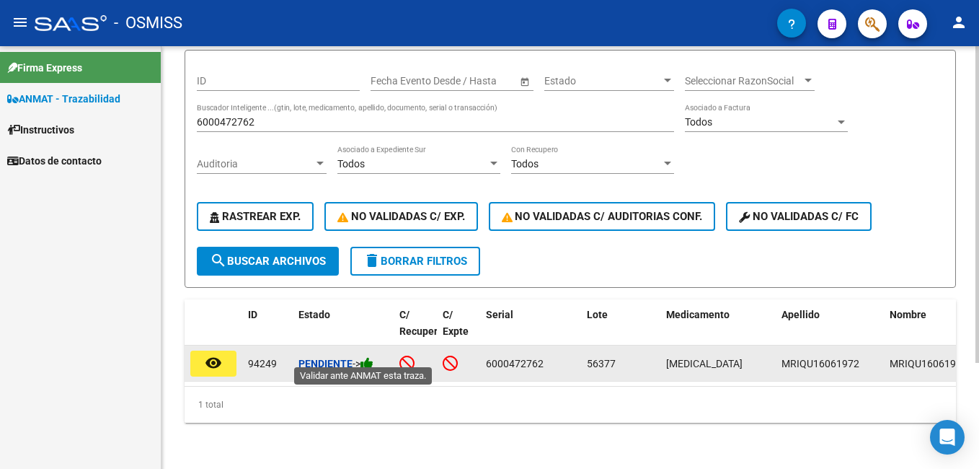
click at [371, 356] on icon at bounding box center [367, 363] width 13 height 14
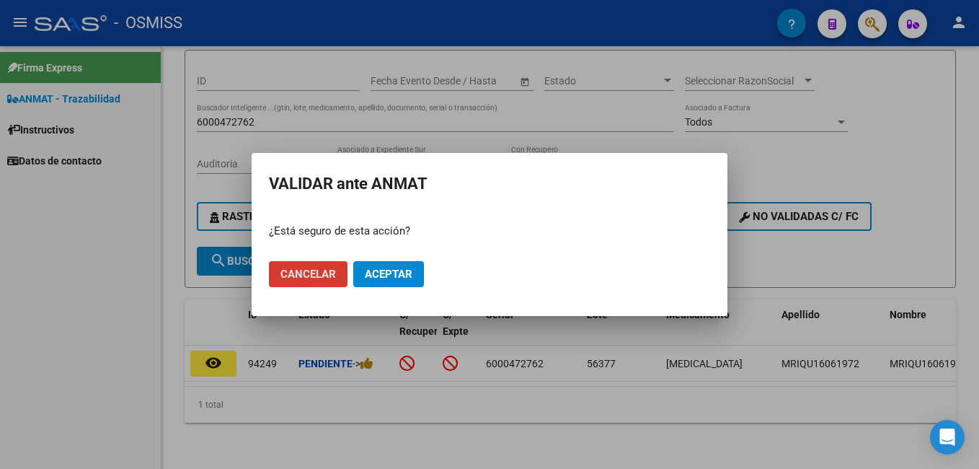
click at [384, 276] on span "Aceptar" at bounding box center [389, 273] width 48 height 13
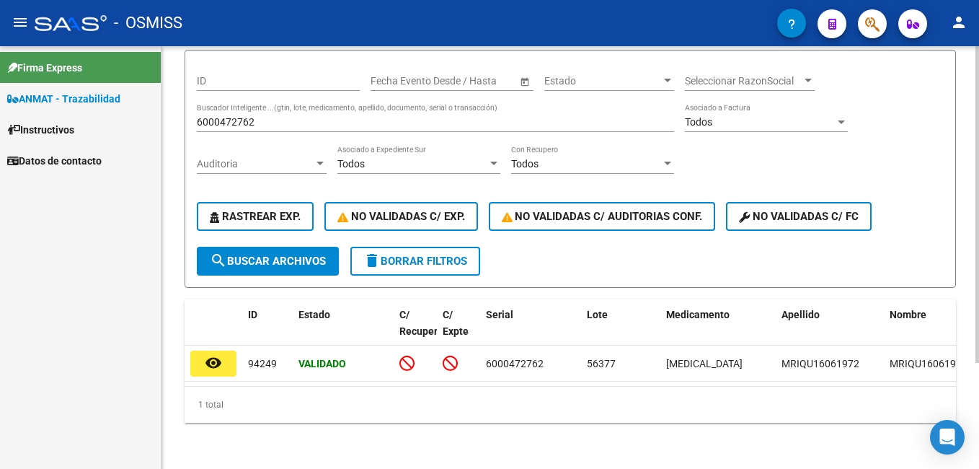
click at [221, 107] on div "6000472762 Buscador Inteligente ...(gtin, lote, medicamento, apellido, document…" at bounding box center [435, 117] width 477 height 29
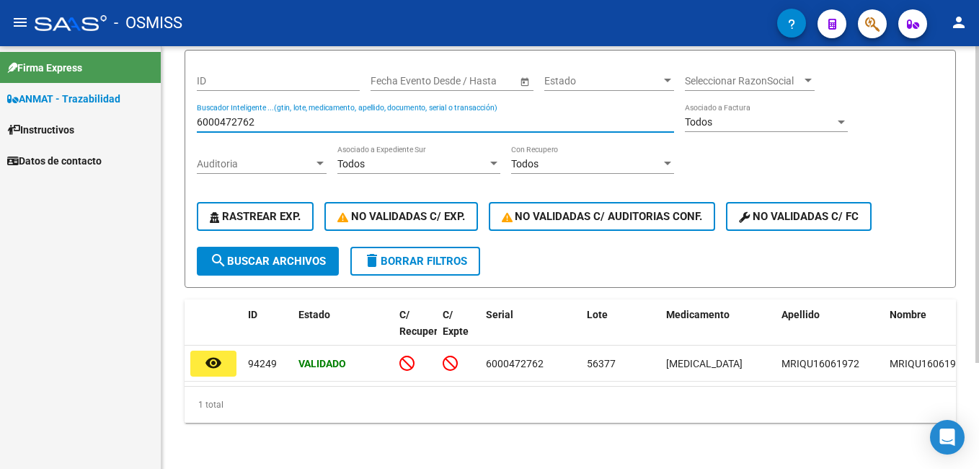
click at [232, 117] on input "6000472762" at bounding box center [435, 122] width 477 height 12
type input "7"
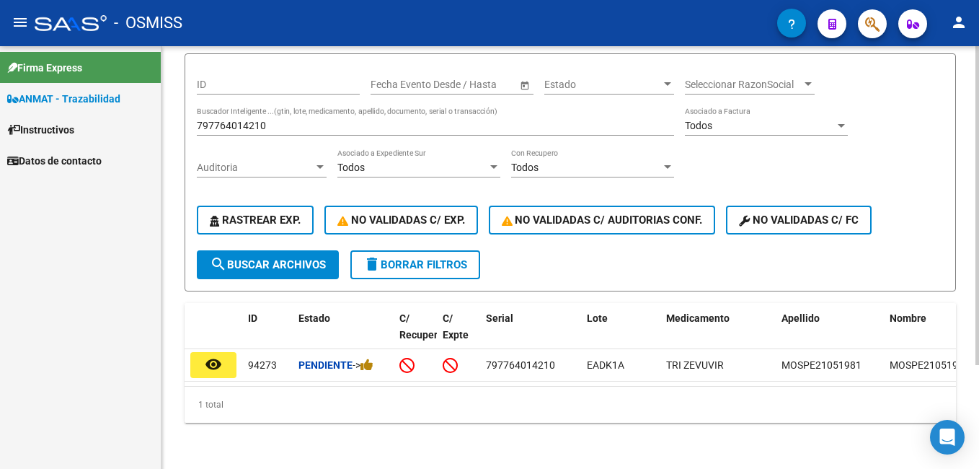
drag, startPoint x: 463, startPoint y: 372, endPoint x: 471, endPoint y: 374, distance: 8.2
click at [470, 373] on datatable-selection "remove_[MEDICAL_DATA] 94273 Pendiente -> 797764014210 EADK1A TRI ZEVUVIR MOSPE2…" at bounding box center [570, 378] width 771 height 12
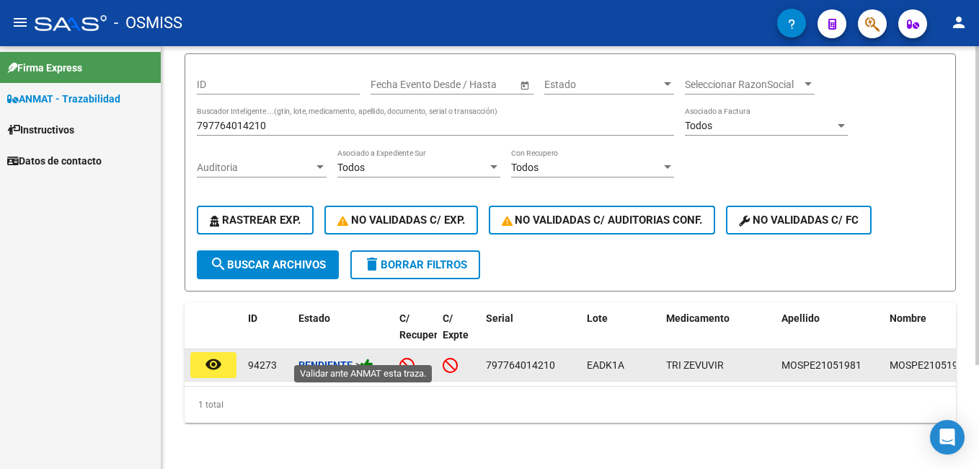
click at [373, 359] on icon at bounding box center [367, 365] width 13 height 14
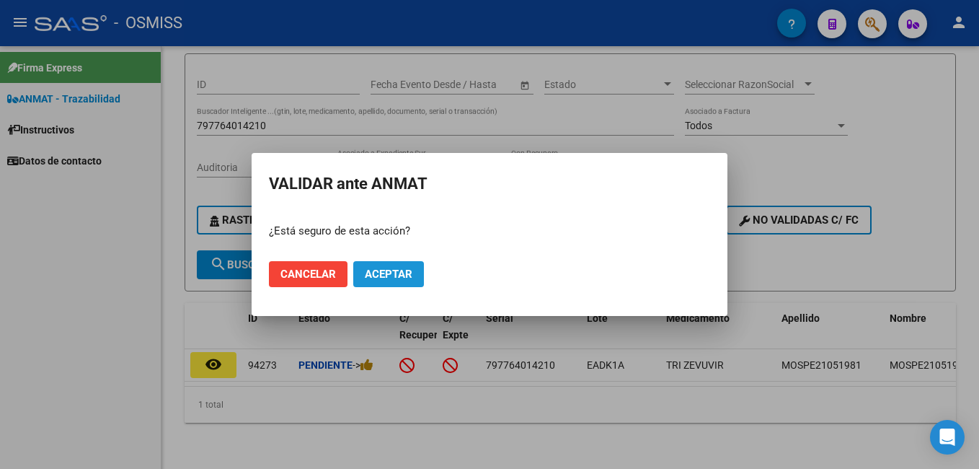
click at [401, 273] on span "Aceptar" at bounding box center [389, 273] width 48 height 13
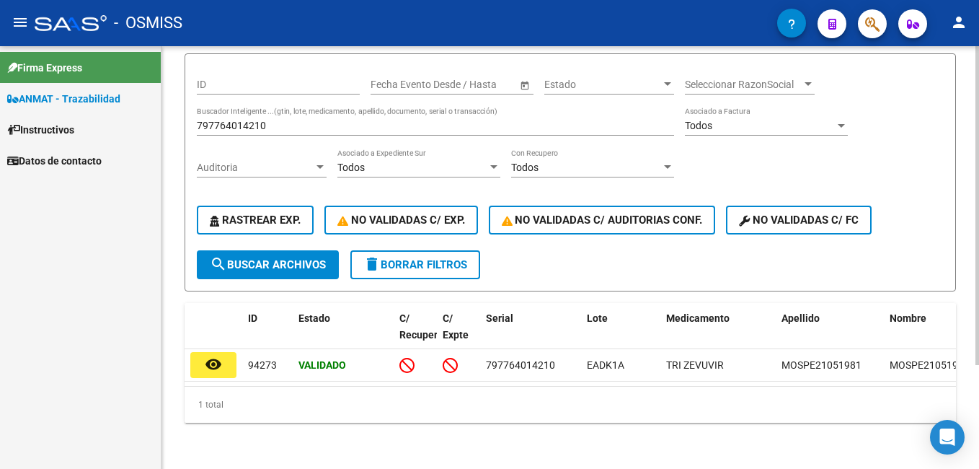
click at [303, 120] on input "797764014210" at bounding box center [435, 126] width 477 height 12
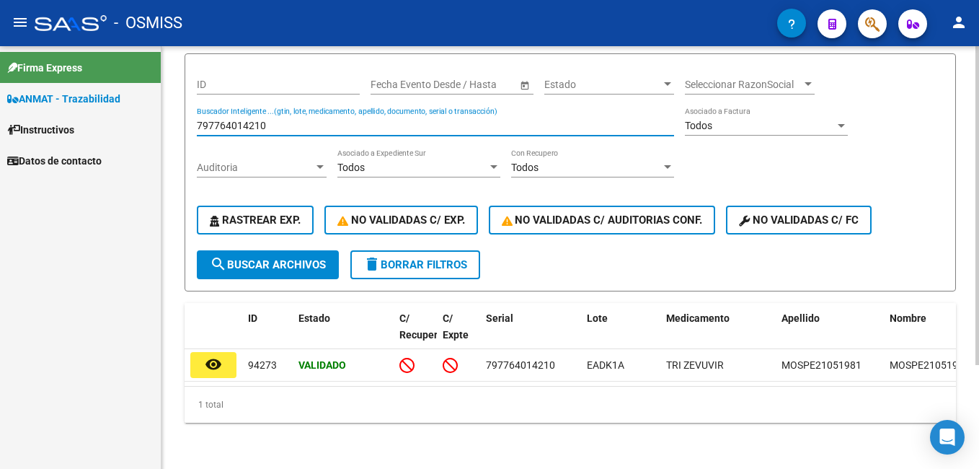
click at [303, 120] on input "797764014210" at bounding box center [435, 126] width 477 height 12
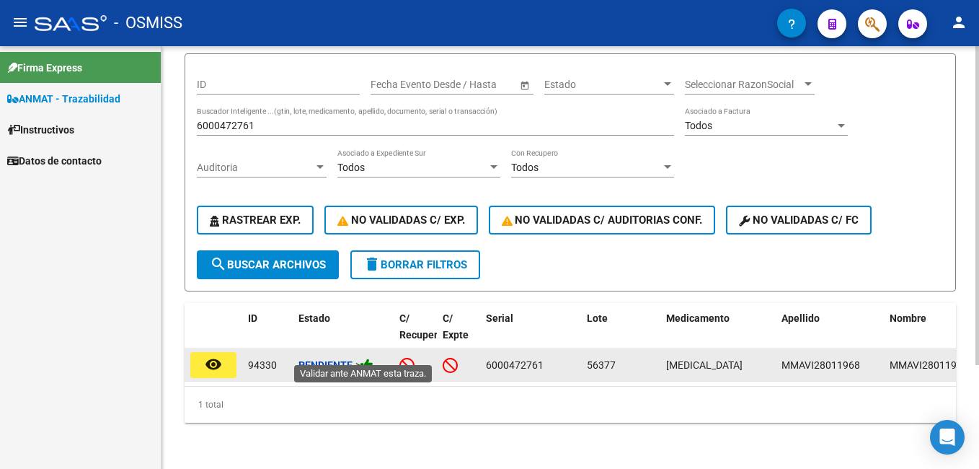
click at [373, 358] on icon at bounding box center [367, 365] width 13 height 14
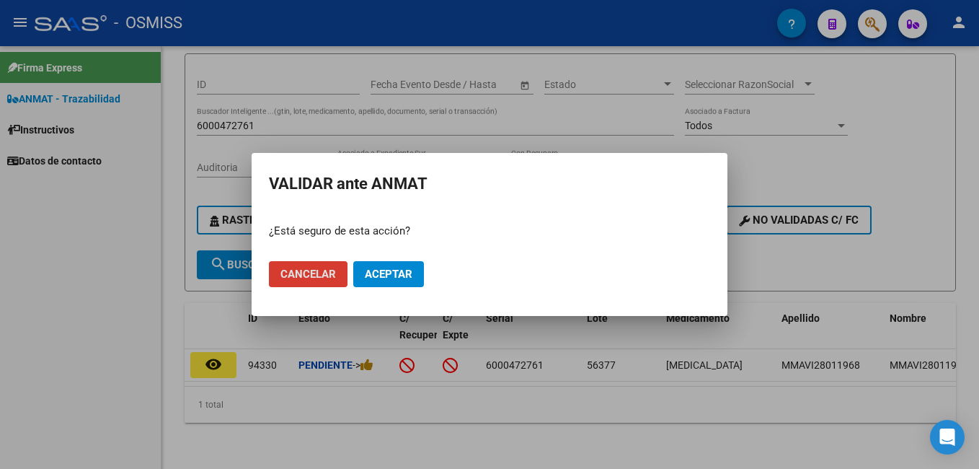
click at [394, 266] on button "Aceptar" at bounding box center [388, 274] width 71 height 26
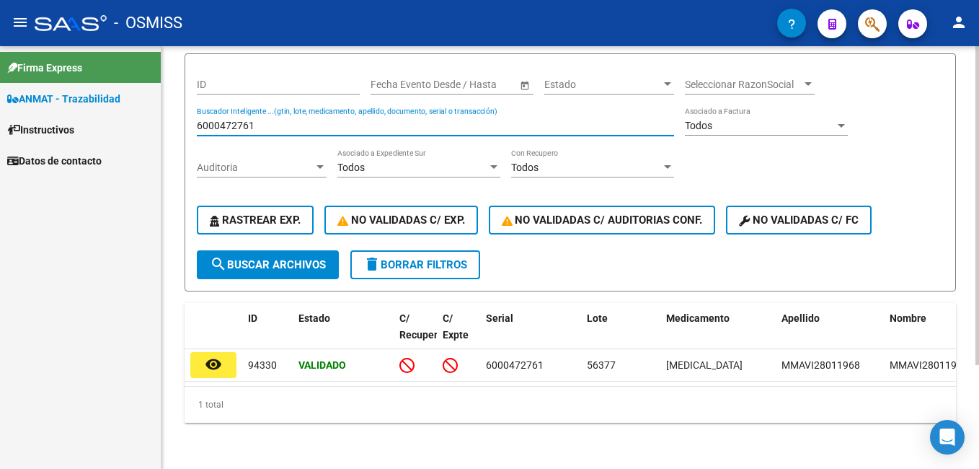
click at [370, 120] on input "6000472761" at bounding box center [435, 126] width 477 height 12
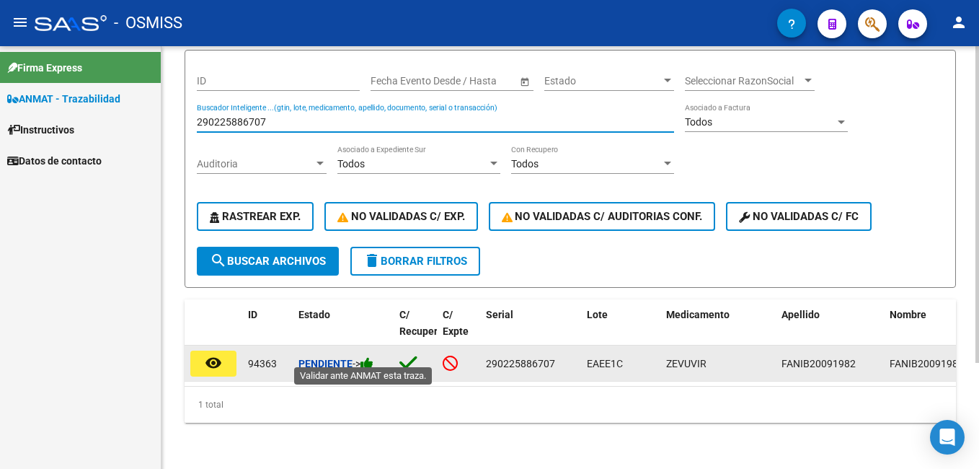
click at [373, 356] on icon at bounding box center [367, 363] width 13 height 14
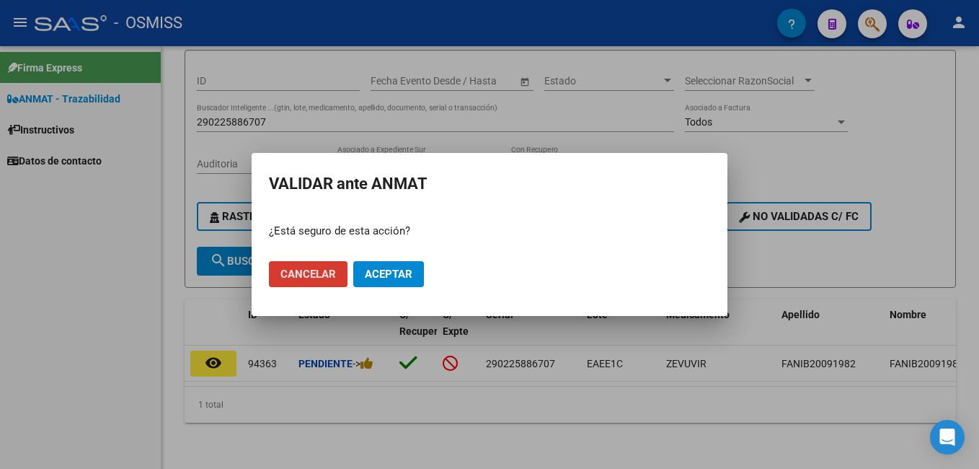
click at [398, 271] on span "Aceptar" at bounding box center [389, 273] width 48 height 13
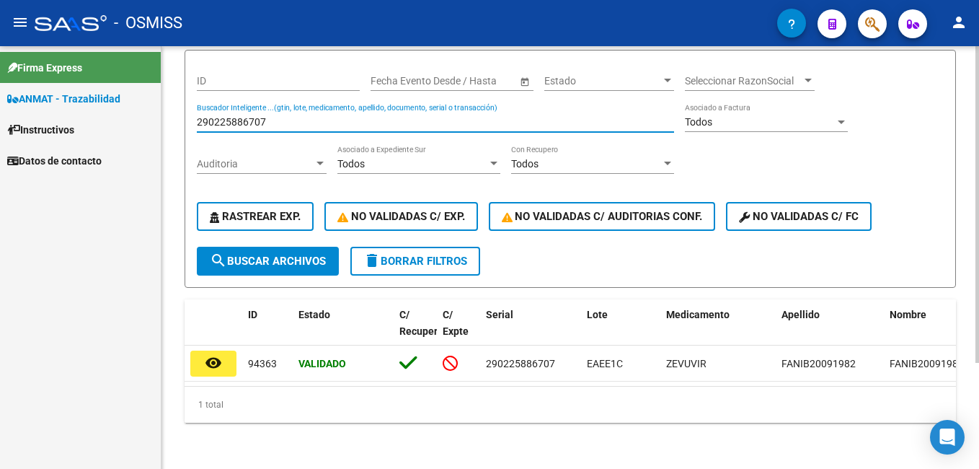
click at [275, 116] on input "290225886707" at bounding box center [435, 122] width 477 height 12
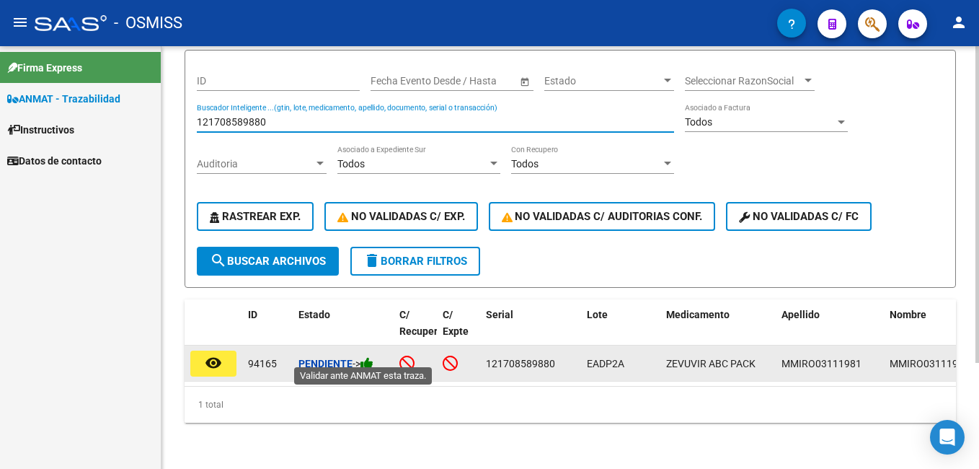
click at [367, 356] on icon at bounding box center [367, 363] width 13 height 14
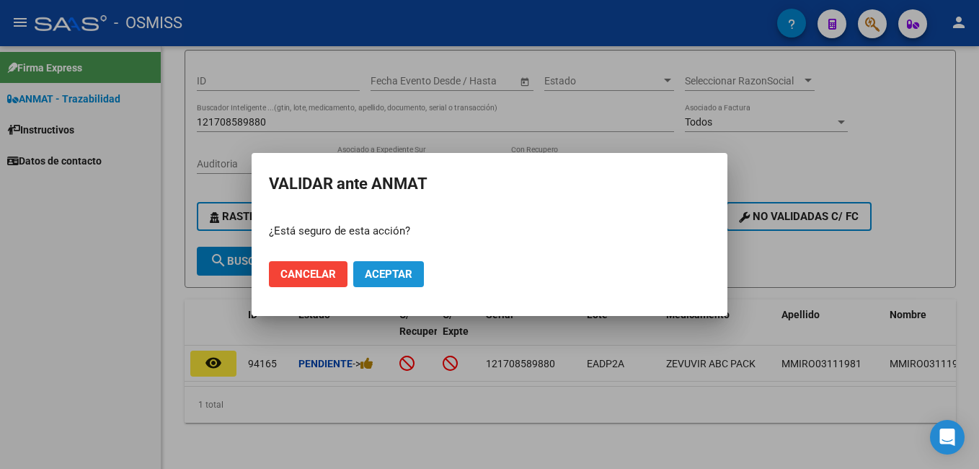
click at [383, 273] on span "Aceptar" at bounding box center [389, 273] width 48 height 13
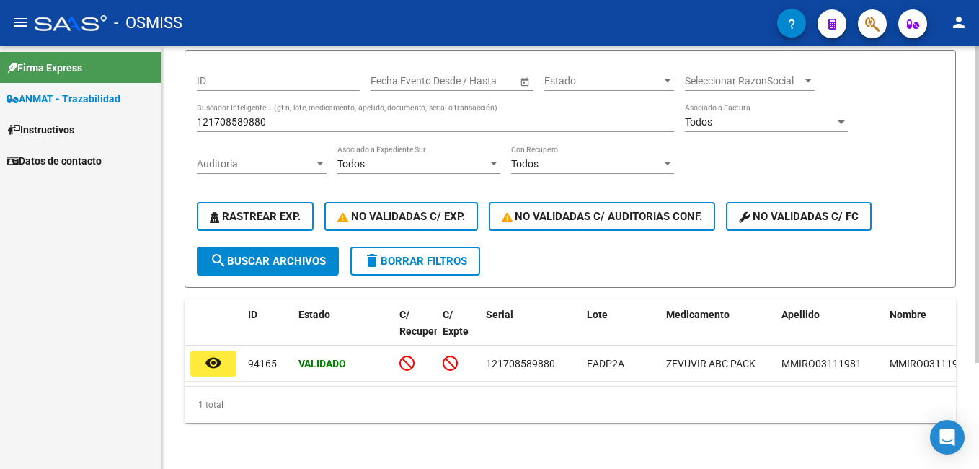
click at [338, 116] on input "121708589880" at bounding box center [435, 122] width 477 height 12
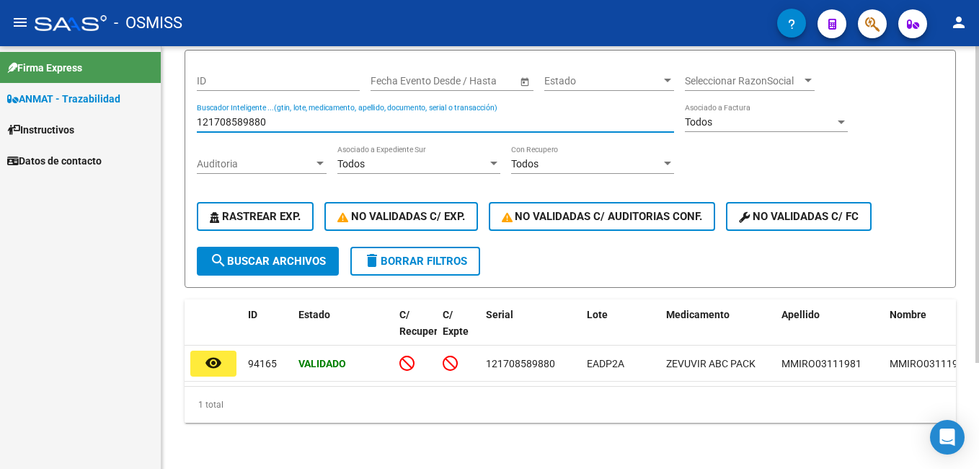
click at [338, 116] on input "121708589880" at bounding box center [435, 122] width 477 height 12
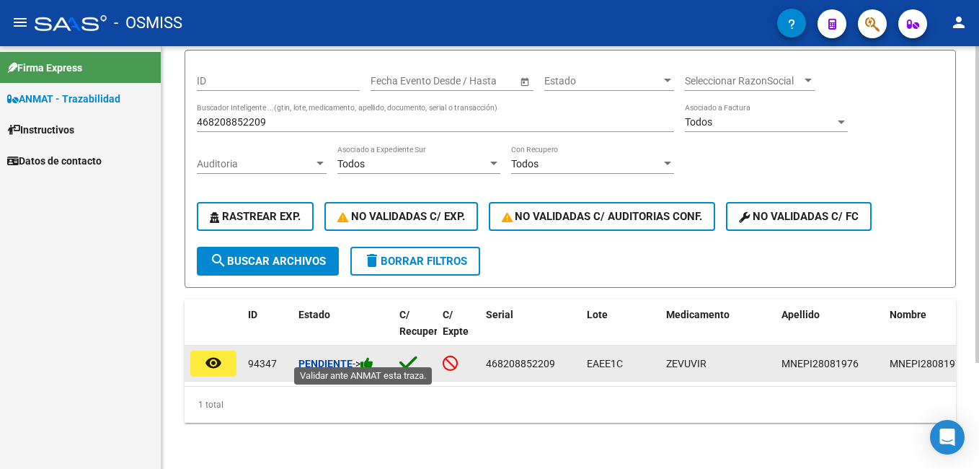
click at [373, 358] on icon at bounding box center [367, 363] width 13 height 14
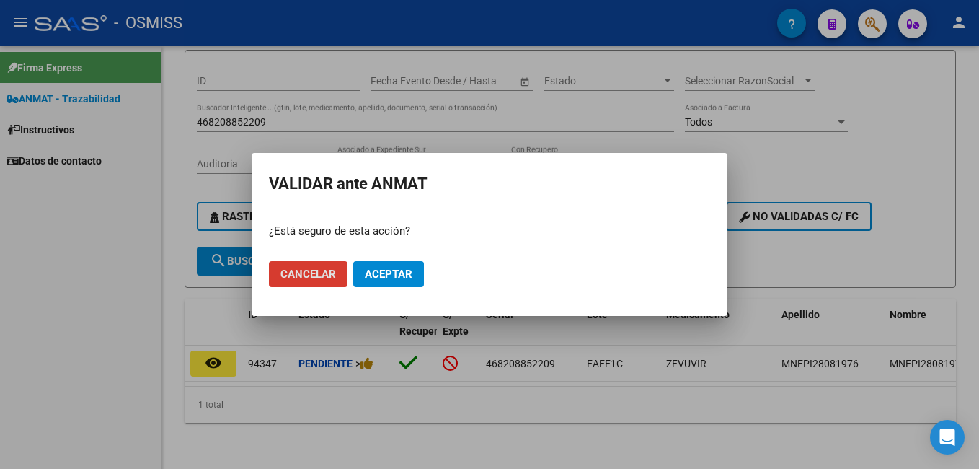
click at [407, 271] on span "Aceptar" at bounding box center [389, 273] width 48 height 13
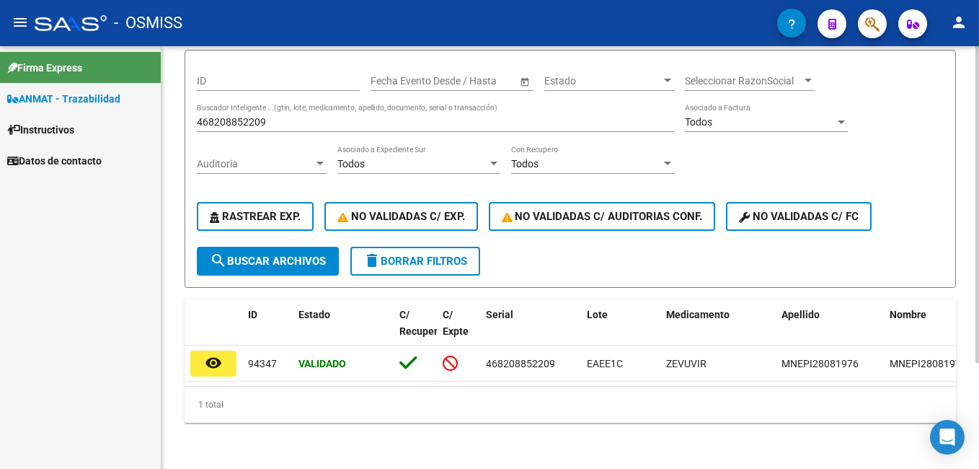
click at [249, 118] on input "468208852209" at bounding box center [435, 122] width 477 height 12
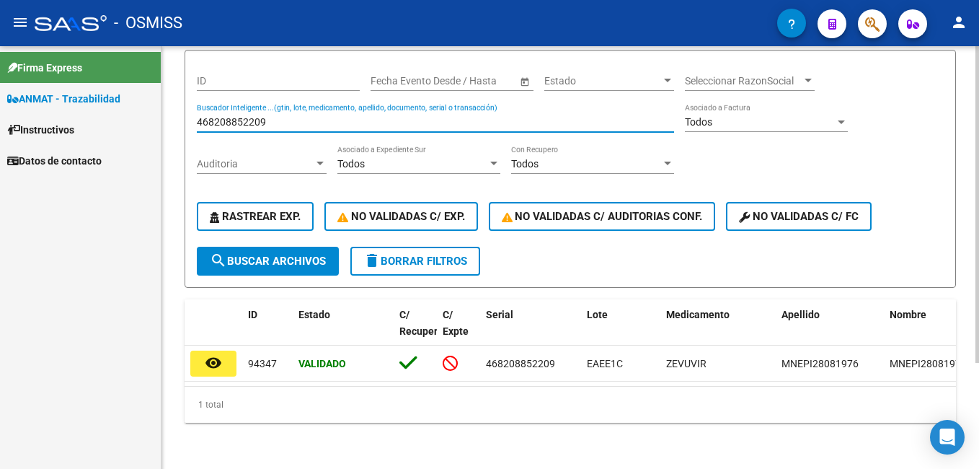
click at [249, 118] on input "468208852209" at bounding box center [435, 122] width 477 height 12
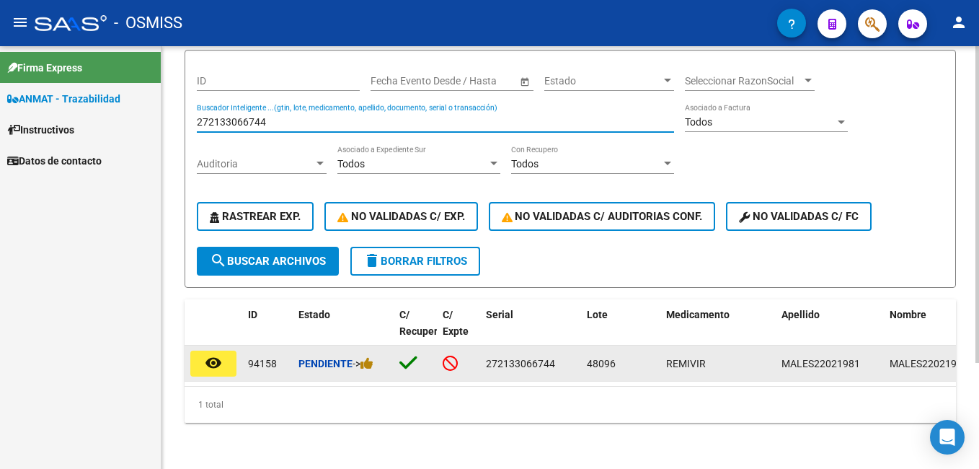
click at [368, 346] on datatable-body-cell "Pendiente ->" at bounding box center [343, 362] width 101 height 35
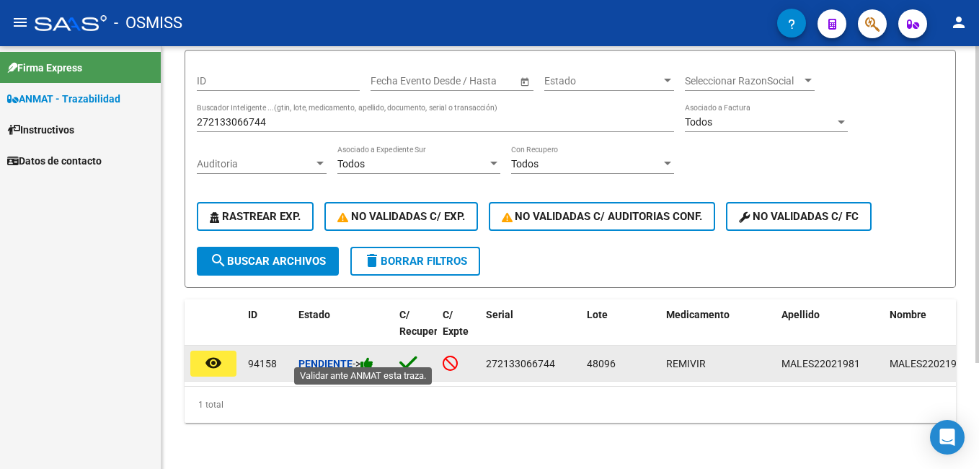
click at [371, 356] on icon at bounding box center [367, 363] width 13 height 14
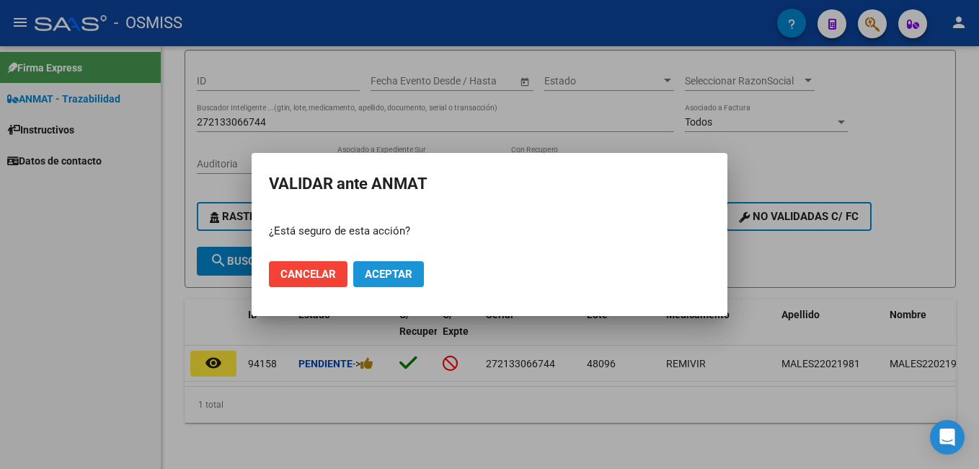
click at [384, 280] on span "Aceptar" at bounding box center [389, 273] width 48 height 13
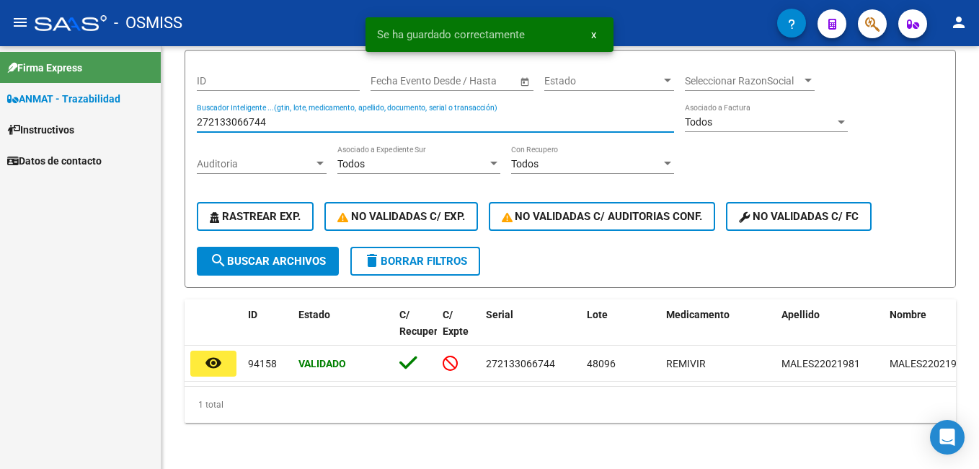
click at [246, 117] on input "272133066744" at bounding box center [435, 122] width 477 height 12
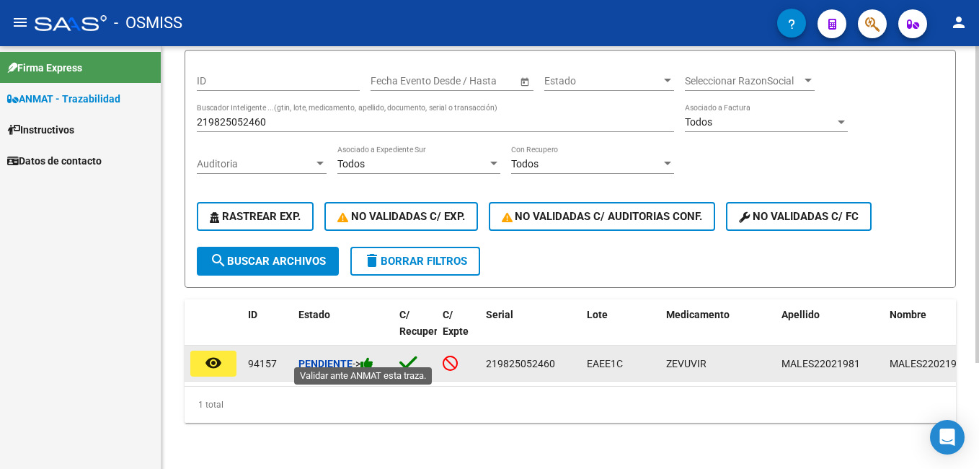
click at [368, 359] on icon at bounding box center [367, 363] width 13 height 14
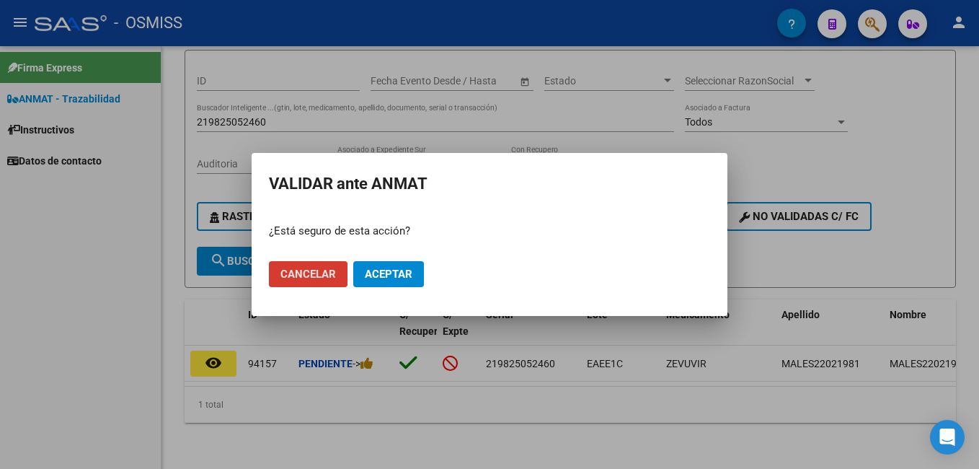
click at [370, 273] on span "Aceptar" at bounding box center [389, 273] width 48 height 13
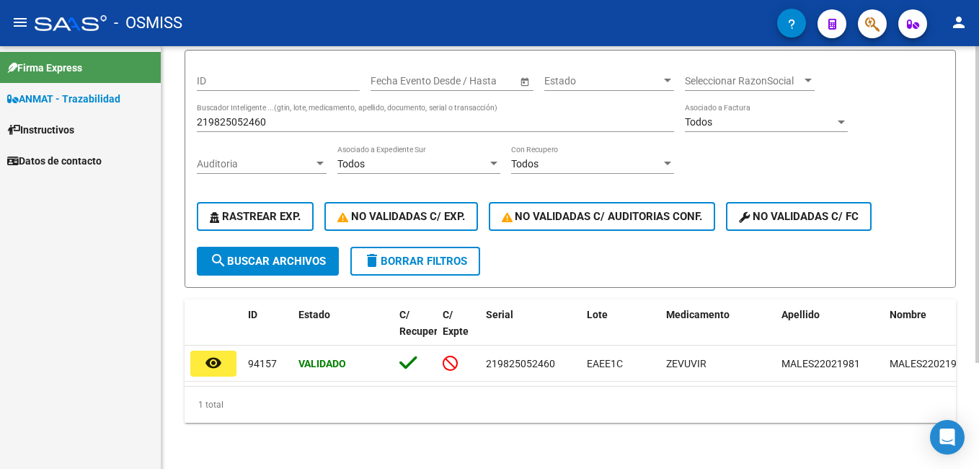
click at [339, 116] on input "219825052460" at bounding box center [435, 122] width 477 height 12
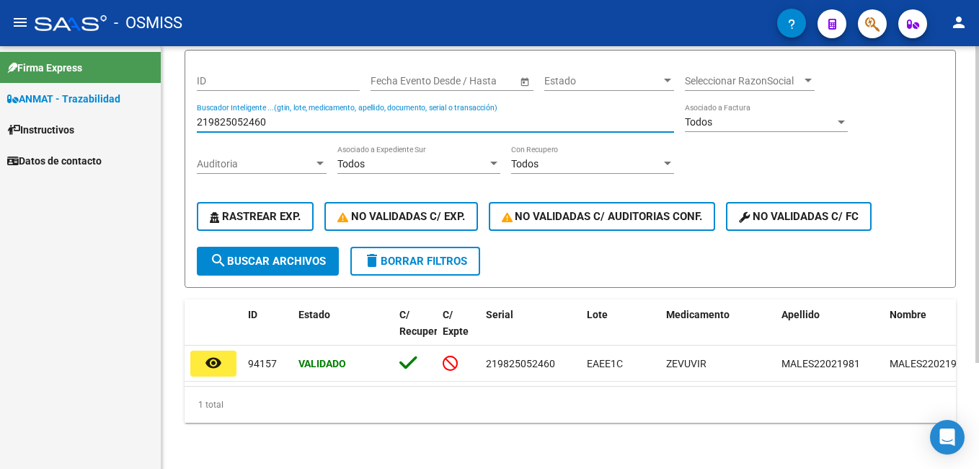
click at [339, 116] on input "219825052460" at bounding box center [435, 122] width 477 height 12
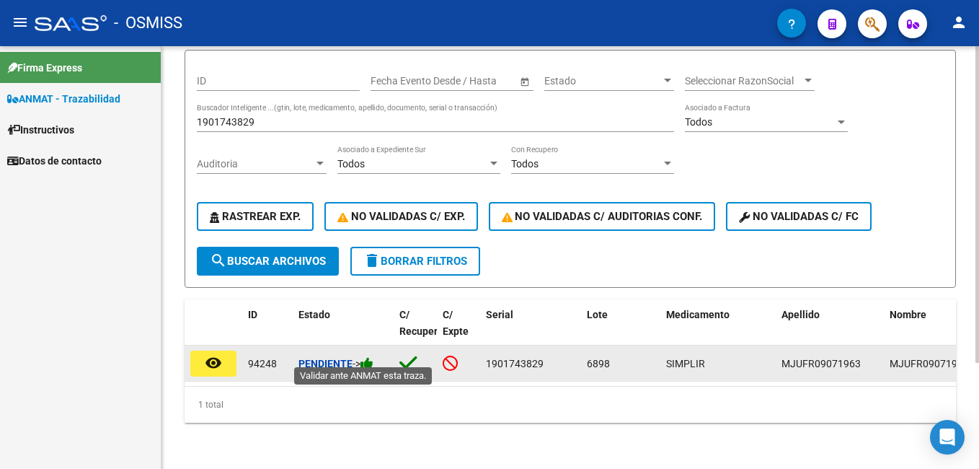
click at [373, 356] on icon at bounding box center [367, 363] width 13 height 14
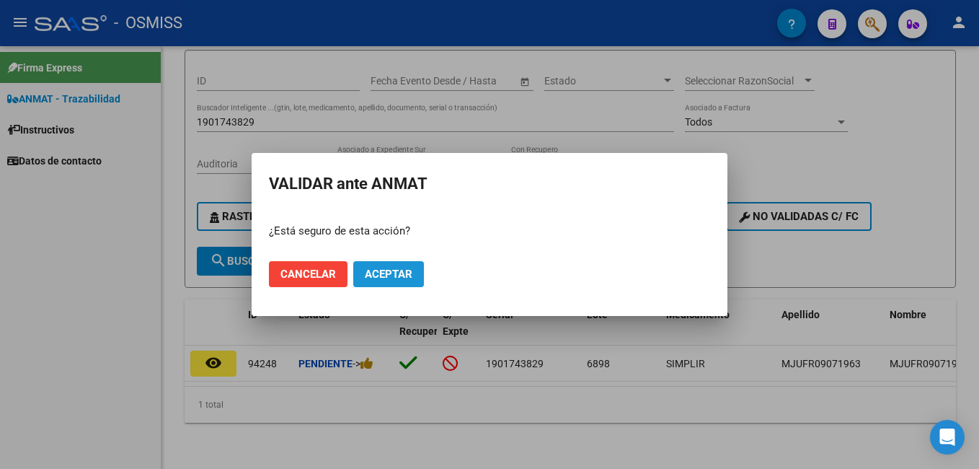
click at [402, 281] on button "Aceptar" at bounding box center [388, 274] width 71 height 26
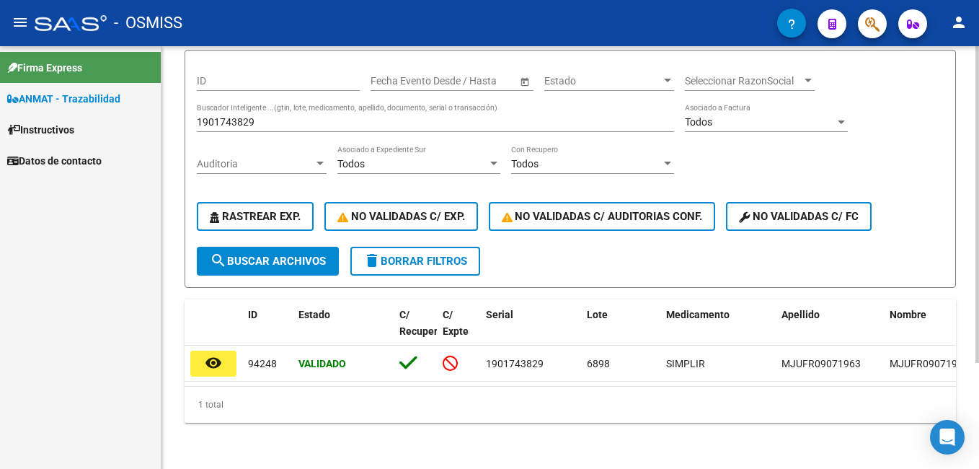
click at [275, 116] on input "1901743829" at bounding box center [435, 122] width 477 height 12
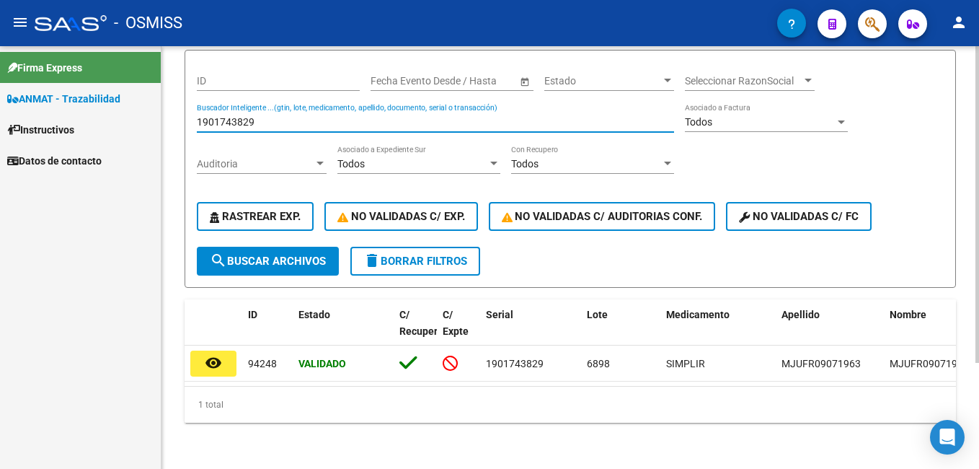
click at [275, 116] on input "1901743829" at bounding box center [435, 122] width 477 height 12
type input "8"
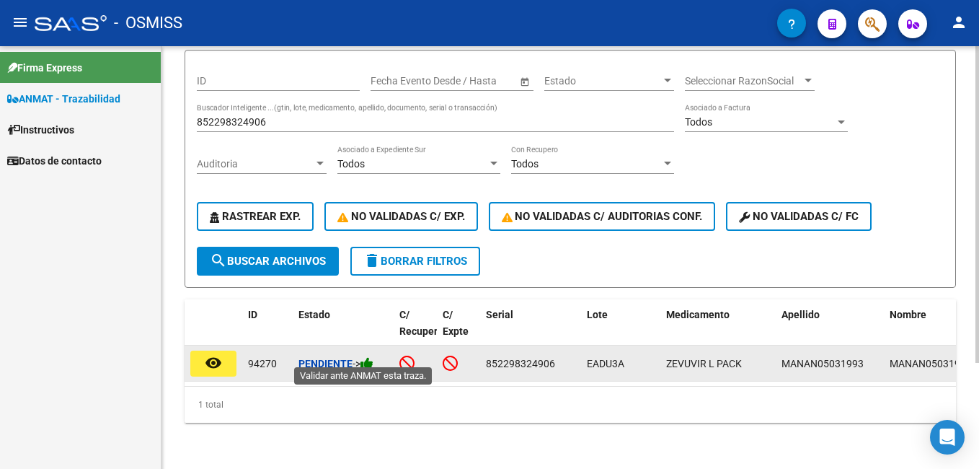
click at [370, 356] on icon at bounding box center [367, 363] width 13 height 14
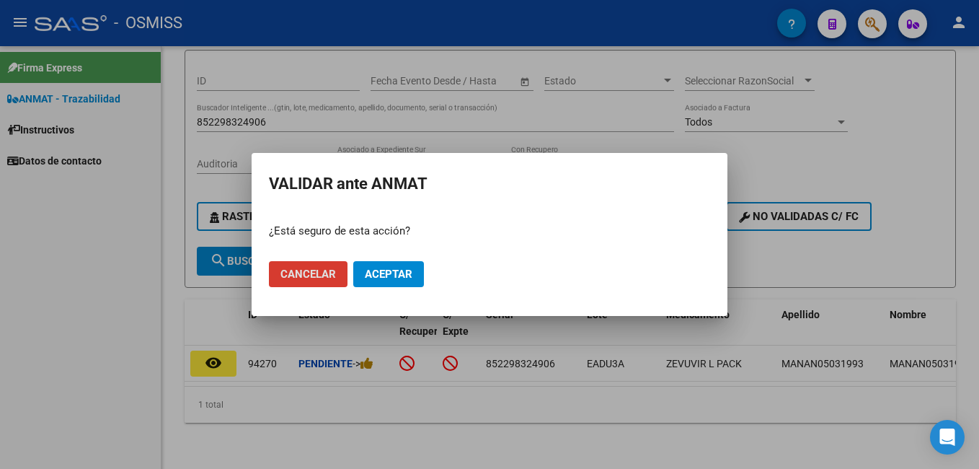
click at [396, 279] on span "Aceptar" at bounding box center [389, 273] width 48 height 13
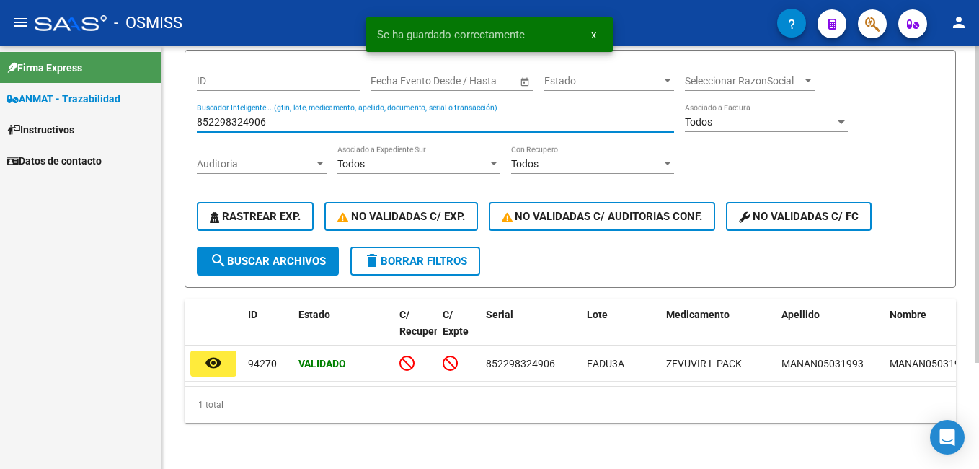
click at [263, 116] on input "852298324906" at bounding box center [435, 122] width 477 height 12
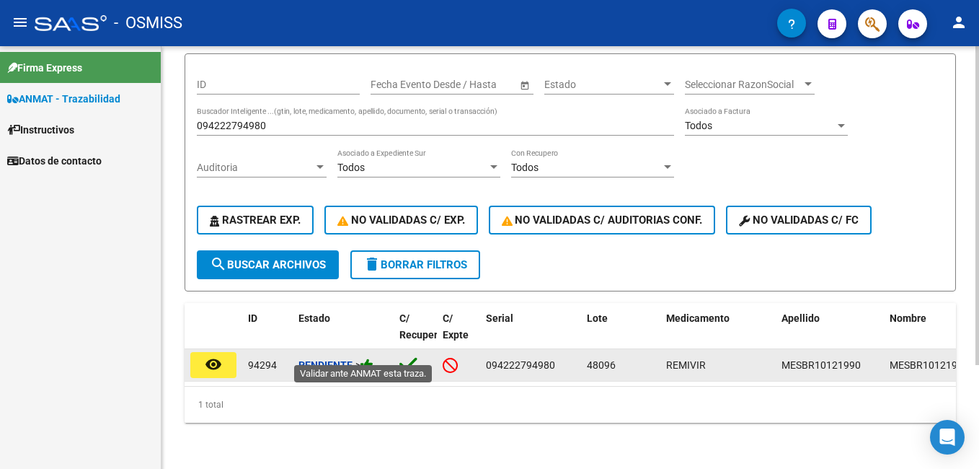
click at [366, 358] on icon at bounding box center [367, 365] width 13 height 14
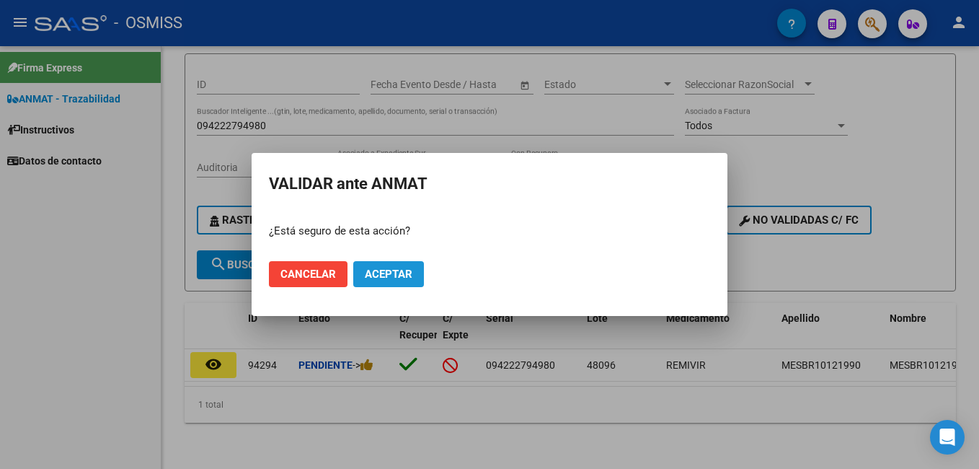
click at [397, 276] on span "Aceptar" at bounding box center [389, 273] width 48 height 13
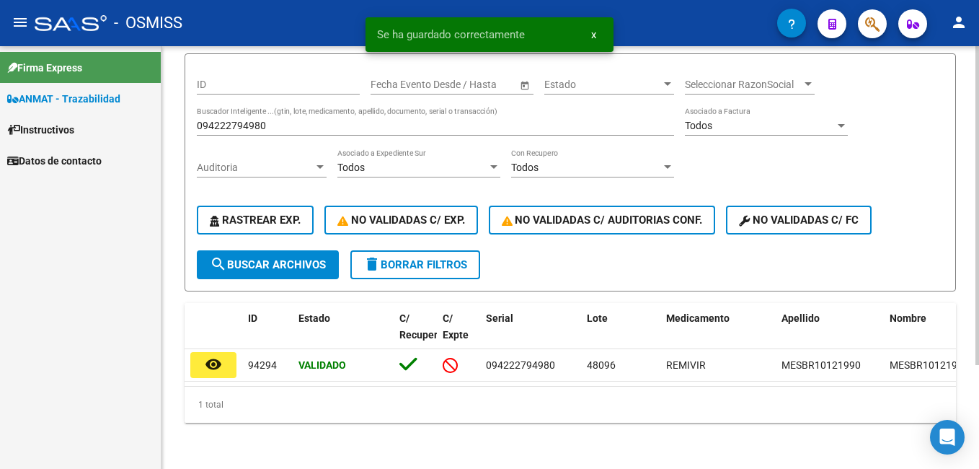
click at [241, 107] on div "094222794980 Buscador Inteligente ...(gtin, lote, medicamento, apellido, docume…" at bounding box center [435, 121] width 477 height 29
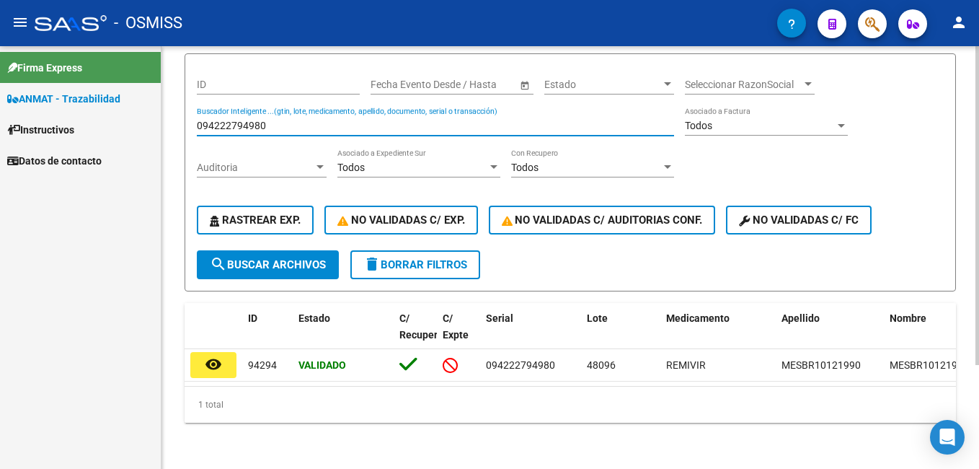
click at [244, 120] on input "094222794980" at bounding box center [435, 126] width 477 height 12
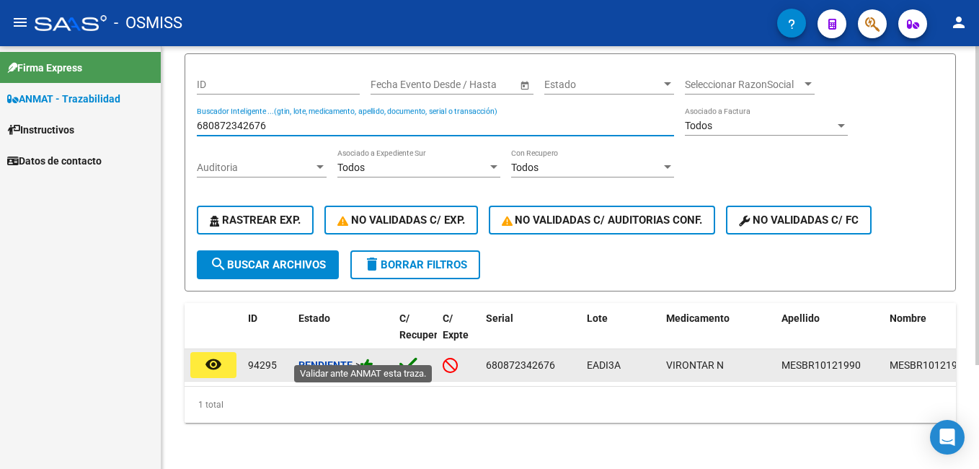
click at [373, 358] on icon at bounding box center [367, 365] width 13 height 14
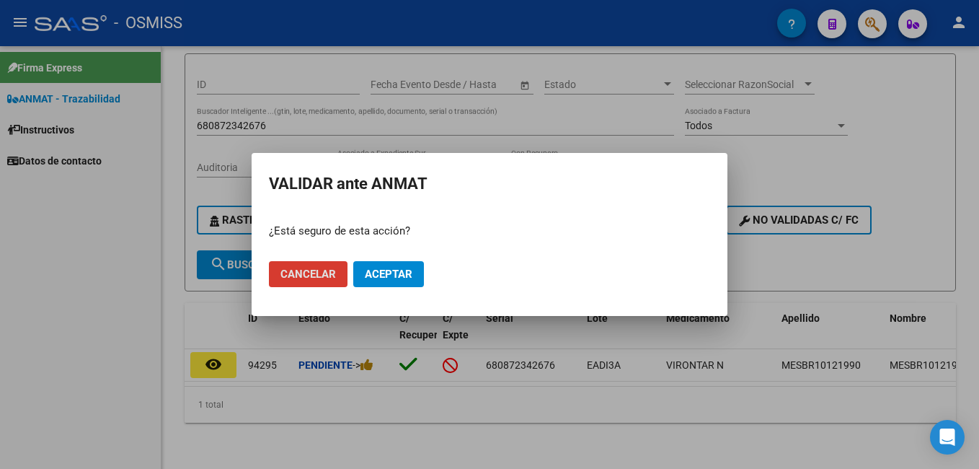
click at [402, 261] on button "Aceptar" at bounding box center [388, 274] width 71 height 26
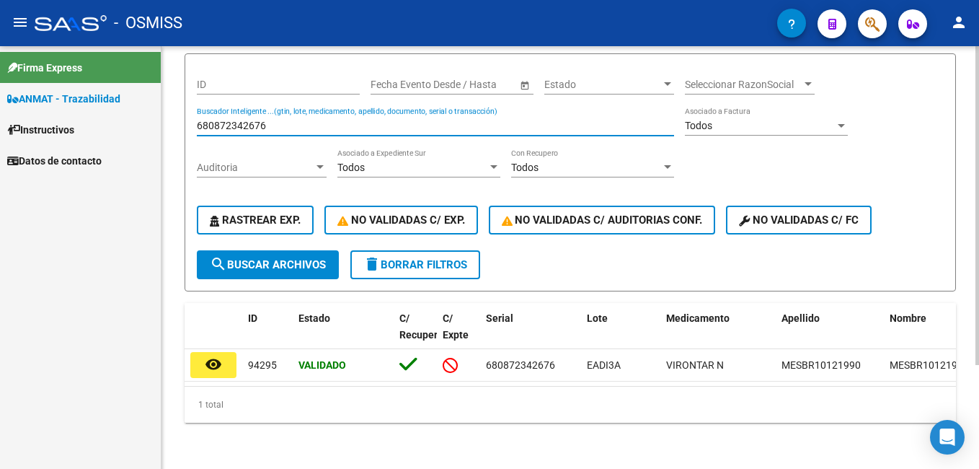
click at [283, 120] on input "680872342676" at bounding box center [435, 126] width 477 height 12
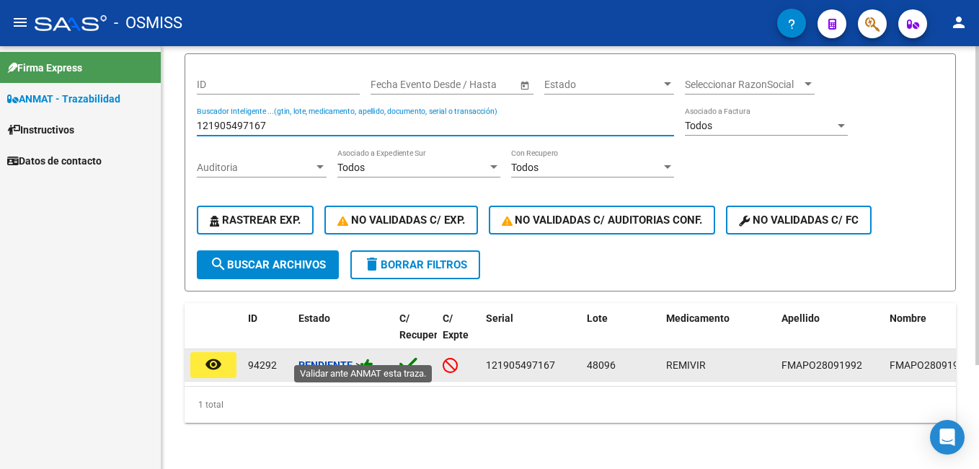
click at [373, 358] on icon at bounding box center [367, 365] width 13 height 14
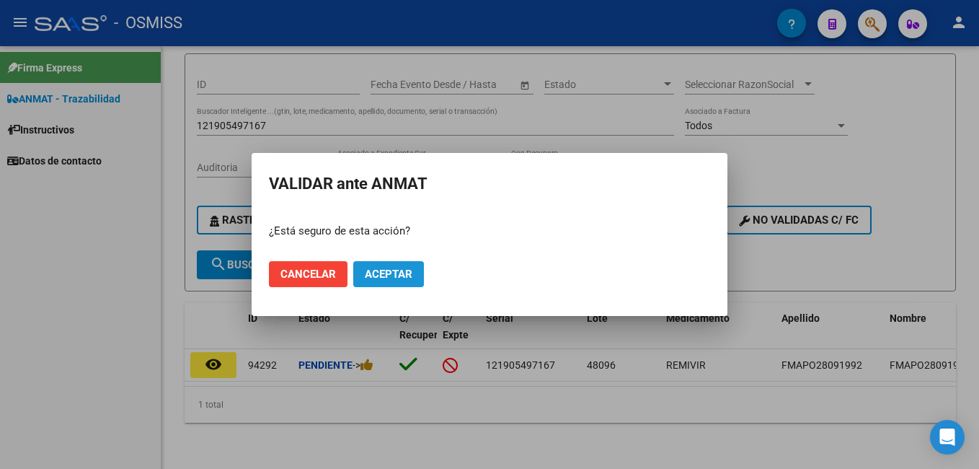
click at [400, 273] on span "Aceptar" at bounding box center [389, 273] width 48 height 13
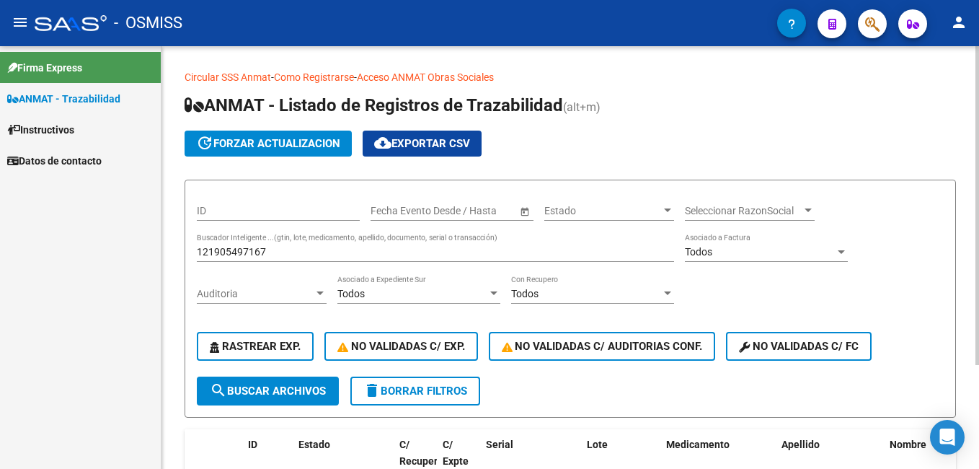
click at [279, 247] on input "121905497167" at bounding box center [435, 252] width 477 height 12
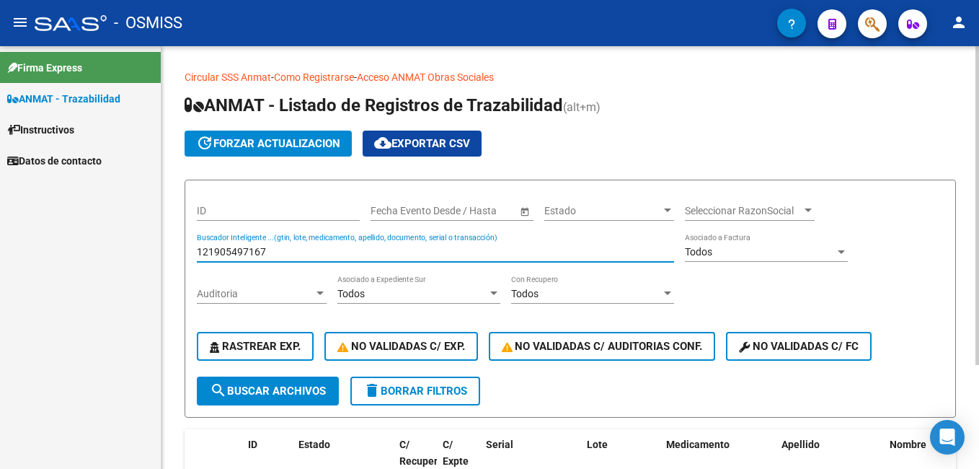
click at [279, 247] on input "121905497167" at bounding box center [435, 252] width 477 height 12
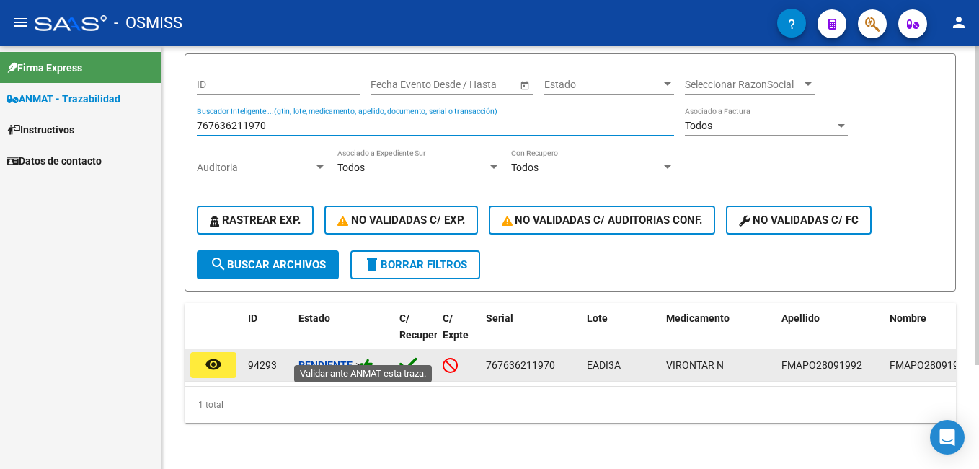
type input "767636211970"
click at [365, 358] on icon at bounding box center [367, 365] width 13 height 14
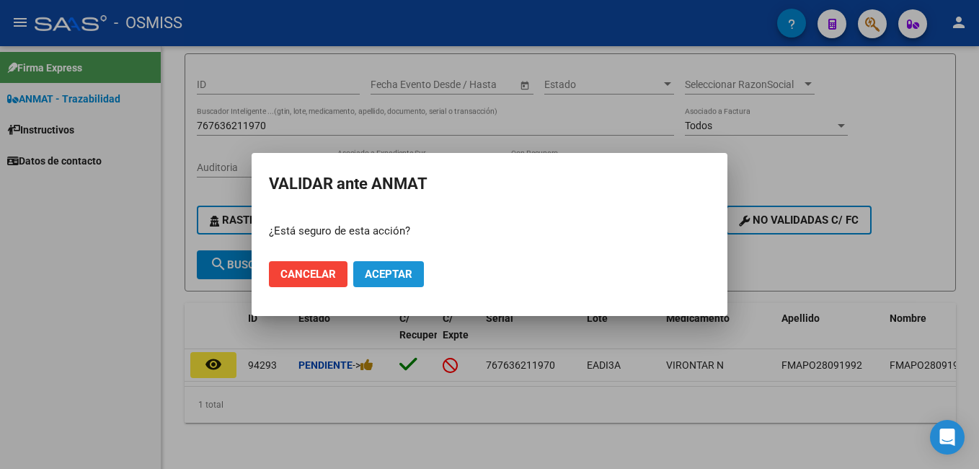
click at [405, 277] on span "Aceptar" at bounding box center [389, 273] width 48 height 13
